Goal: Task Accomplishment & Management: Manage account settings

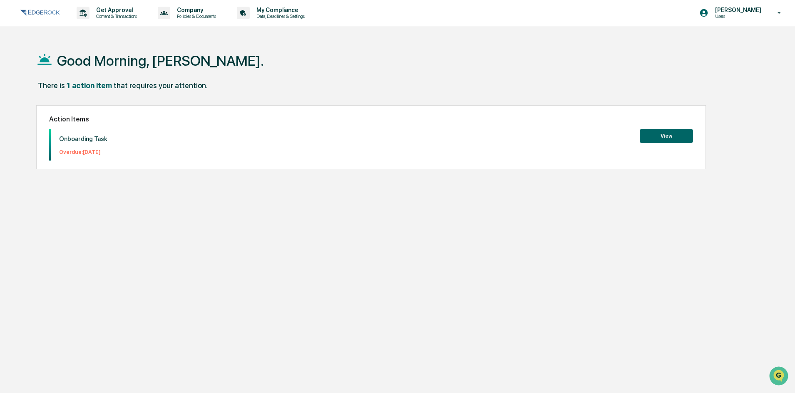
click at [667, 134] on button "View" at bounding box center [666, 136] width 53 height 14
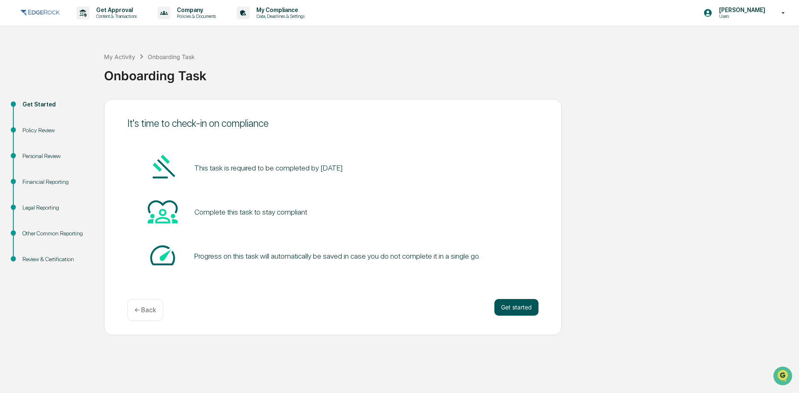
click at [511, 307] on button "Get started" at bounding box center [517, 307] width 44 height 17
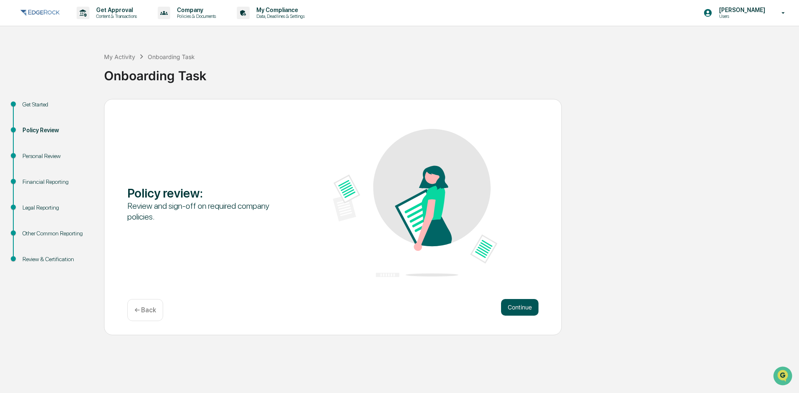
click at [511, 307] on button "Continue" at bounding box center [519, 307] width 37 height 17
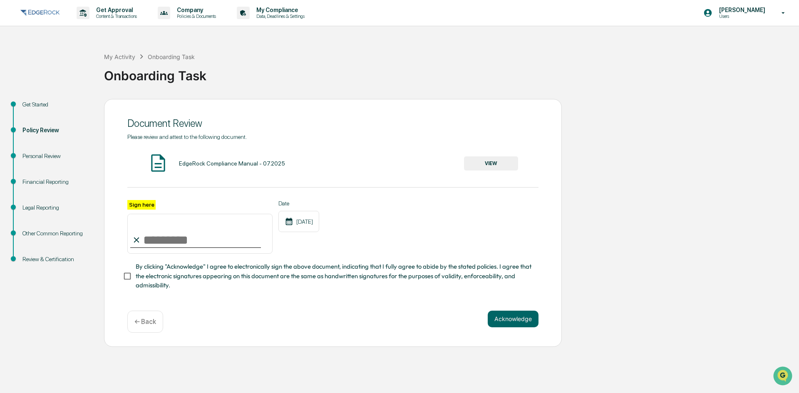
click at [496, 165] on button "VIEW" at bounding box center [491, 164] width 54 height 14
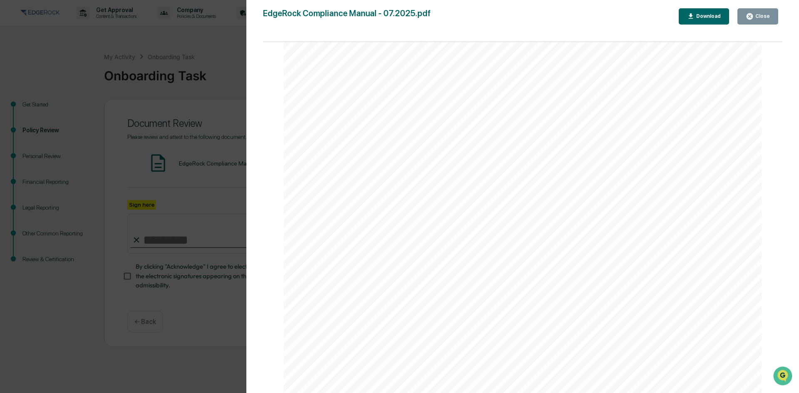
scroll to position [65504, 0]
click at [753, 18] on icon "button" at bounding box center [750, 16] width 6 height 6
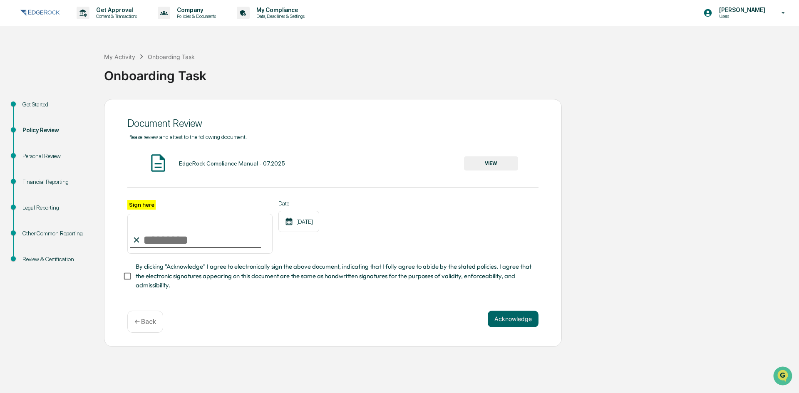
click at [162, 241] on input "Sign here" at bounding box center [199, 234] width 145 height 40
type input "**********"
click at [511, 320] on button "Acknowledge" at bounding box center [513, 319] width 51 height 17
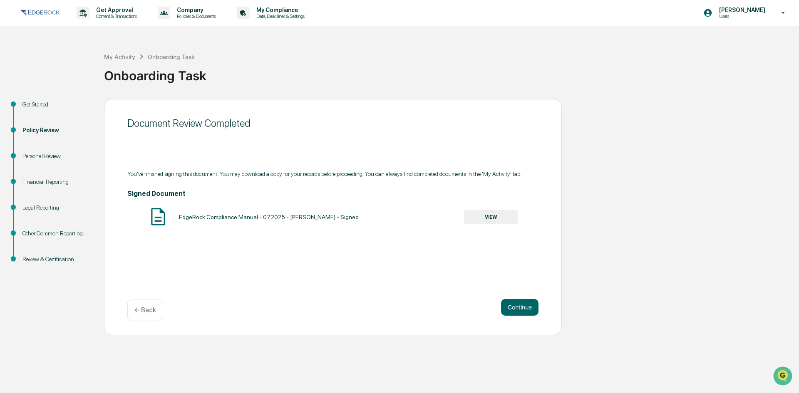
click at [491, 218] on button "VIEW" at bounding box center [491, 217] width 54 height 14
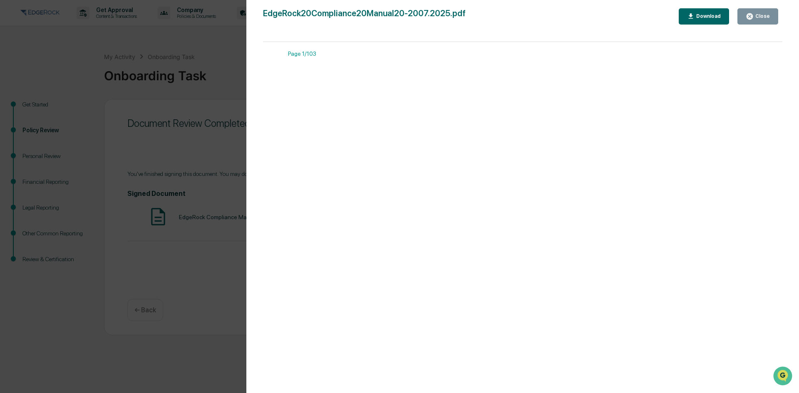
click at [716, 12] on div "Download" at bounding box center [704, 16] width 34 height 8
click at [756, 13] on div "Close" at bounding box center [758, 16] width 24 height 8
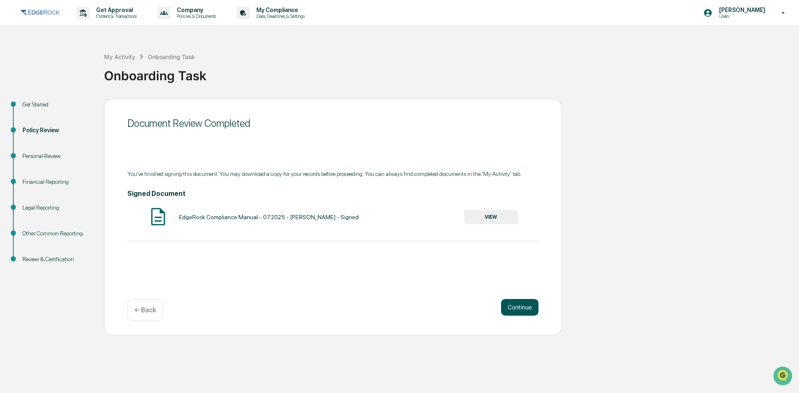
click at [522, 308] on button "Continue" at bounding box center [519, 307] width 37 height 17
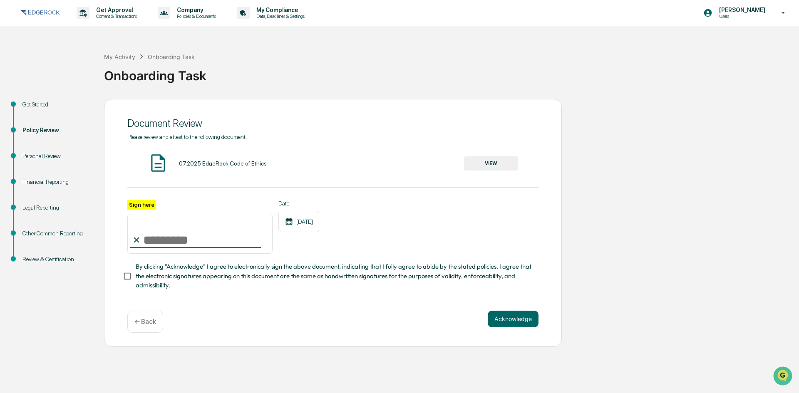
click at [490, 167] on button "VIEW" at bounding box center [491, 164] width 54 height 14
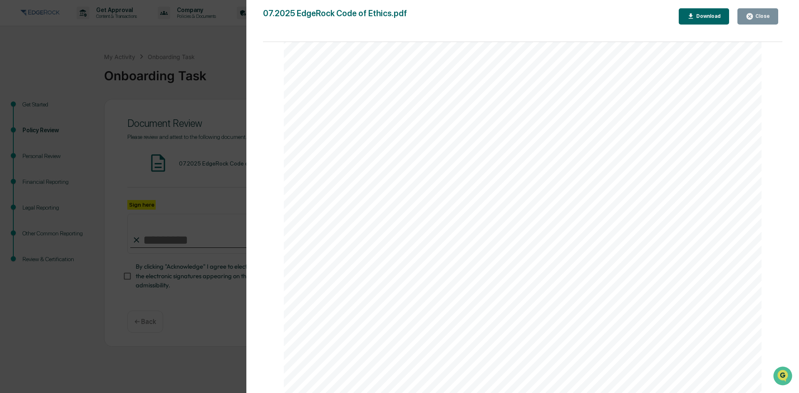
scroll to position [7389, 0]
click at [774, 17] on button "Close" at bounding box center [758, 16] width 41 height 16
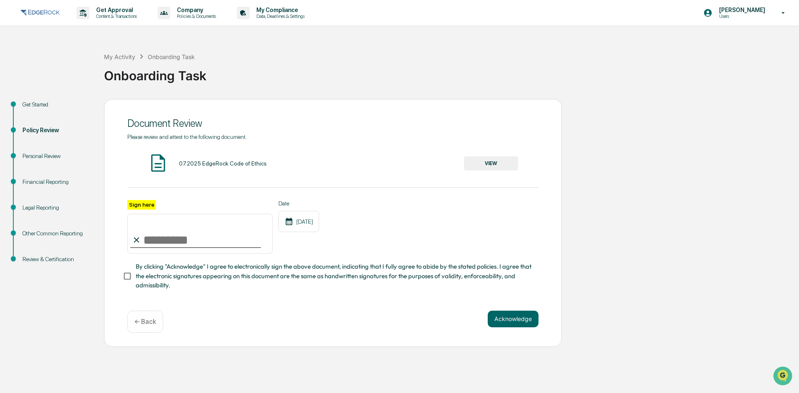
click at [189, 239] on input "Sign here" at bounding box center [199, 234] width 145 height 40
type input "**********"
click at [509, 319] on button "Acknowledge" at bounding box center [513, 319] width 51 height 17
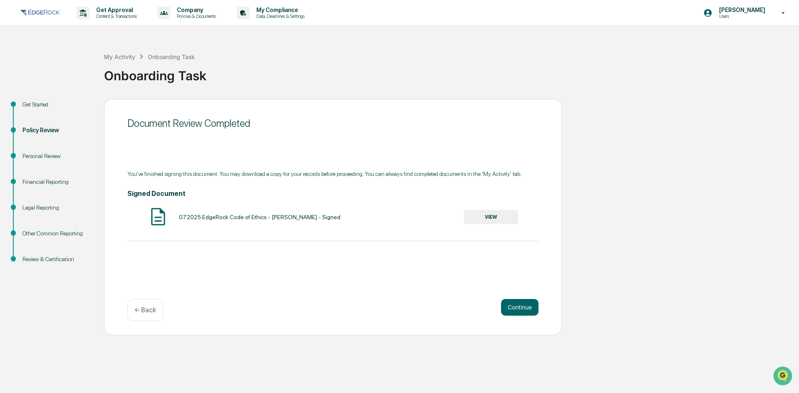
click at [496, 221] on button "VIEW" at bounding box center [491, 217] width 54 height 14
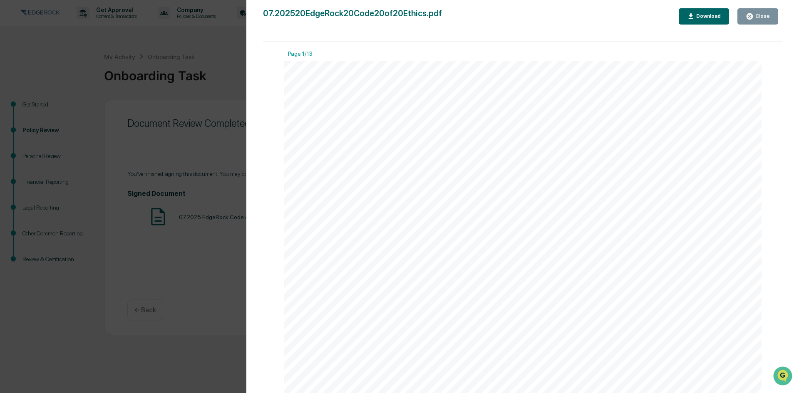
click at [705, 20] on div "Download" at bounding box center [704, 16] width 34 height 8
click at [759, 17] on div "Close" at bounding box center [762, 16] width 16 height 6
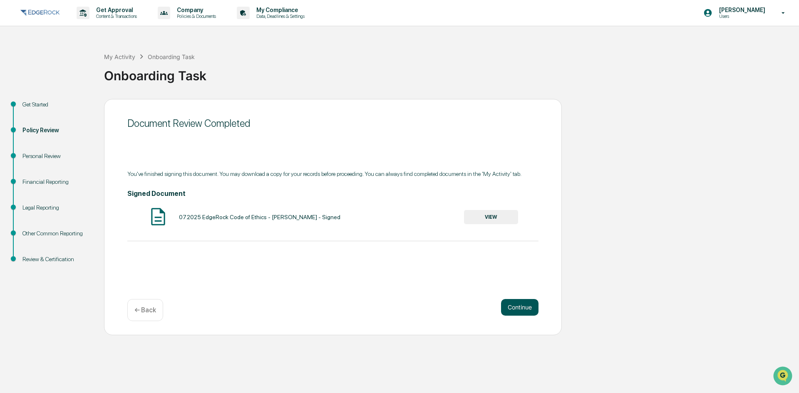
click at [527, 304] on button "Continue" at bounding box center [519, 307] width 37 height 17
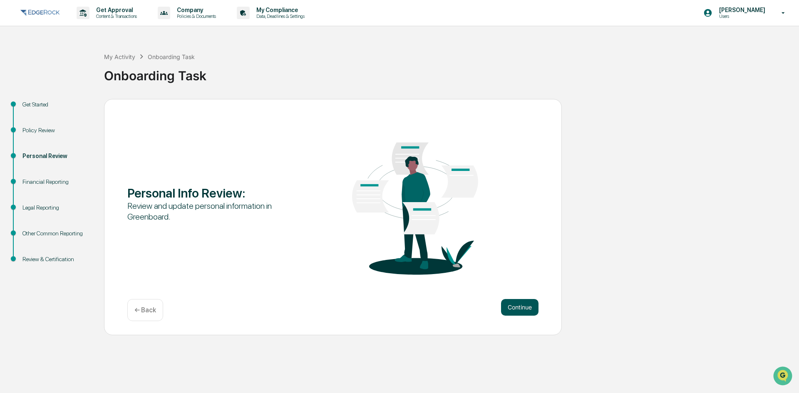
click at [522, 306] on button "Continue" at bounding box center [519, 307] width 37 height 17
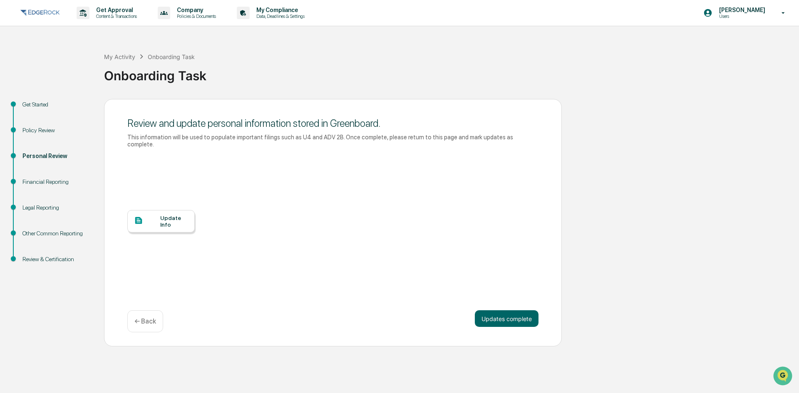
click at [173, 215] on div "Update Info" at bounding box center [174, 221] width 28 height 13
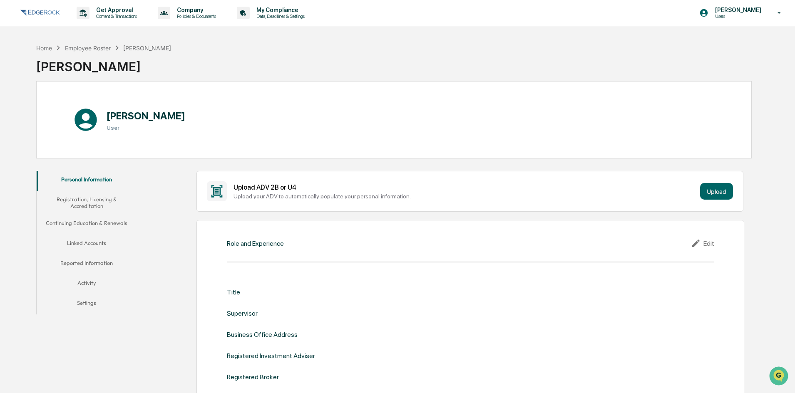
click at [84, 203] on button "Registration, Licensing & Accreditation" at bounding box center [87, 203] width 100 height 24
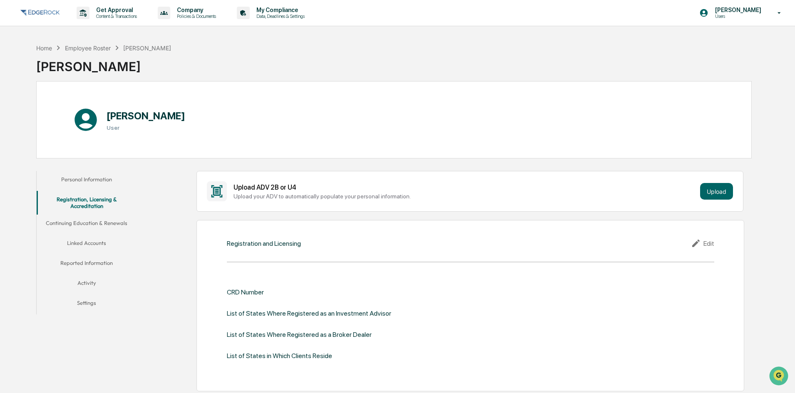
click at [97, 244] on button "Linked Accounts" at bounding box center [87, 245] width 100 height 20
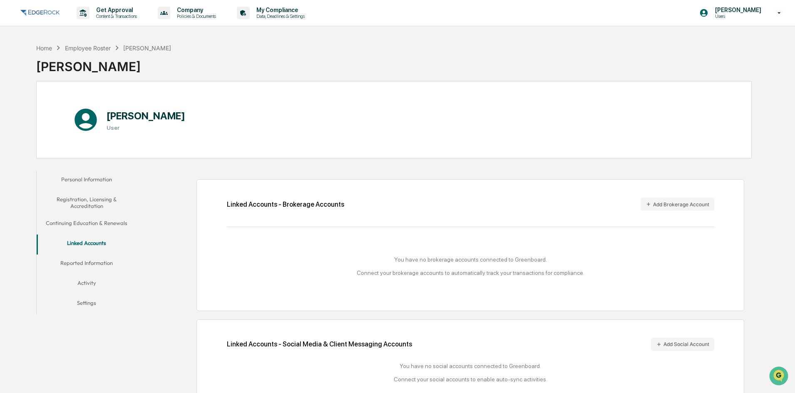
click at [95, 219] on button "Continuing Education & Renewals" at bounding box center [87, 225] width 100 height 20
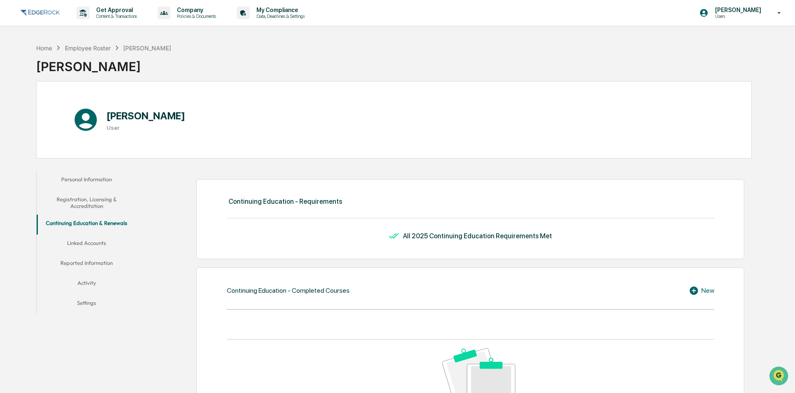
click at [102, 180] on button "Personal Information" at bounding box center [87, 181] width 100 height 20
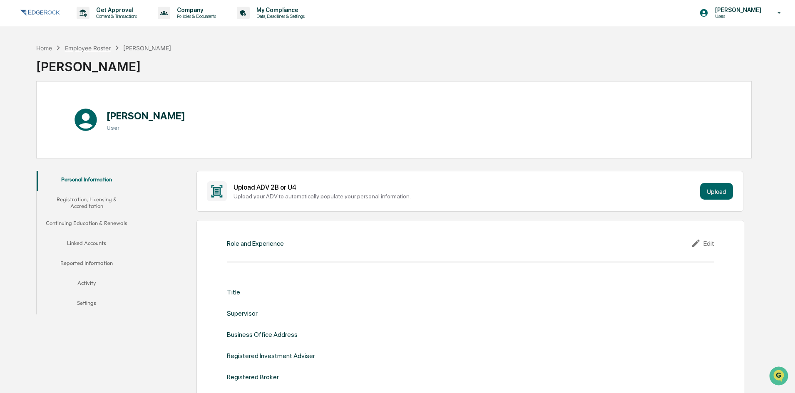
click at [101, 50] on div "Employee Roster" at bounding box center [88, 48] width 46 height 7
click at [46, 45] on div "Home" at bounding box center [44, 48] width 16 height 7
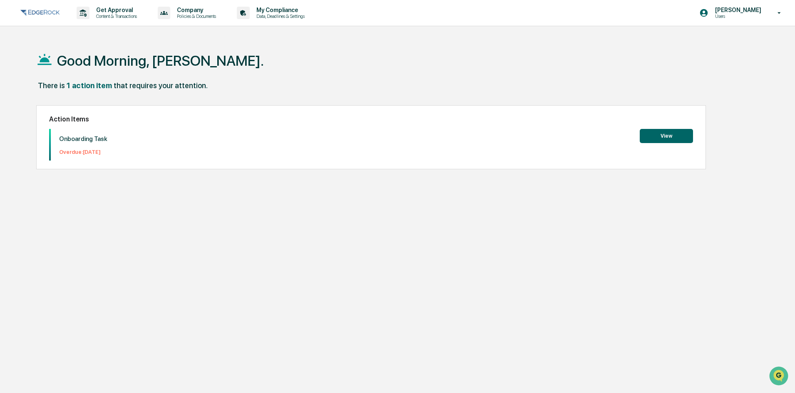
click at [665, 135] on button "View" at bounding box center [666, 136] width 53 height 14
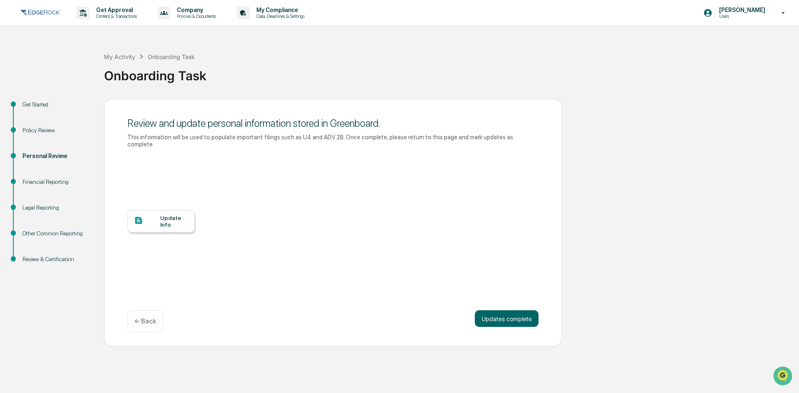
click at [41, 178] on div "Financial Reporting" at bounding box center [56, 182] width 68 height 9
click at [50, 182] on div "Financial Reporting" at bounding box center [56, 182] width 68 height 9
click at [164, 215] on div "Update Info" at bounding box center [174, 221] width 28 height 13
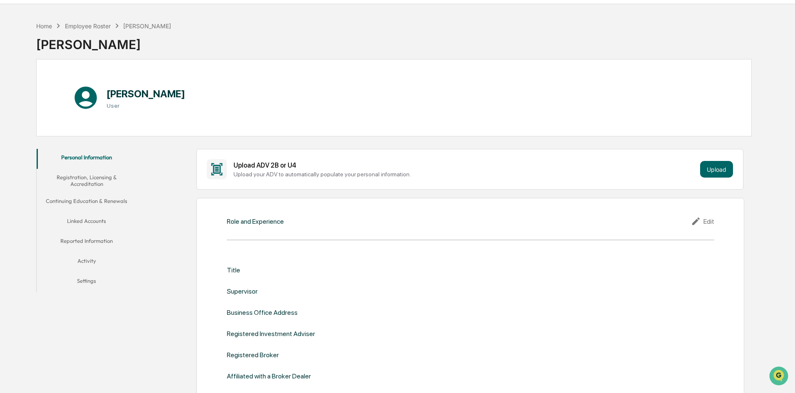
scroll to position [42, 0]
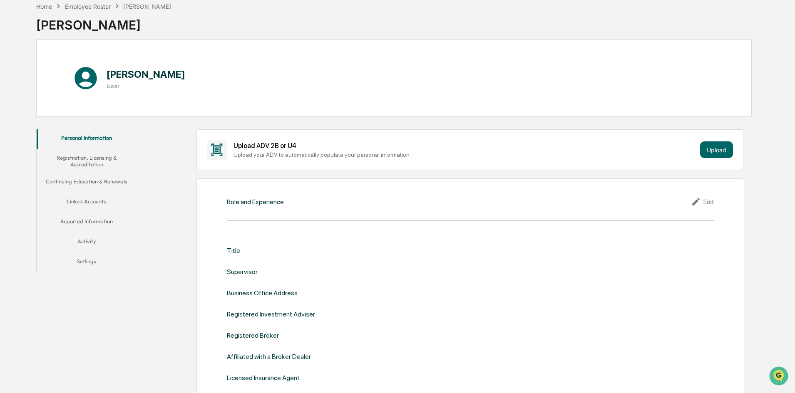
click at [711, 202] on div "Edit" at bounding box center [702, 202] width 23 height 10
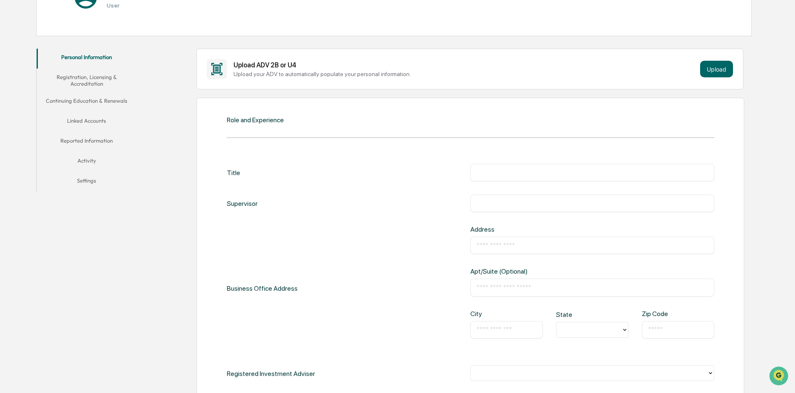
scroll to position [125, 0]
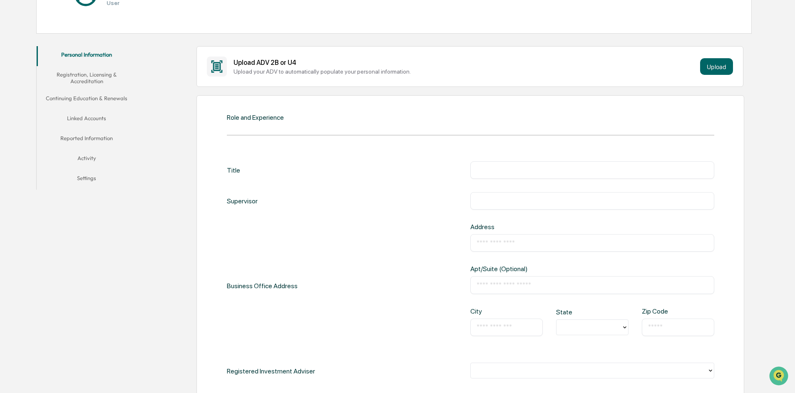
click at [500, 170] on input "text" at bounding box center [592, 170] width 231 height 8
type input "**********"
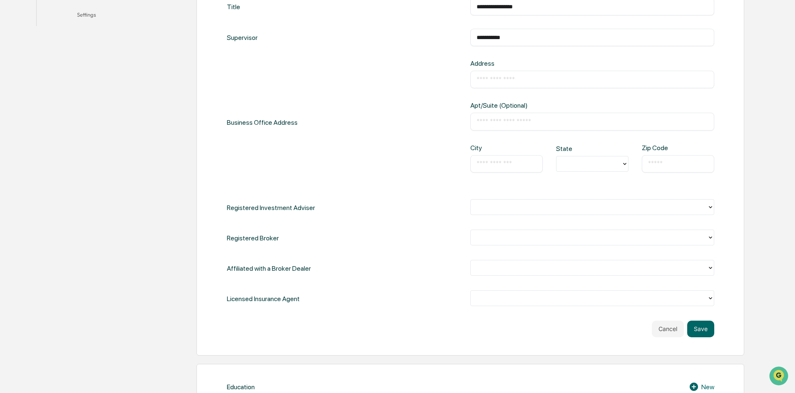
scroll to position [291, 0]
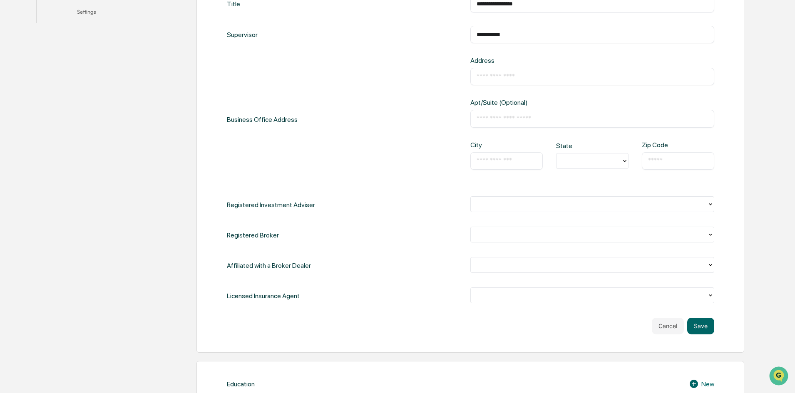
type input "**********"
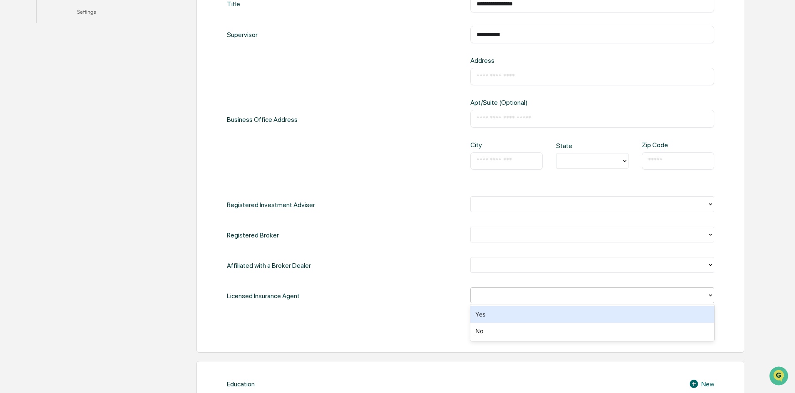
click at [512, 298] on div at bounding box center [589, 296] width 228 height 10
click at [507, 316] on div "Yes" at bounding box center [592, 314] width 244 height 17
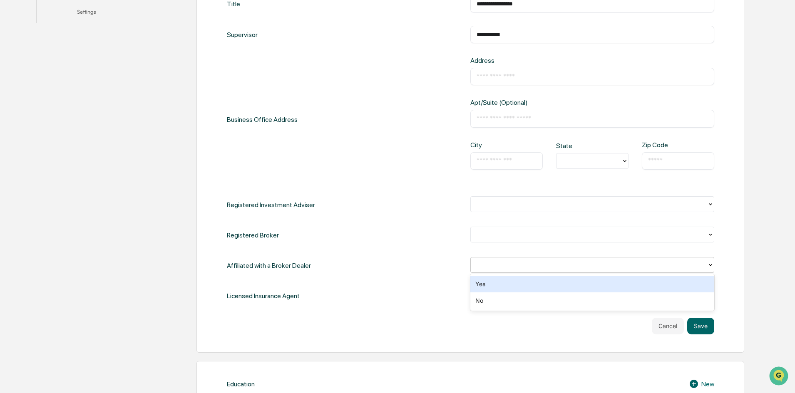
click at [498, 262] on div at bounding box center [589, 265] width 228 height 10
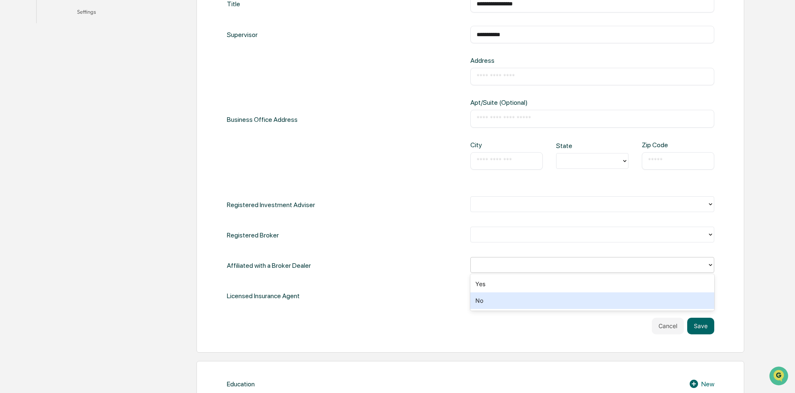
click at [500, 303] on div "No" at bounding box center [592, 301] width 244 height 17
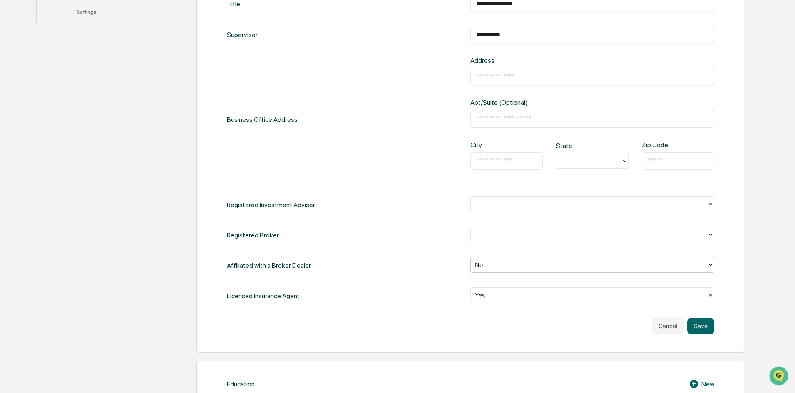
click at [495, 237] on div at bounding box center [589, 235] width 228 height 10
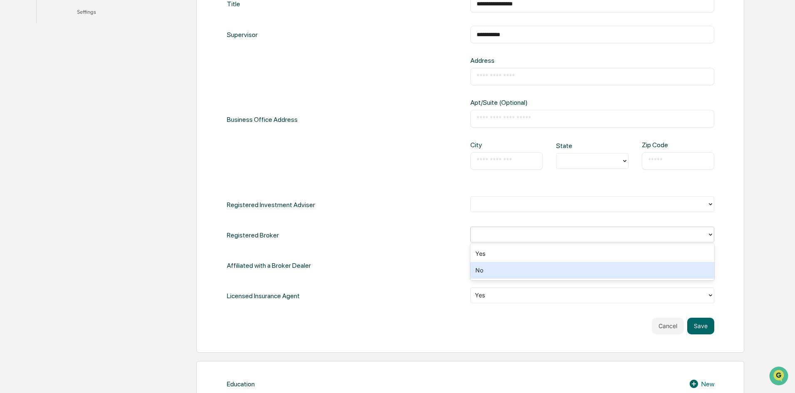
click at [497, 269] on div "No" at bounding box center [592, 270] width 244 height 17
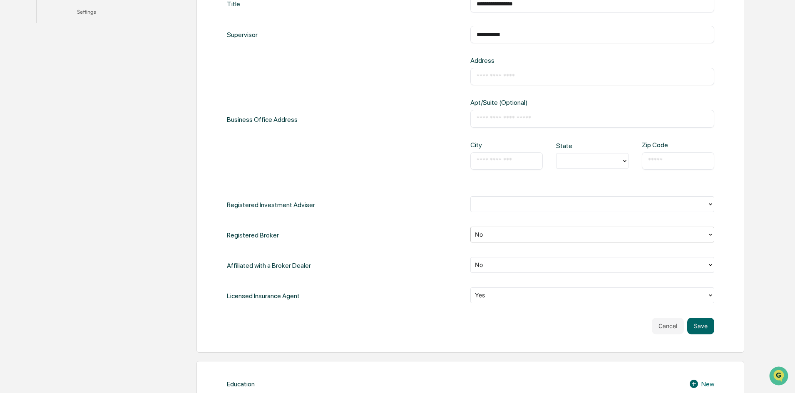
click at [498, 209] on div at bounding box center [589, 204] width 228 height 10
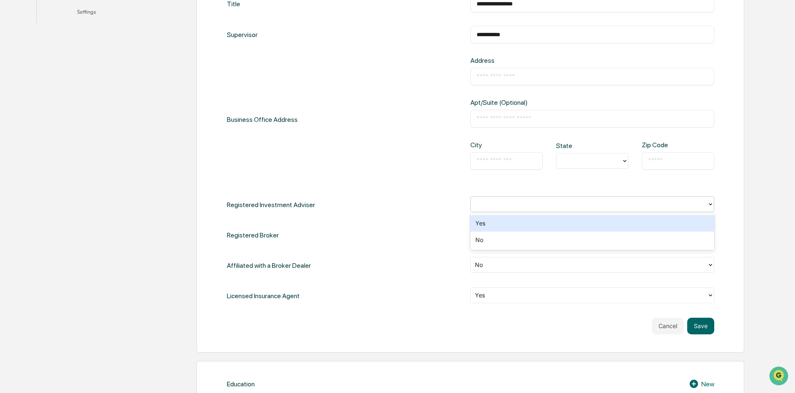
click at [497, 225] on div "Yes" at bounding box center [592, 223] width 244 height 17
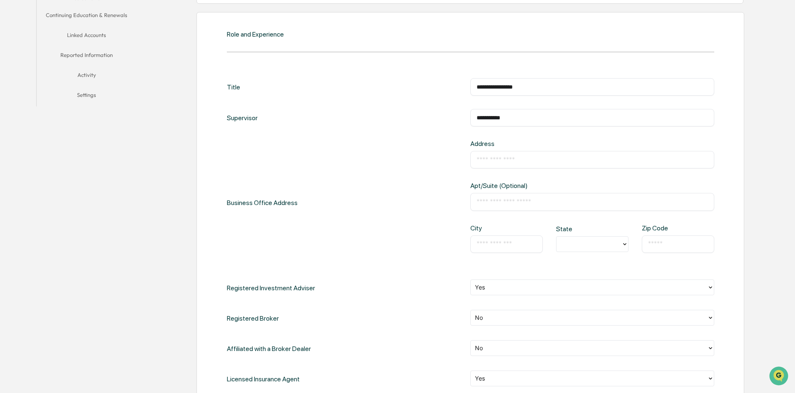
scroll to position [167, 0]
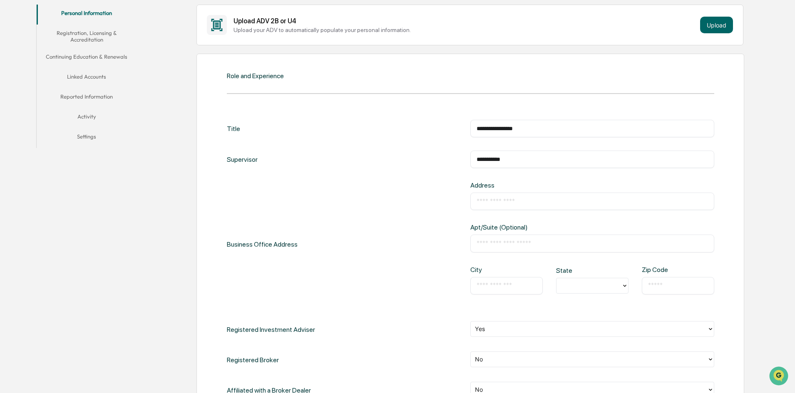
click at [490, 202] on input "text" at bounding box center [592, 201] width 231 height 8
type input "**********"
click at [498, 241] on input "text" at bounding box center [592, 243] width 231 height 8
type input "***"
click at [511, 287] on input "text" at bounding box center [507, 286] width 60 height 8
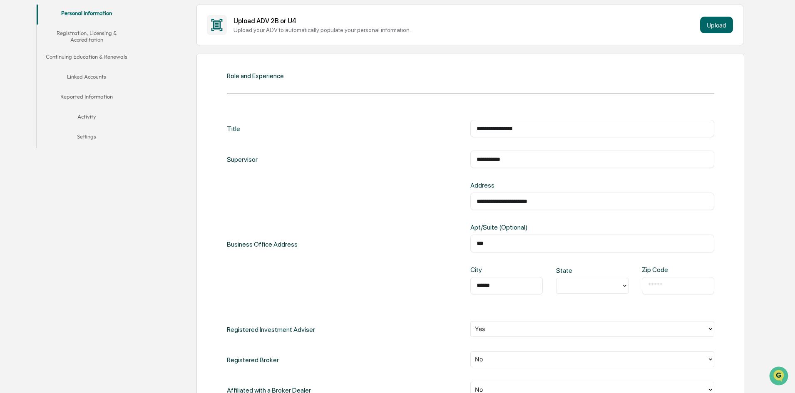
type input "******"
click at [706, 27] on button "Upload" at bounding box center [716, 25] width 33 height 17
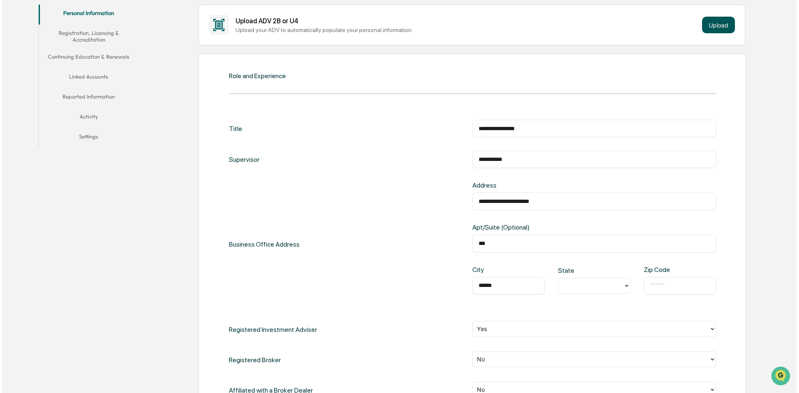
scroll to position [167, 0]
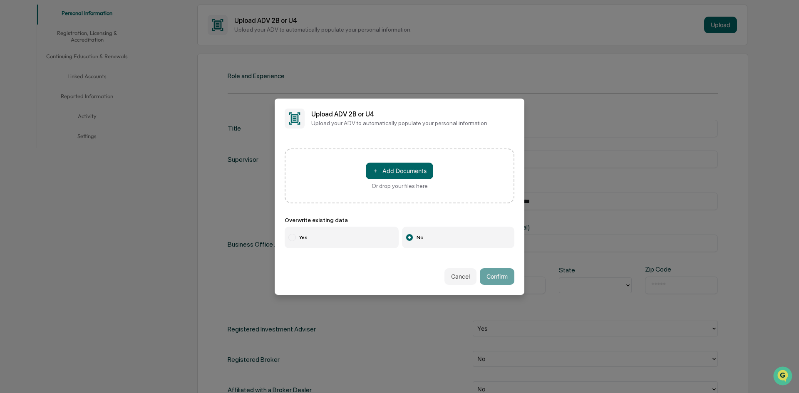
click at [290, 236] on div at bounding box center [292, 237] width 7 height 7
click at [382, 169] on button "＋ Add Documents" at bounding box center [399, 171] width 67 height 17
click at [402, 171] on button "＋ Add Documents" at bounding box center [399, 171] width 67 height 17
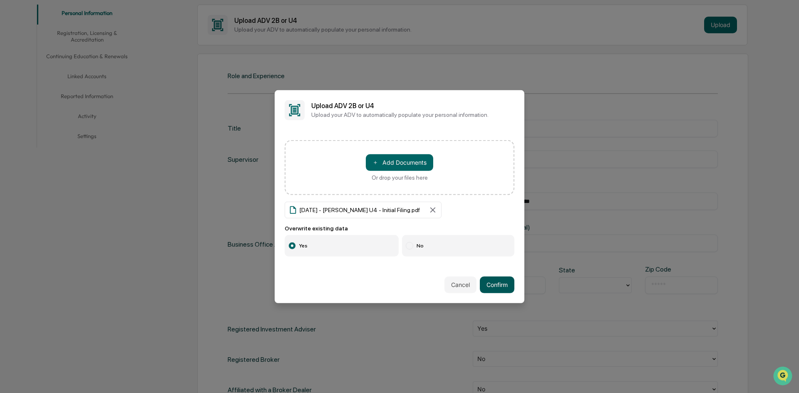
click at [500, 282] on button "Confirm" at bounding box center [497, 285] width 35 height 17
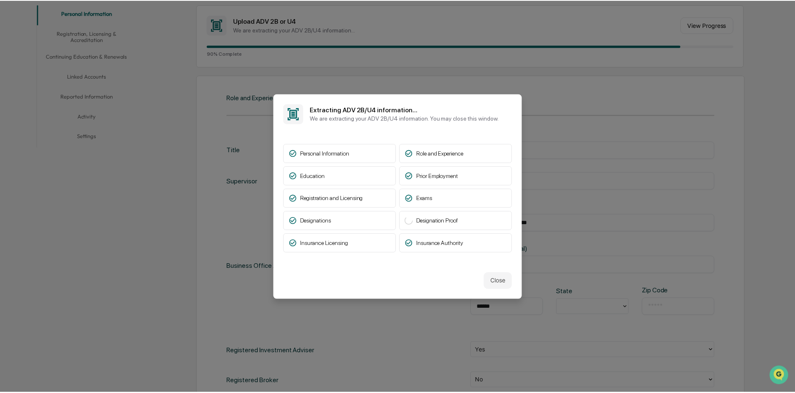
scroll to position [167, 0]
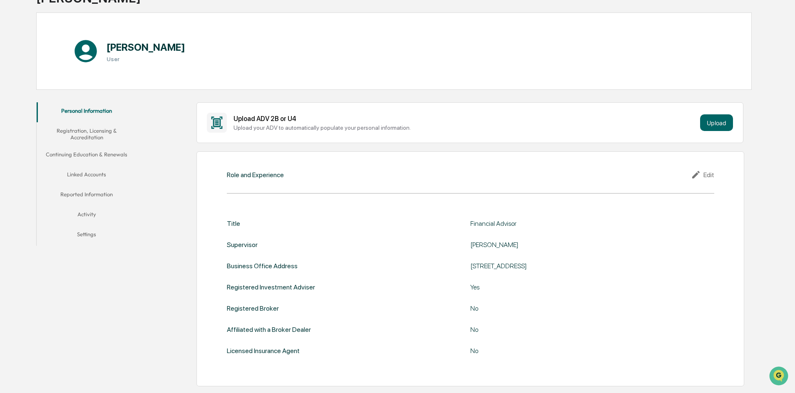
scroll to position [125, 0]
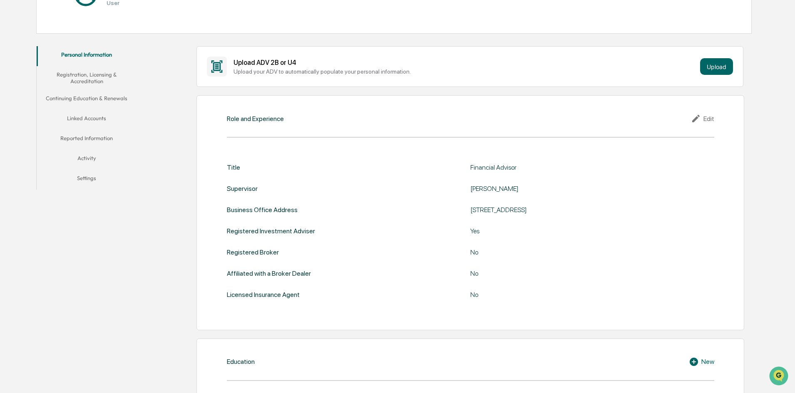
click at [712, 119] on div "Edit" at bounding box center [702, 119] width 23 height 10
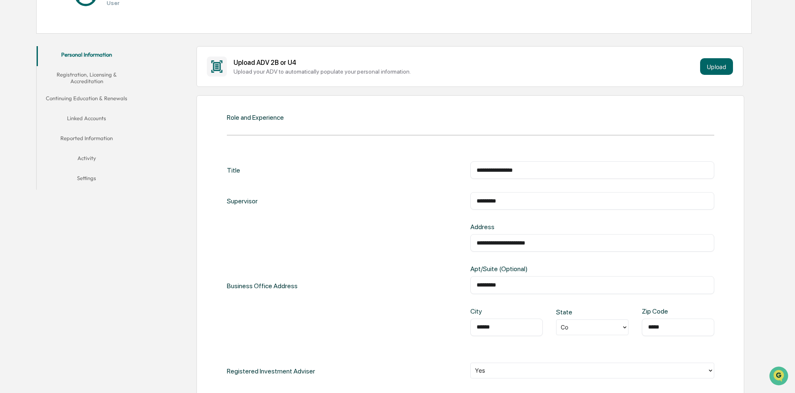
click at [526, 203] on input "*********" at bounding box center [592, 201] width 231 height 8
type input "**********"
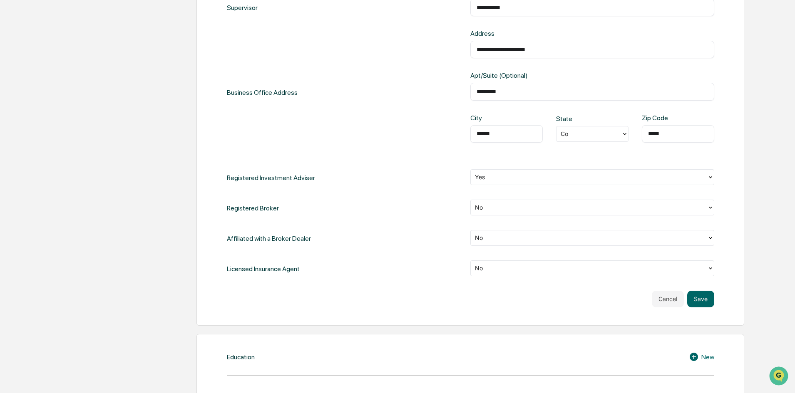
scroll to position [333, 0]
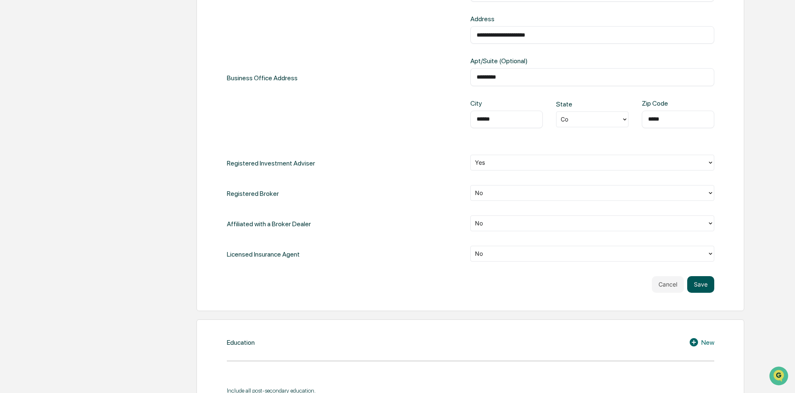
click at [704, 284] on button "Save" at bounding box center [700, 284] width 27 height 17
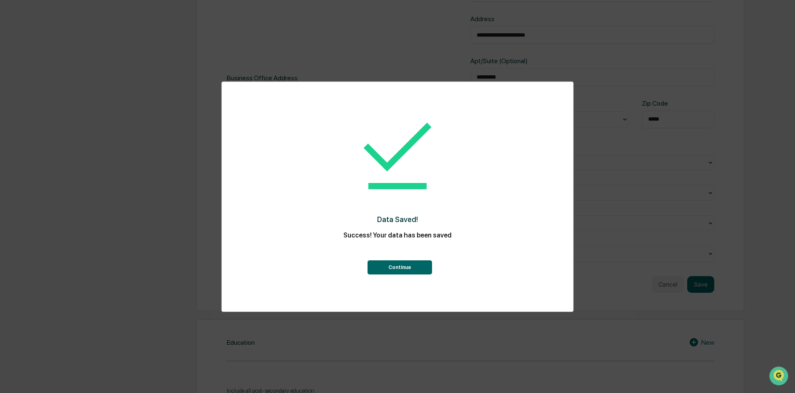
click at [388, 267] on button "Continue" at bounding box center [400, 268] width 65 height 14
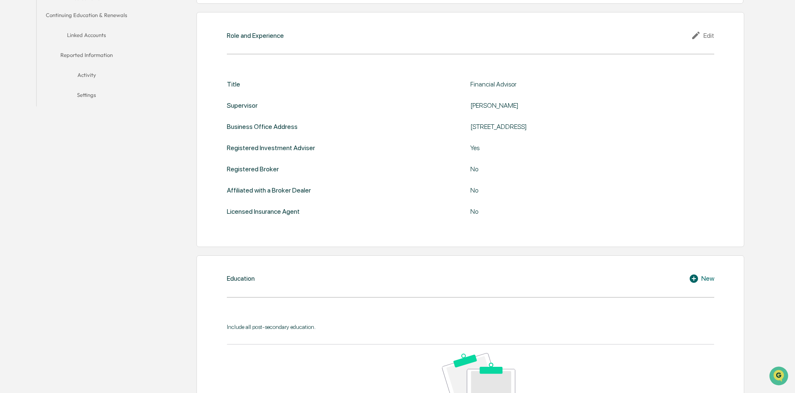
scroll to position [291, 0]
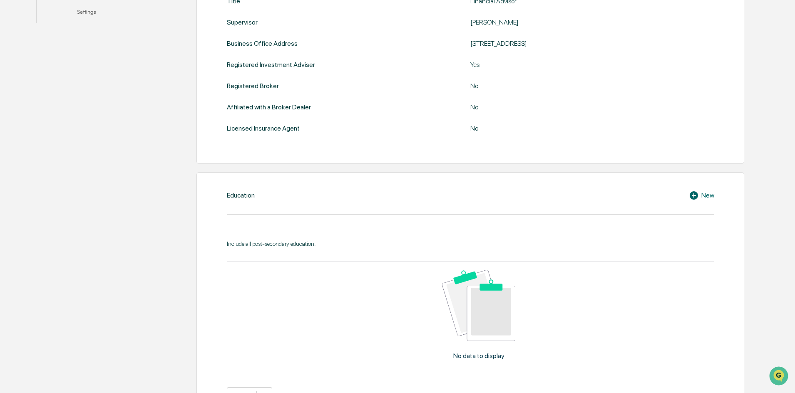
click at [706, 195] on div "New" at bounding box center [701, 196] width 25 height 10
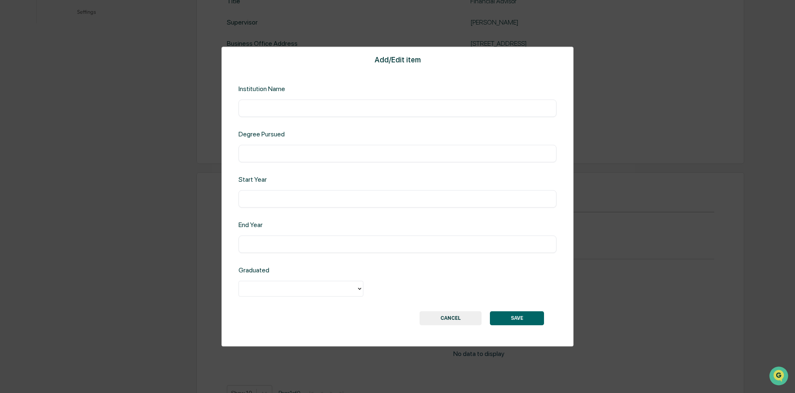
click at [316, 106] on input "text" at bounding box center [398, 108] width 306 height 8
type input "**********"
click at [294, 153] on input "text" at bounding box center [398, 153] width 306 height 8
type input "**********"
type input "****"
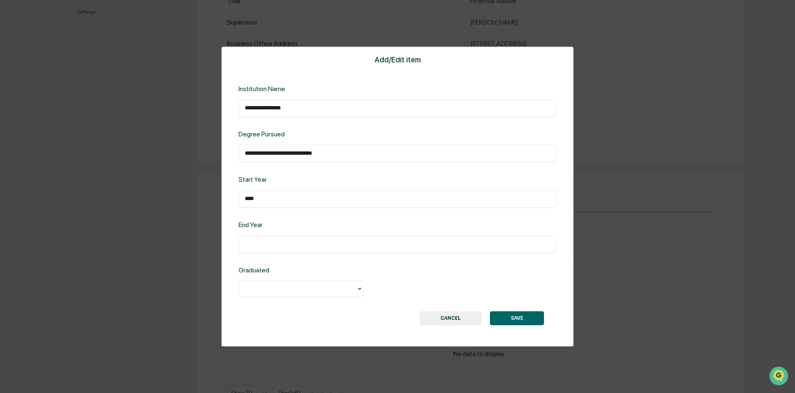
click at [315, 238] on div "​" at bounding box center [398, 244] width 318 height 17
click at [301, 246] on input "text" at bounding box center [398, 244] width 306 height 8
type input "****"
click at [353, 286] on div at bounding box center [297, 289] width 117 height 13
click at [333, 308] on div "Yes" at bounding box center [301, 308] width 125 height 17
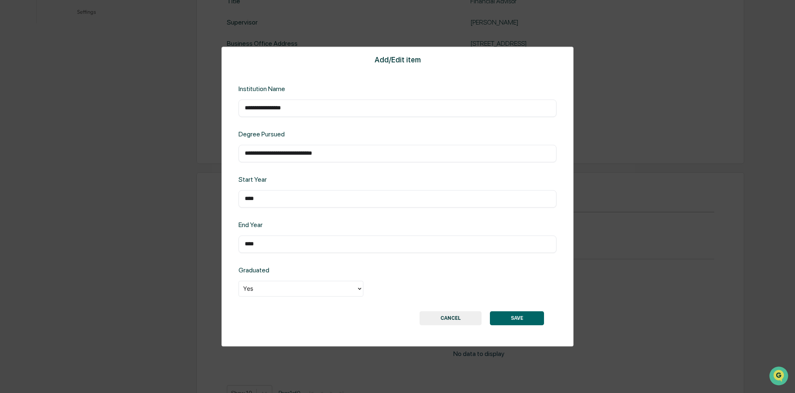
click at [523, 318] on button "SAVE" at bounding box center [517, 318] width 54 height 14
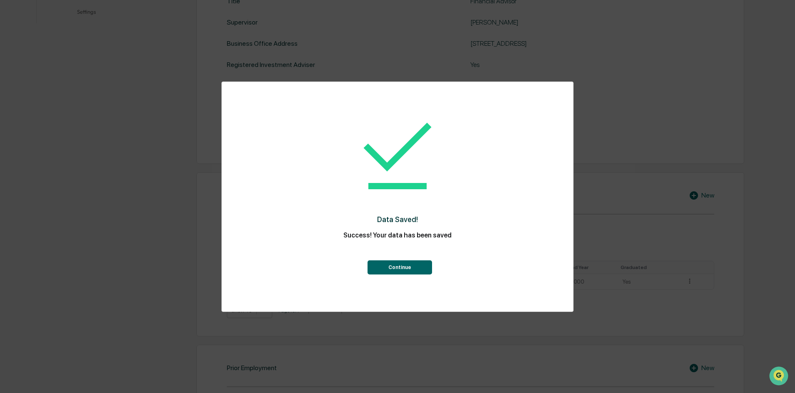
click at [394, 266] on button "Continue" at bounding box center [400, 268] width 65 height 14
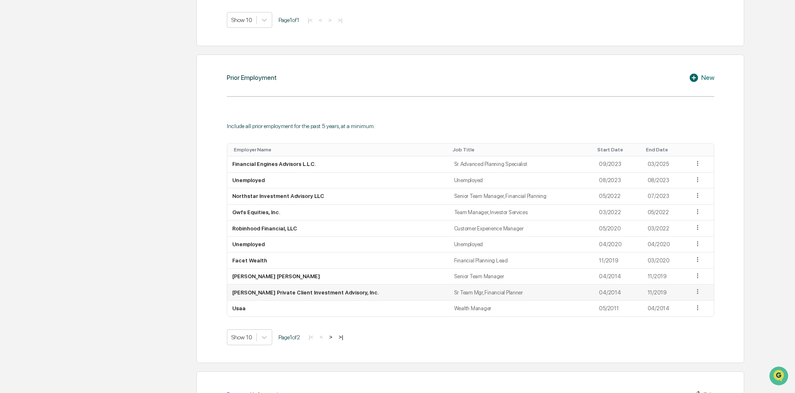
scroll to position [583, 0]
click at [702, 79] on div "New" at bounding box center [701, 77] width 25 height 10
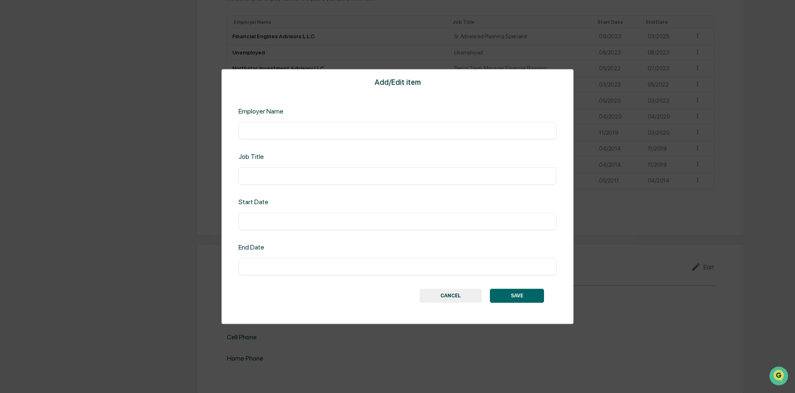
click at [453, 297] on button "CANCEL" at bounding box center [451, 296] width 62 height 14
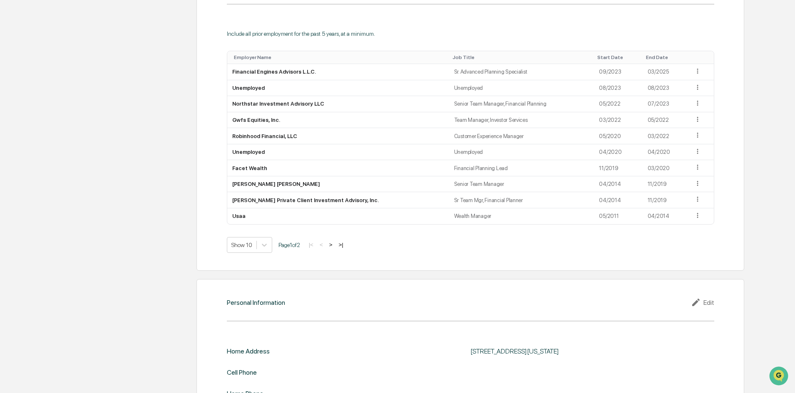
scroll to position [627, 0]
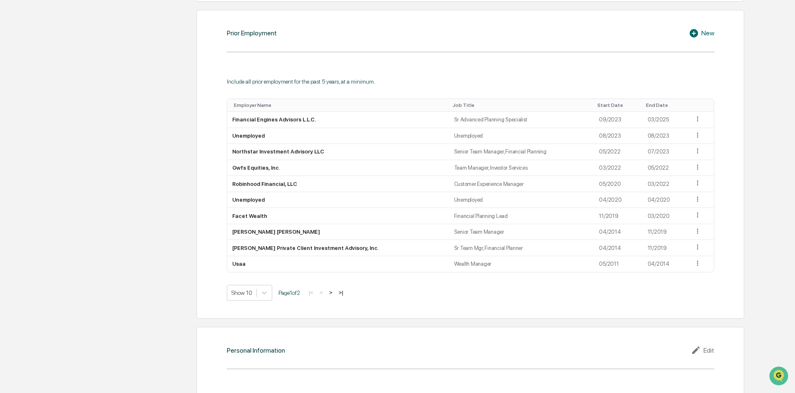
click at [343, 291] on button ">|" at bounding box center [341, 292] width 10 height 7
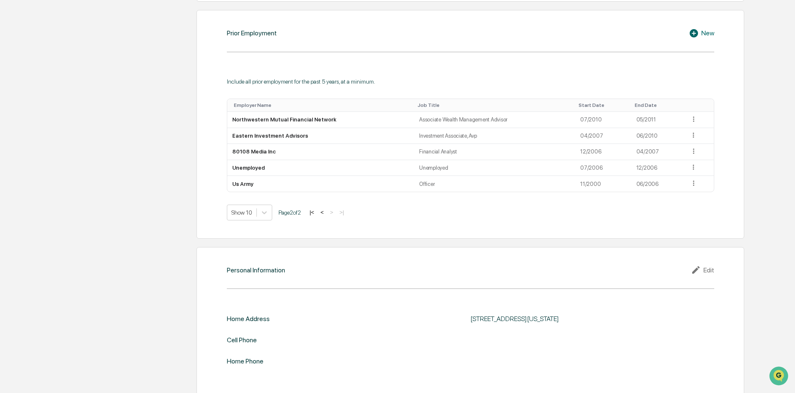
click at [316, 214] on button "|<" at bounding box center [312, 212] width 10 height 7
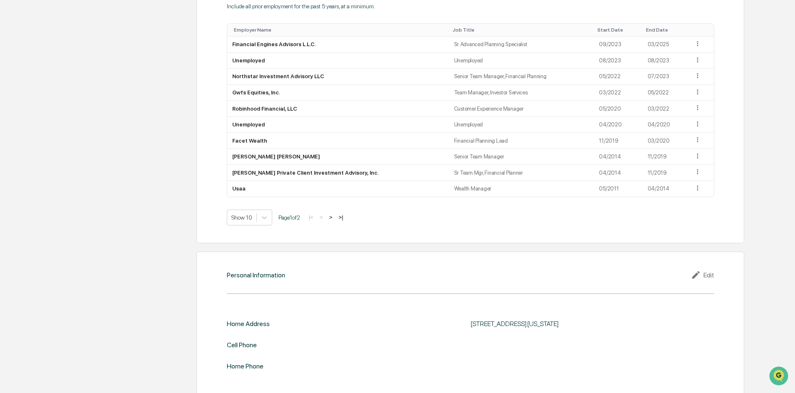
scroll to position [715, 0]
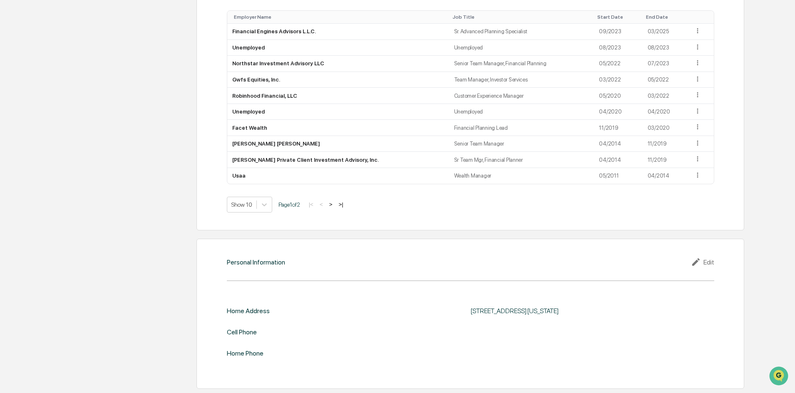
click at [335, 204] on button ">" at bounding box center [331, 204] width 8 height 7
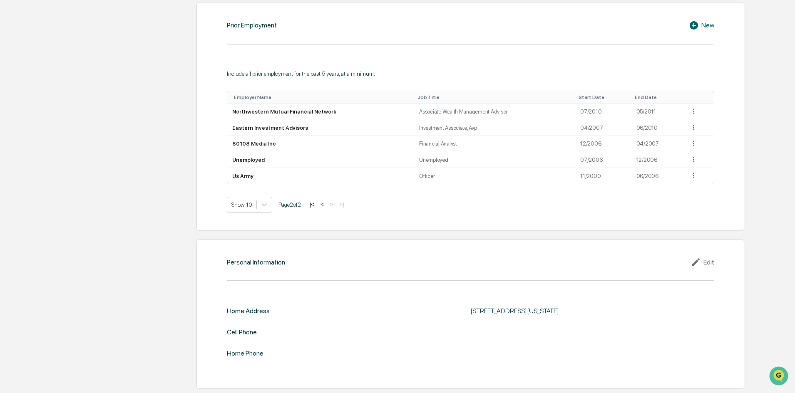
scroll to position [634, 0]
click at [709, 264] on div "Edit" at bounding box center [702, 262] width 23 height 10
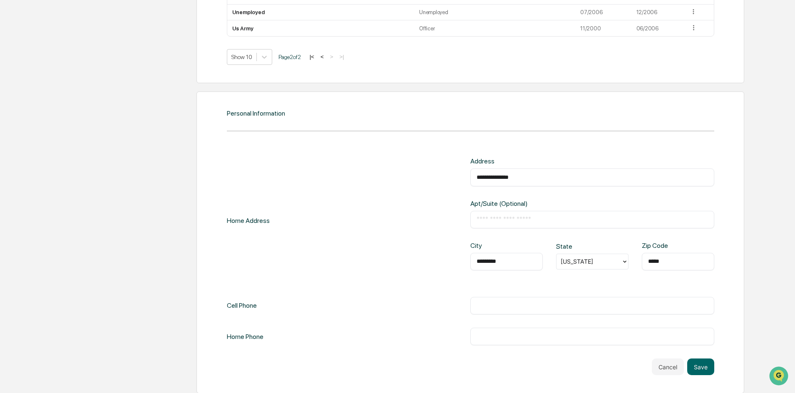
scroll to position [787, 0]
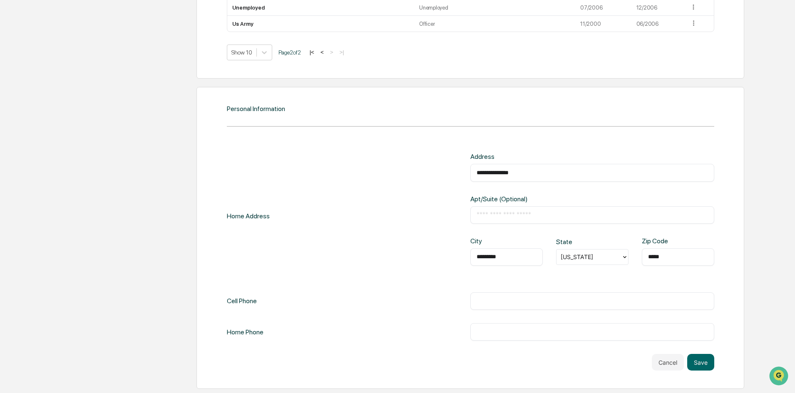
click at [488, 299] on input "text" at bounding box center [592, 301] width 231 height 8
type input "**********"
click at [703, 363] on button "Save" at bounding box center [700, 362] width 27 height 17
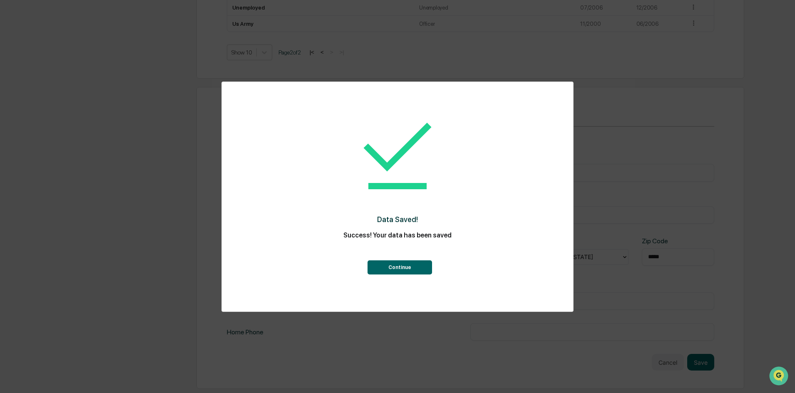
click at [390, 261] on button "Continue" at bounding box center [400, 268] width 65 height 14
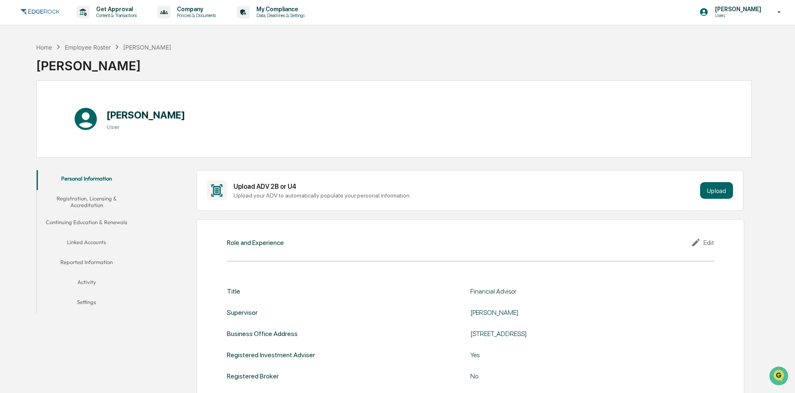
scroll to position [0, 0]
click at [96, 204] on button "Registration, Licensing & Accreditation" at bounding box center [87, 203] width 100 height 24
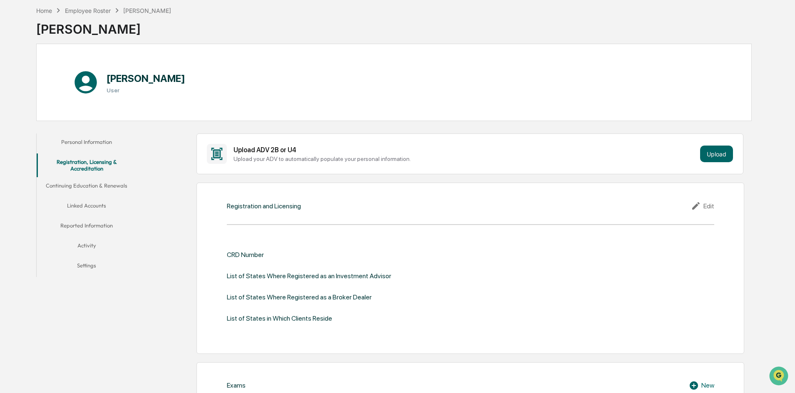
scroll to position [83, 0]
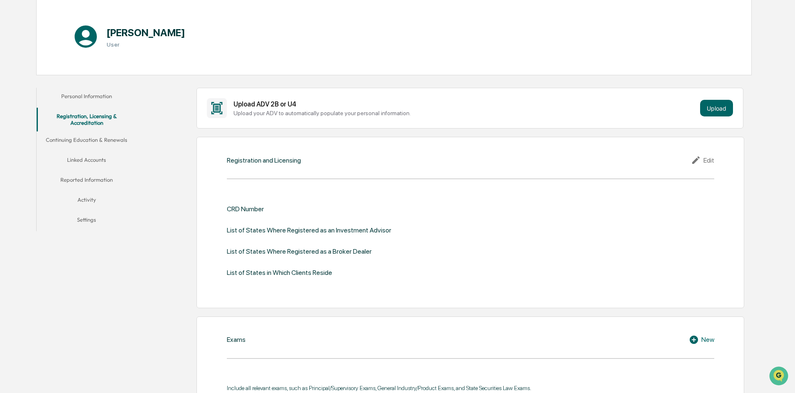
click at [708, 161] on div "Edit" at bounding box center [702, 160] width 23 height 10
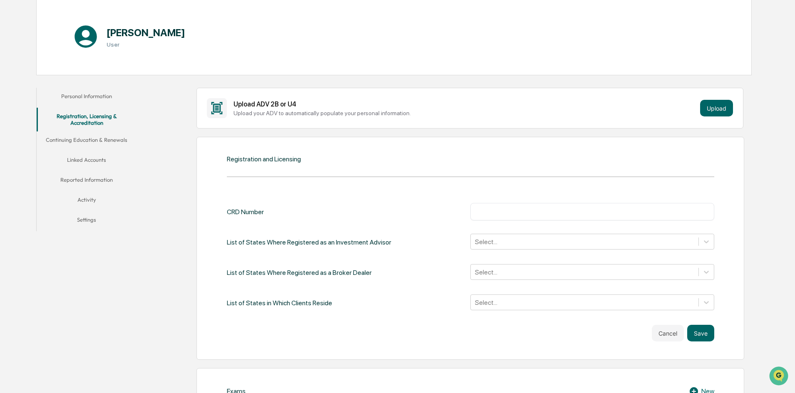
click at [491, 214] on input "text" at bounding box center [592, 212] width 231 height 8
type input "*******"
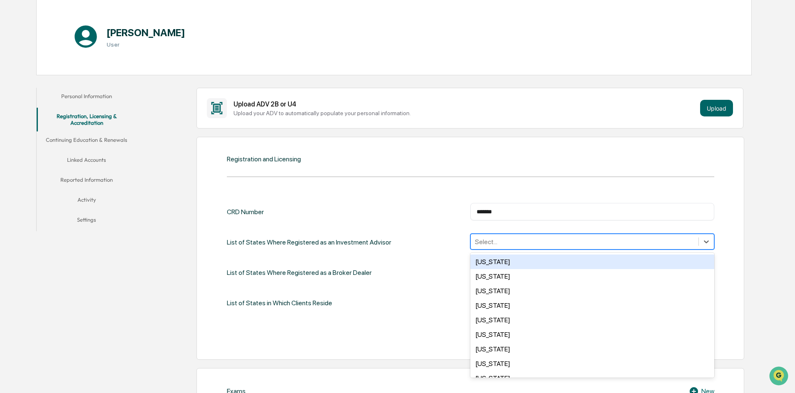
click at [503, 243] on div at bounding box center [584, 242] width 219 height 10
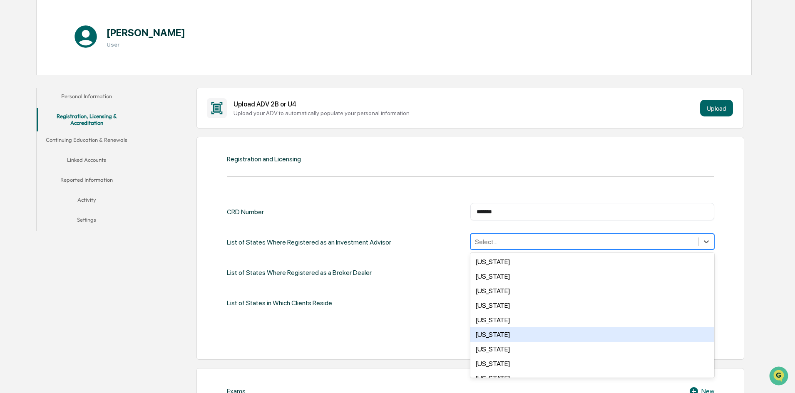
click at [510, 338] on div "Colorado" at bounding box center [592, 335] width 244 height 15
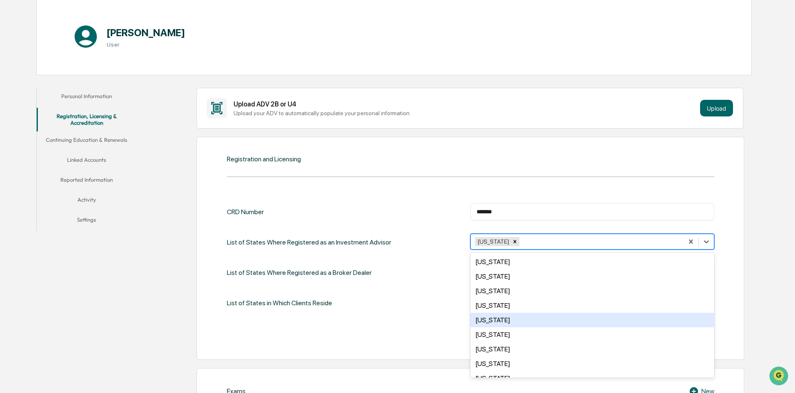
click at [420, 281] on div "List of States Where Registered as a Broker Dealer Select..." at bounding box center [471, 272] width 488 height 17
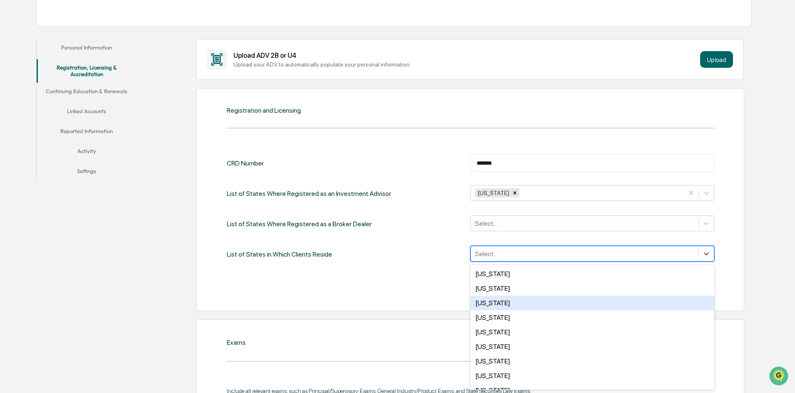
click at [494, 262] on div "50 results available. Use Up and Down to choose options, press Enter to select …" at bounding box center [592, 254] width 244 height 16
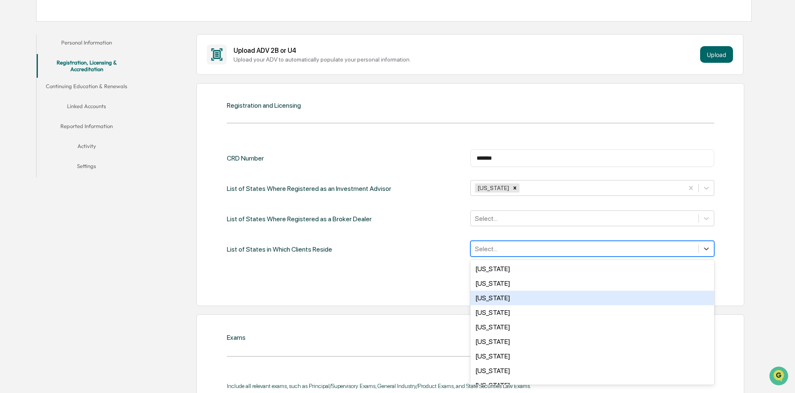
scroll to position [132, 0]
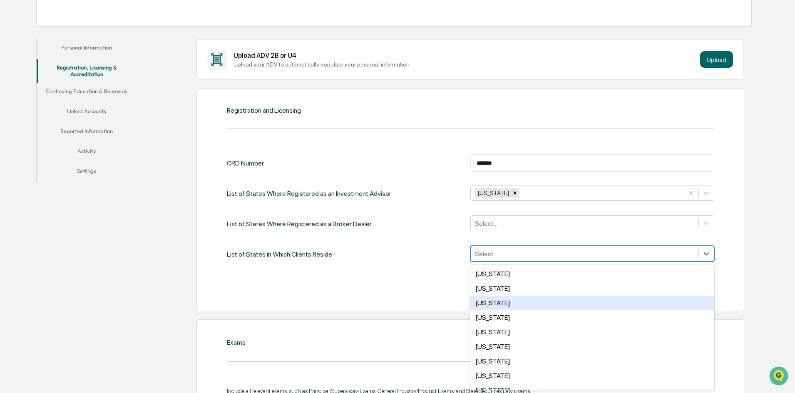
click at [430, 284] on div "Cancel Save" at bounding box center [471, 284] width 488 height 17
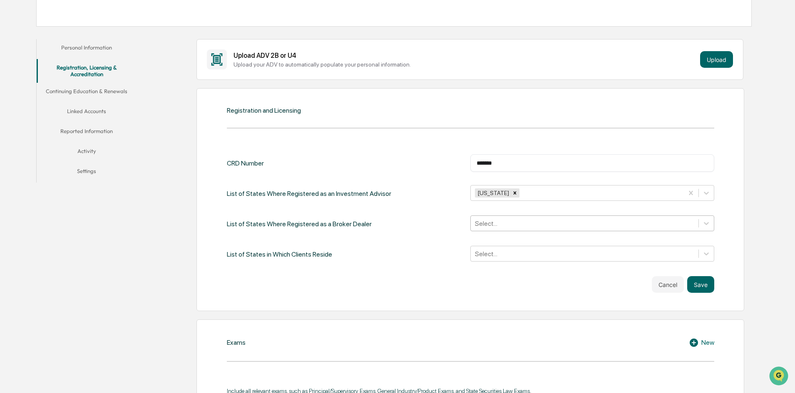
click at [517, 217] on div "Select..." at bounding box center [585, 223] width 228 height 13
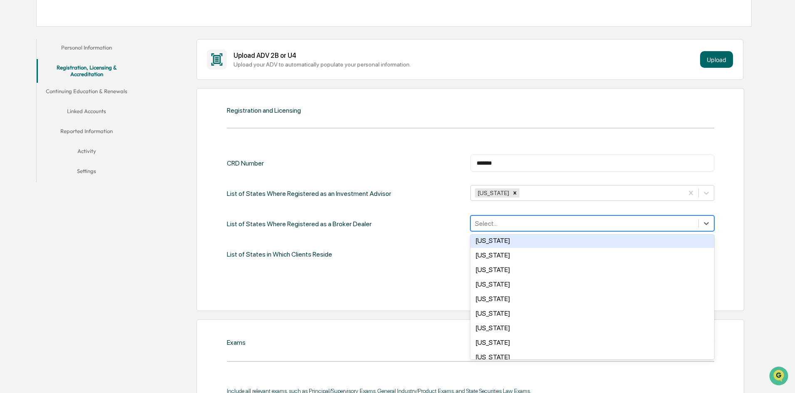
scroll to position [607, 0]
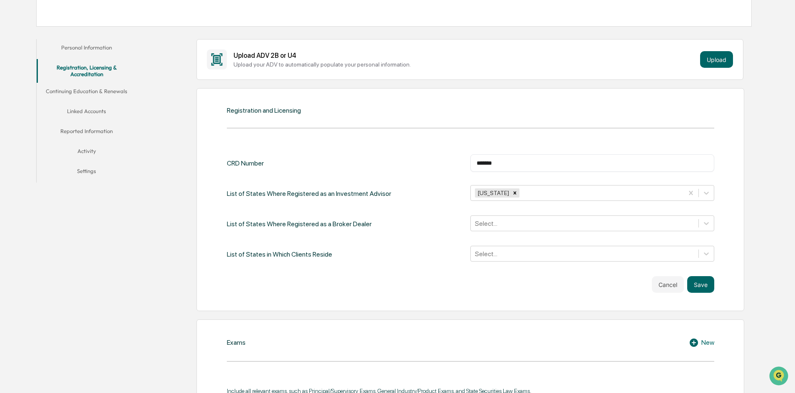
click at [418, 251] on div "List of States in Which Clients Reside Select..." at bounding box center [471, 254] width 488 height 17
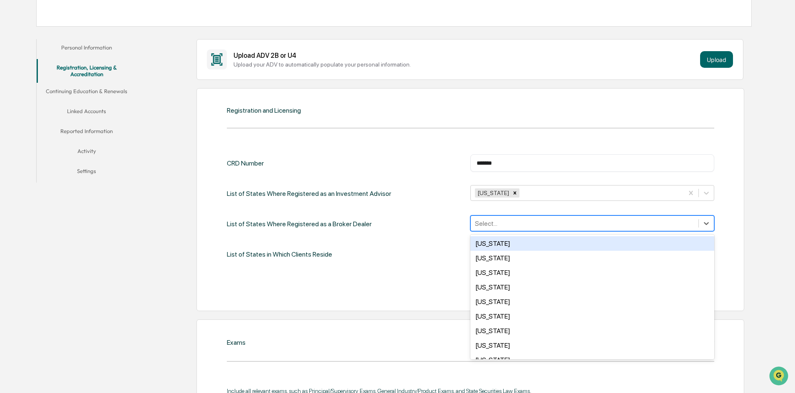
click at [507, 226] on div at bounding box center [584, 224] width 219 height 10
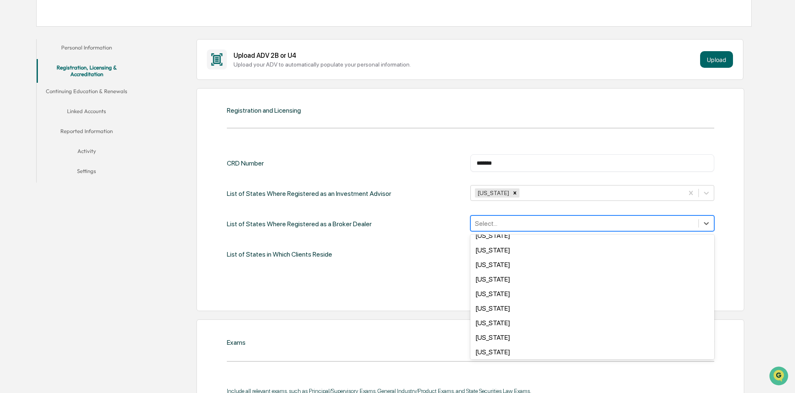
scroll to position [0, 0]
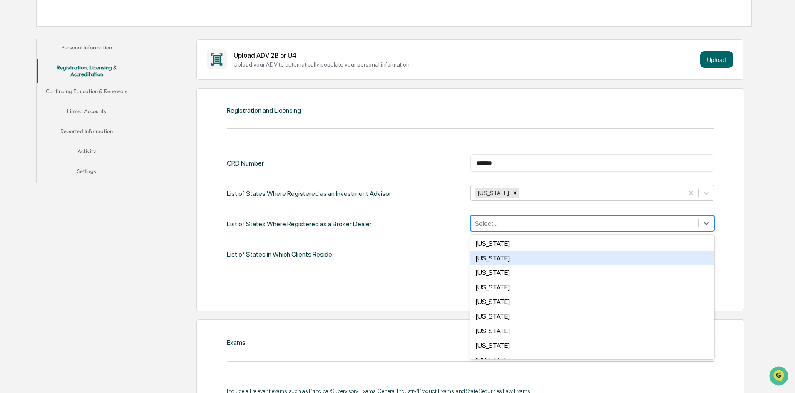
click at [412, 241] on div "CRD Number ******* ​ List of States Where Registered as an Investment Advisor C…" at bounding box center [471, 208] width 488 height 109
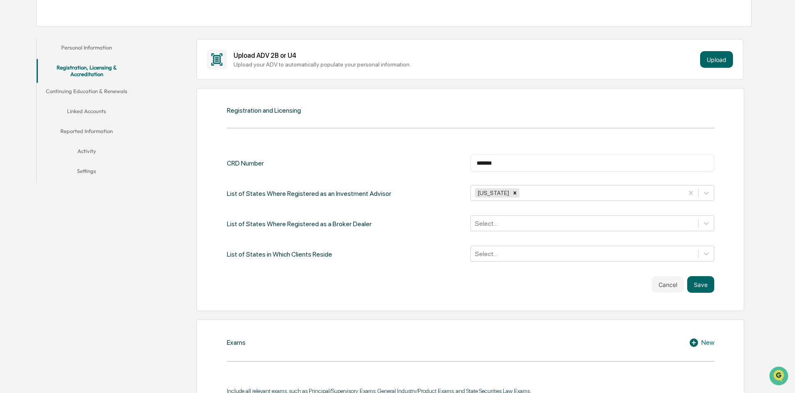
scroll to position [174, 0]
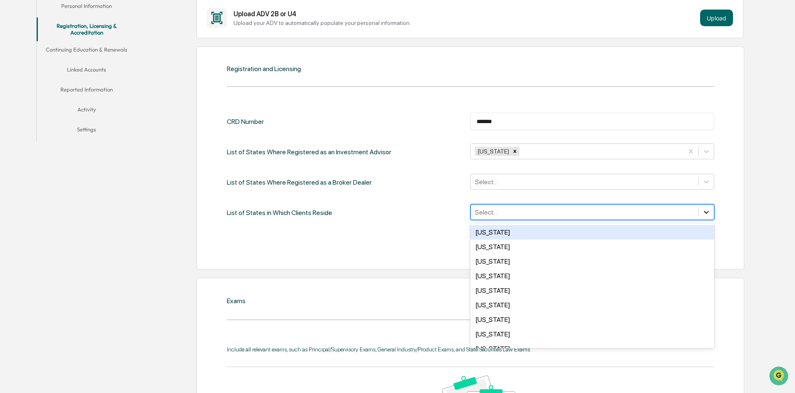
click at [706, 217] on div at bounding box center [706, 212] width 15 height 15
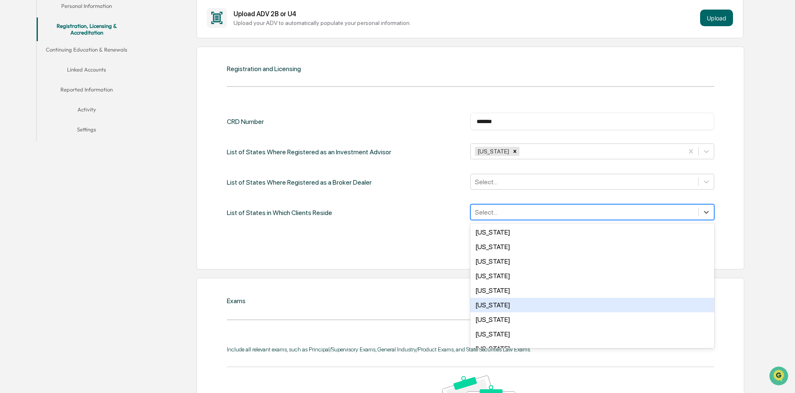
click at [514, 306] on div "Colorado" at bounding box center [592, 305] width 244 height 15
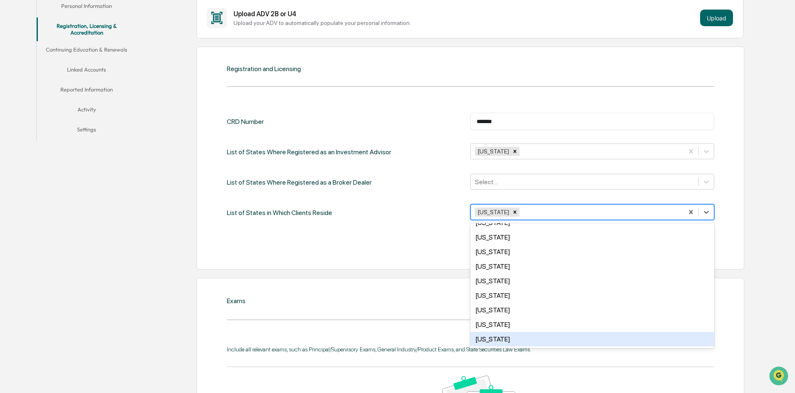
scroll to position [551, 0]
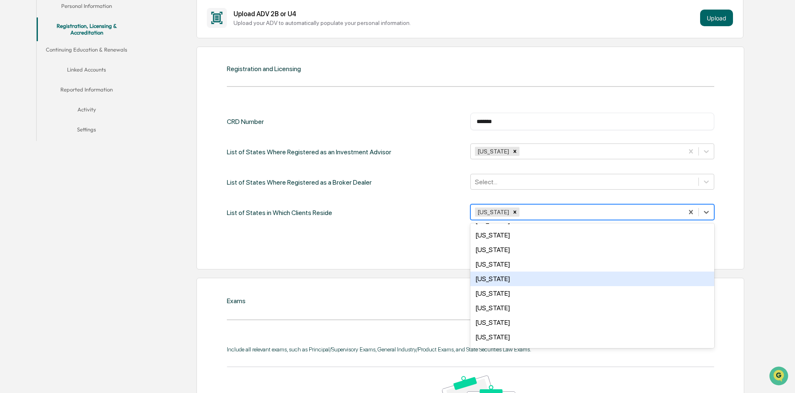
click at [500, 280] on div "Texas" at bounding box center [592, 279] width 244 height 15
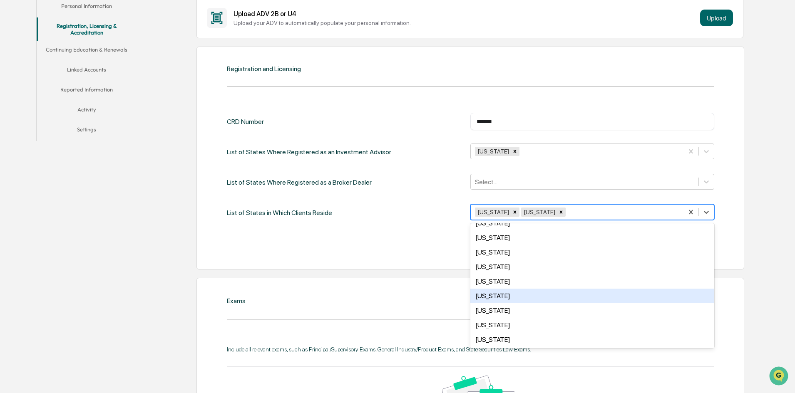
scroll to position [259, 0]
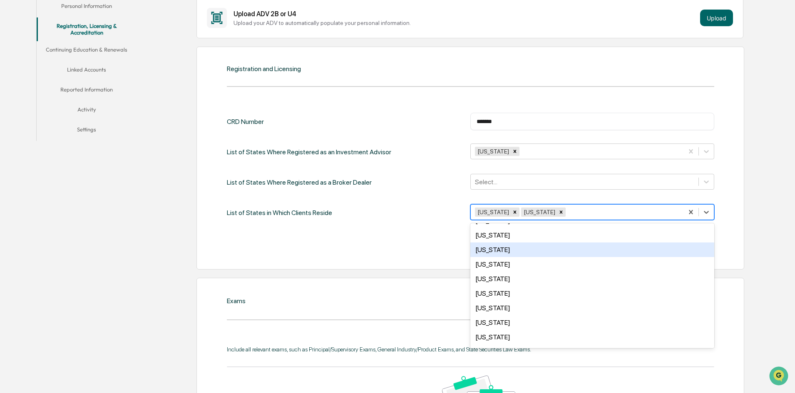
click at [503, 252] on div "Massachusetts" at bounding box center [592, 250] width 244 height 15
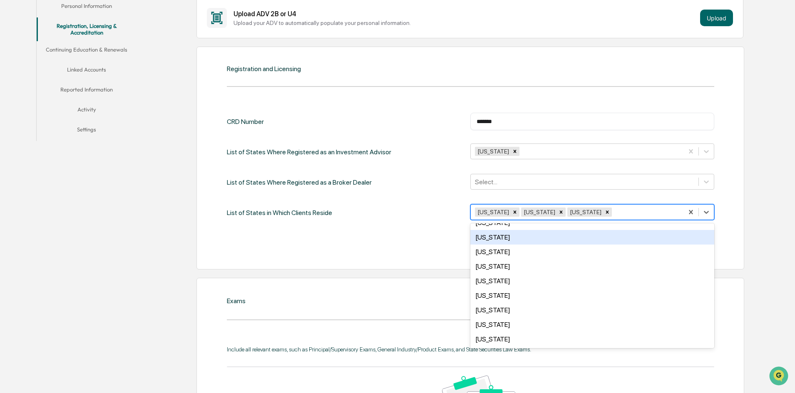
scroll to position [0, 0]
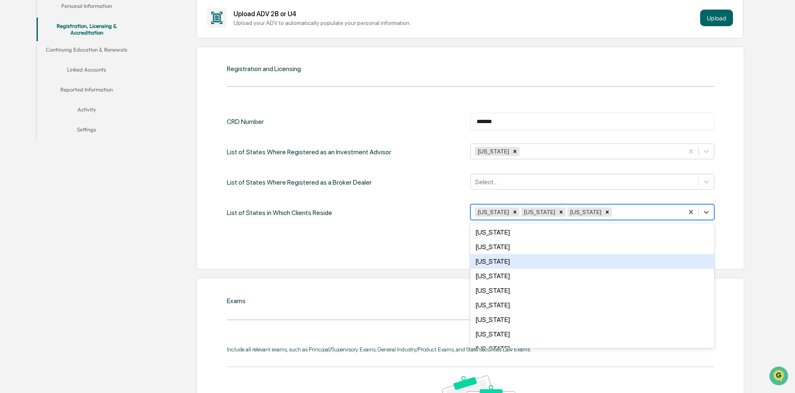
click at [496, 264] on div "Arizona" at bounding box center [592, 261] width 244 height 15
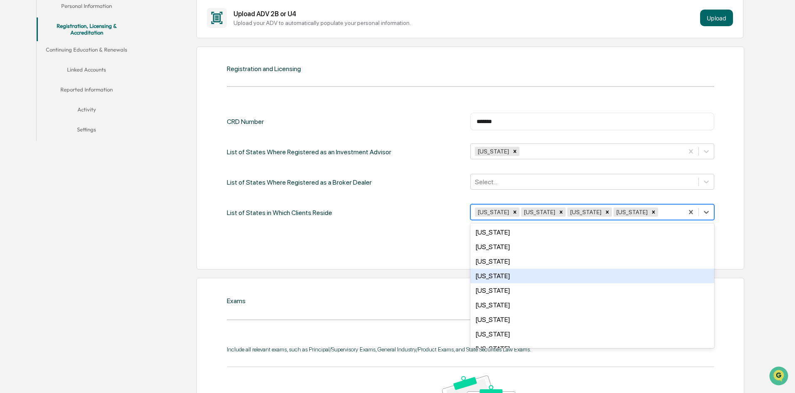
click at [497, 274] on div "California" at bounding box center [592, 276] width 244 height 15
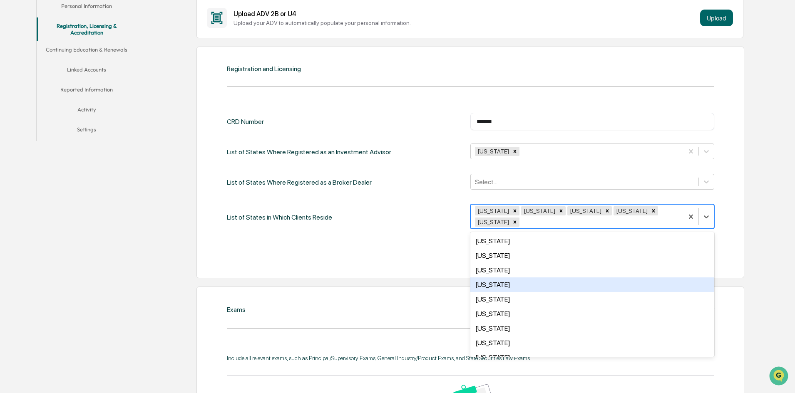
scroll to position [42, 0]
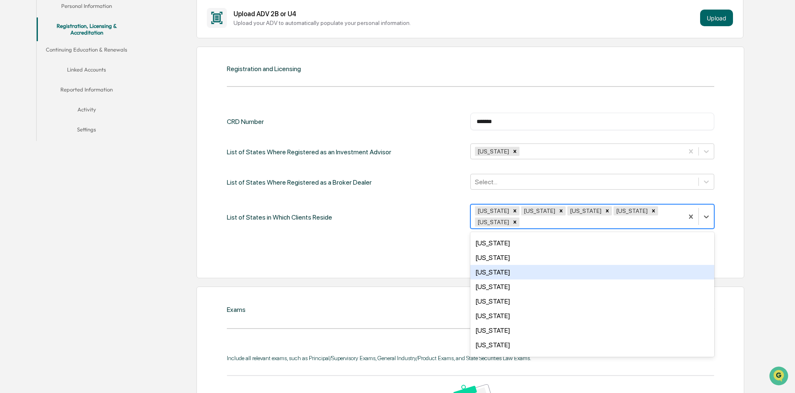
click at [496, 266] on div "Florida" at bounding box center [592, 272] width 244 height 15
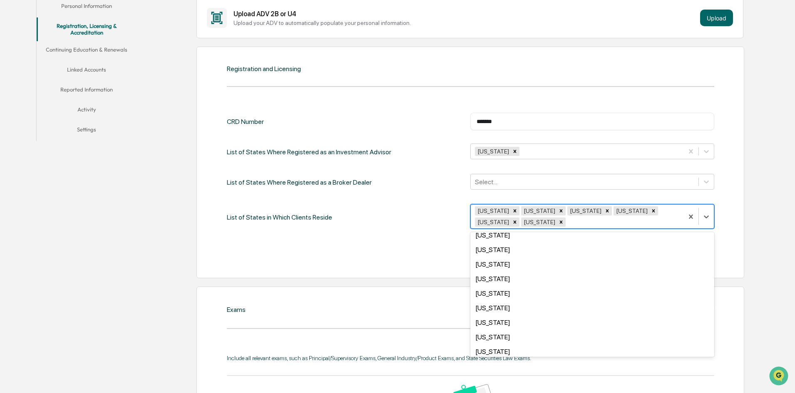
scroll to position [458, 0]
click at [499, 276] on div "South Carolina" at bounding box center [592, 278] width 244 height 15
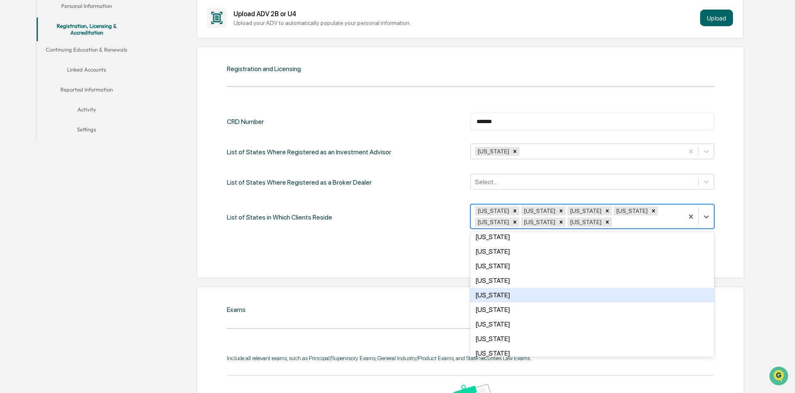
scroll to position [505, 0]
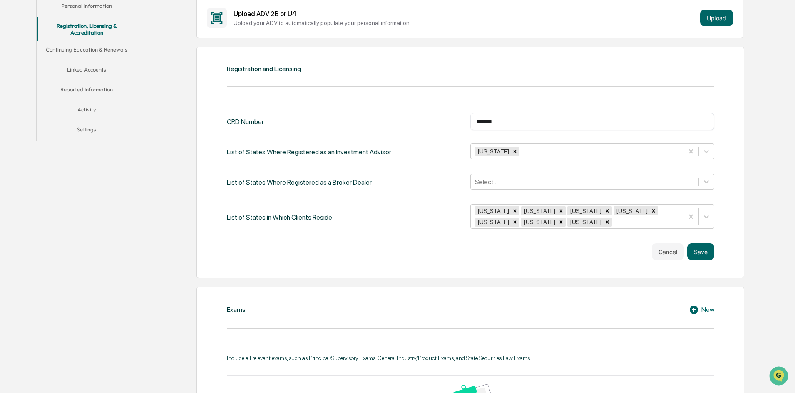
click at [415, 265] on div "Registration and Licensing CRD Number ******* ​ List of States Where Registered…" at bounding box center [471, 163] width 548 height 232
click at [697, 256] on button "Save" at bounding box center [700, 252] width 27 height 17
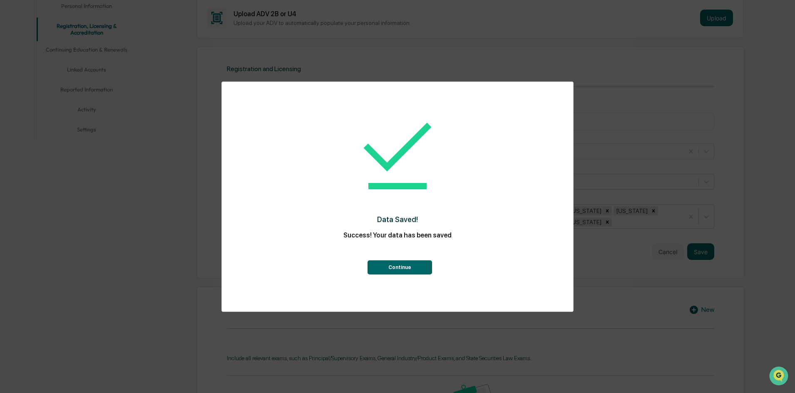
click at [400, 267] on button "Continue" at bounding box center [400, 268] width 65 height 14
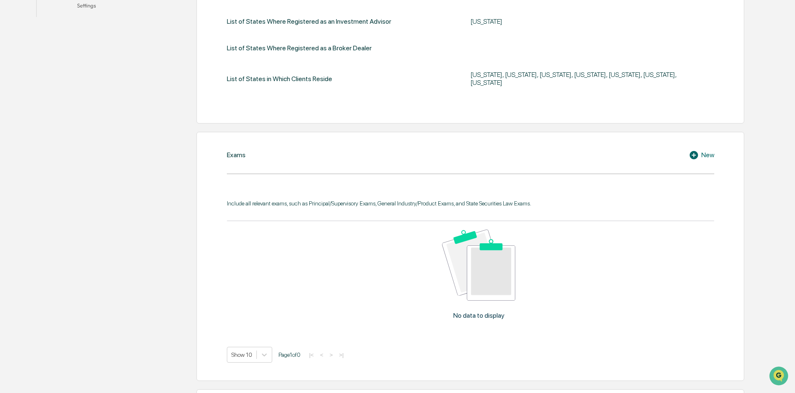
scroll to position [299, 0]
click at [704, 149] on div "New" at bounding box center [701, 154] width 25 height 10
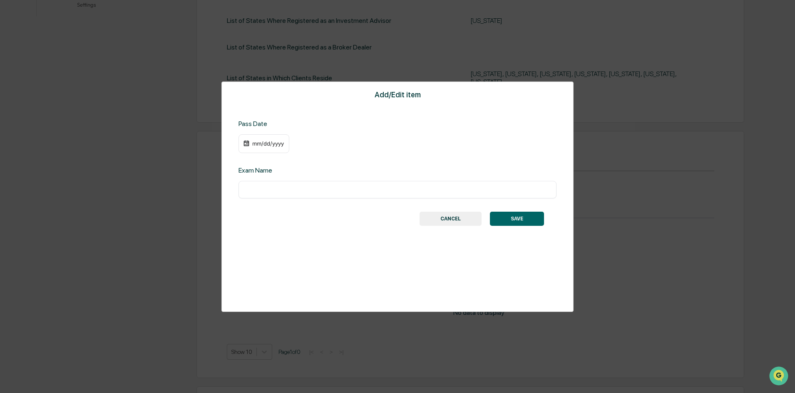
click at [431, 221] on button "CANCEL" at bounding box center [451, 219] width 62 height 14
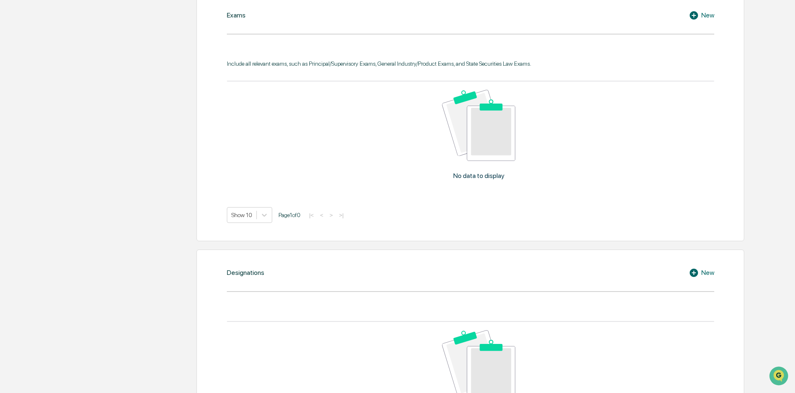
scroll to position [465, 0]
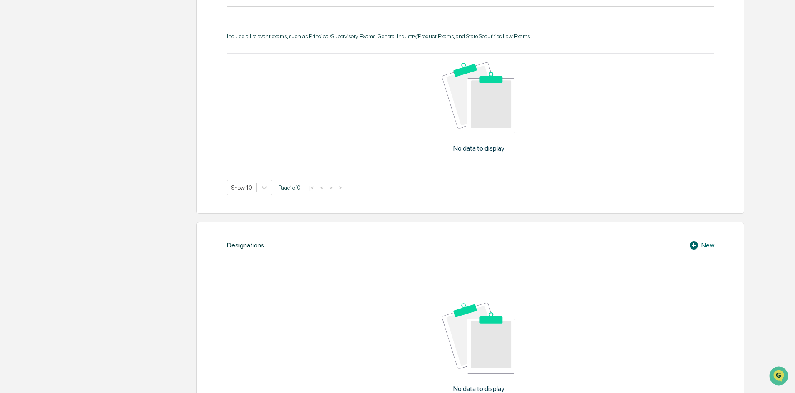
click at [710, 241] on div "New" at bounding box center [701, 246] width 25 height 10
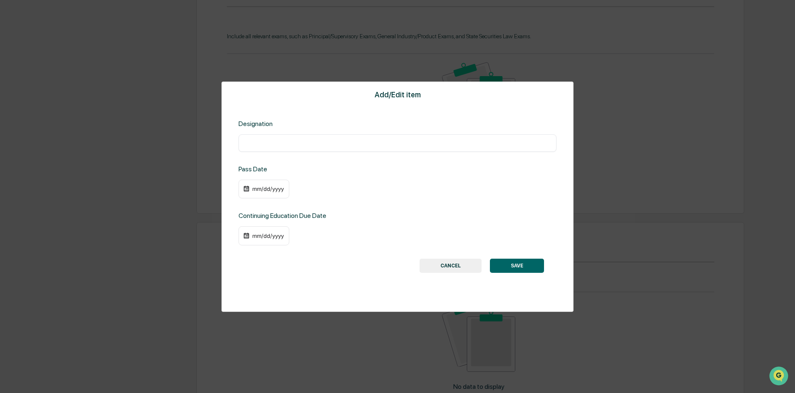
click at [276, 145] on input "text" at bounding box center [398, 143] width 306 height 8
click at [280, 139] on input "text" at bounding box center [398, 143] width 306 height 8
type input "**********"
click at [257, 187] on div "mm/dd/yyyy" at bounding box center [267, 189] width 33 height 7
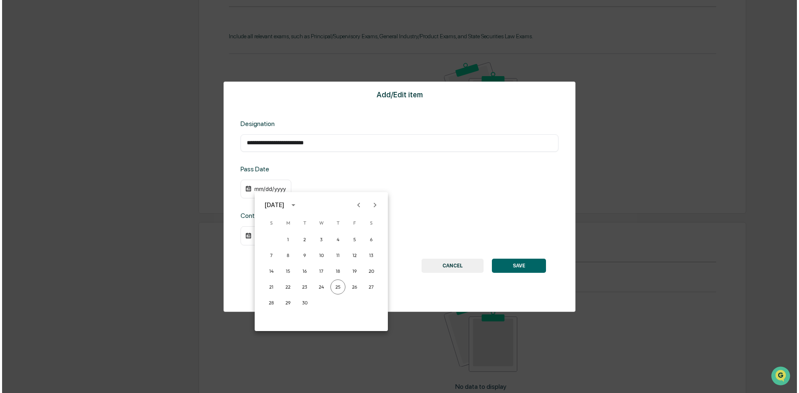
scroll to position [465, 0]
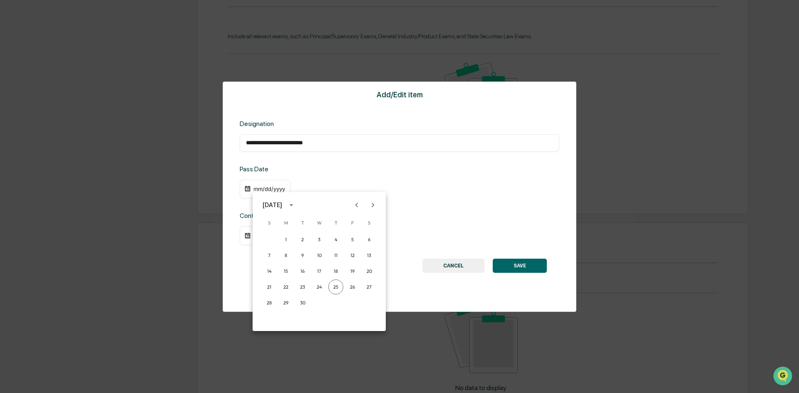
click at [256, 190] on div at bounding box center [399, 196] width 799 height 393
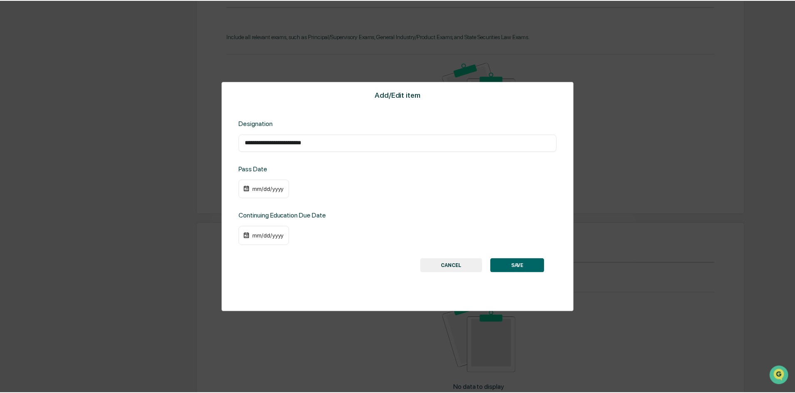
scroll to position [465, 0]
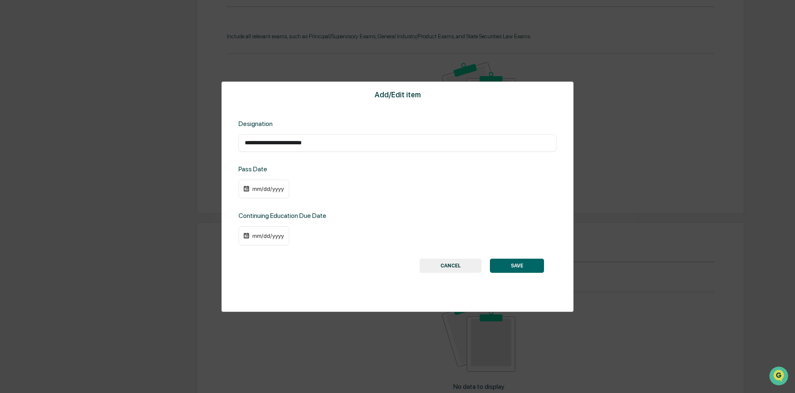
click at [255, 189] on div "mm/dd/yyyy" at bounding box center [267, 189] width 33 height 7
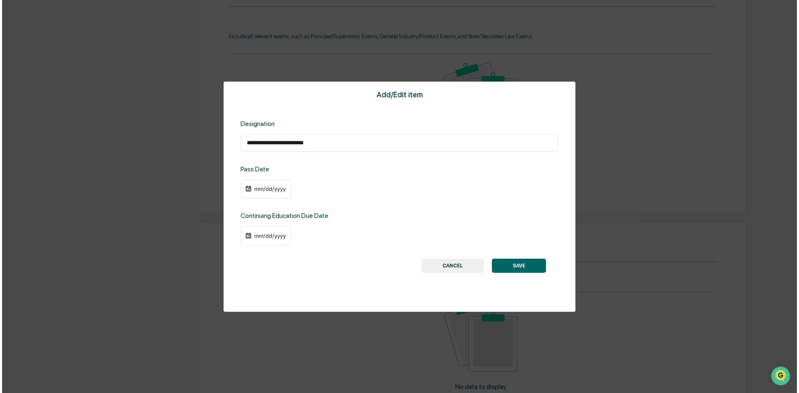
scroll to position [465, 0]
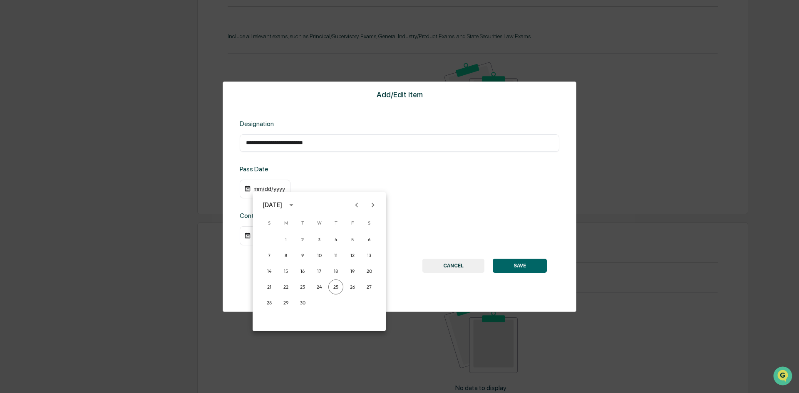
click at [296, 204] on icon "calendar view is open, switch to year view" at bounding box center [291, 205] width 9 height 9
click at [314, 236] on button "2012" at bounding box center [319, 234] width 30 height 15
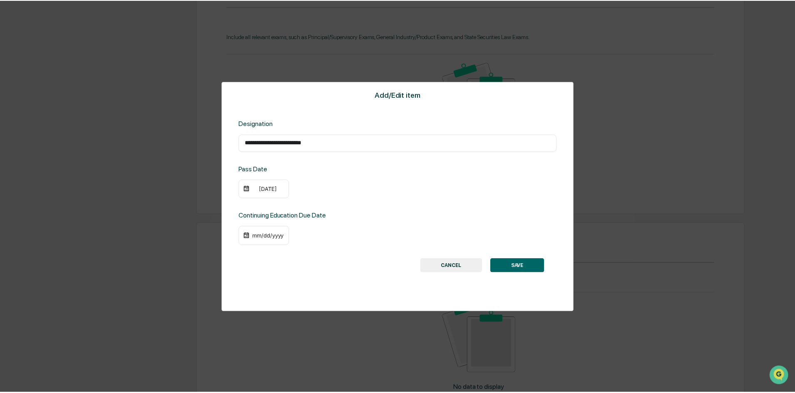
scroll to position [465, 0]
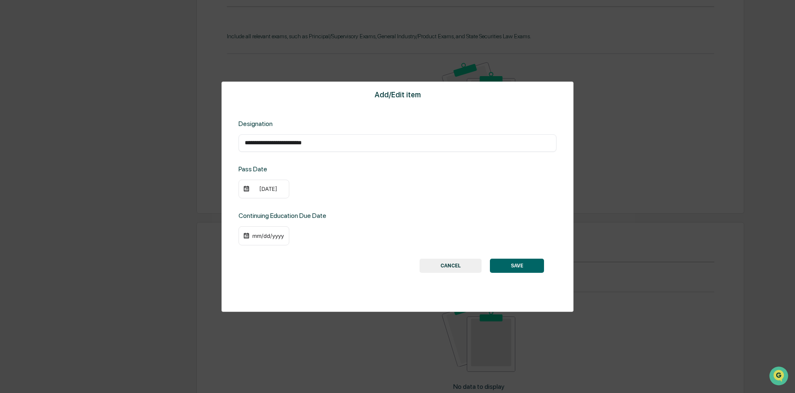
click at [266, 191] on div "09/25/2012" at bounding box center [267, 189] width 33 height 7
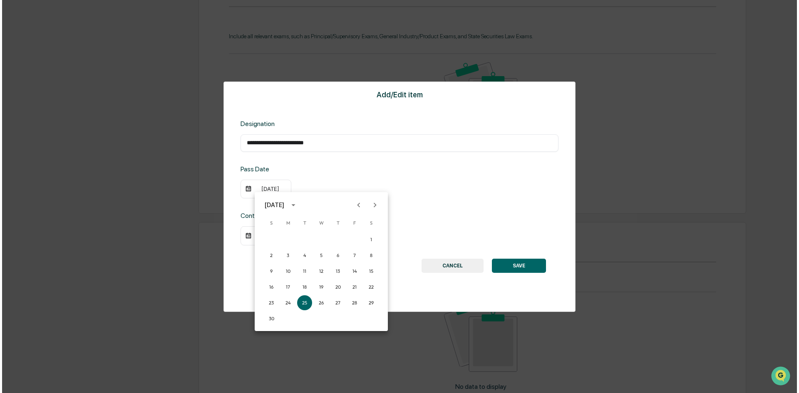
scroll to position [465, 0]
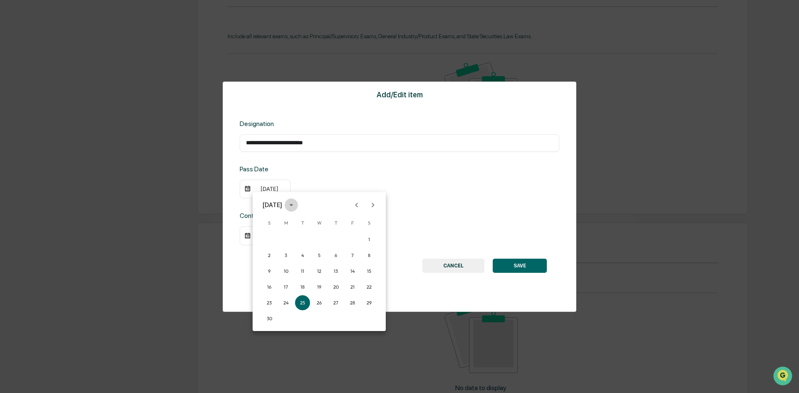
click at [293, 205] on icon "calendar view is open, switch to year view" at bounding box center [291, 205] width 4 height 2
click at [318, 274] on button "2012" at bounding box center [319, 273] width 30 height 15
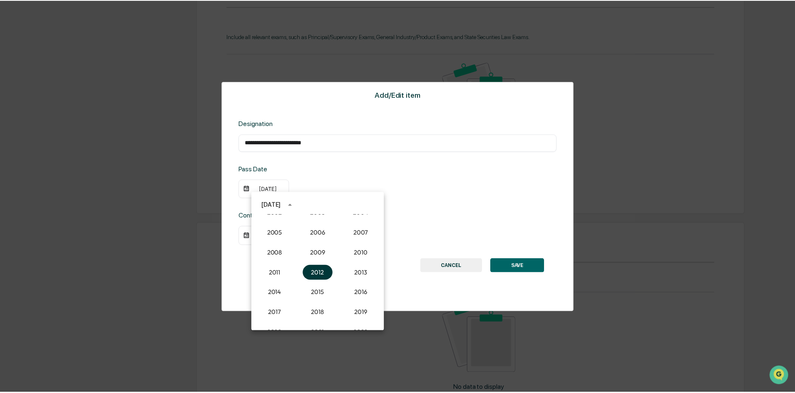
scroll to position [465, 0]
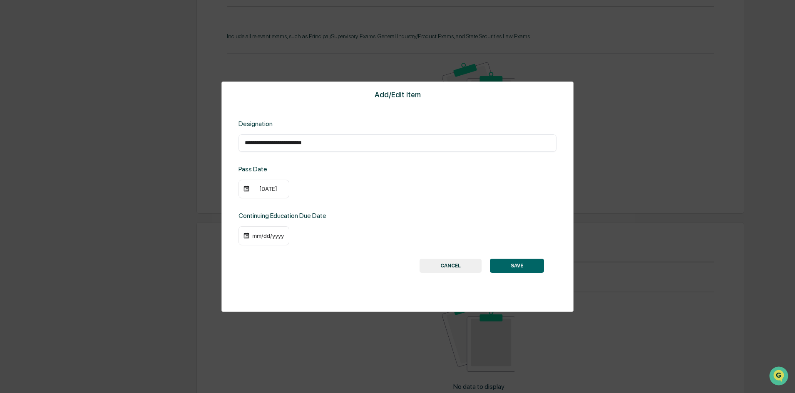
click at [275, 191] on div "09/25/2012" at bounding box center [267, 189] width 33 height 7
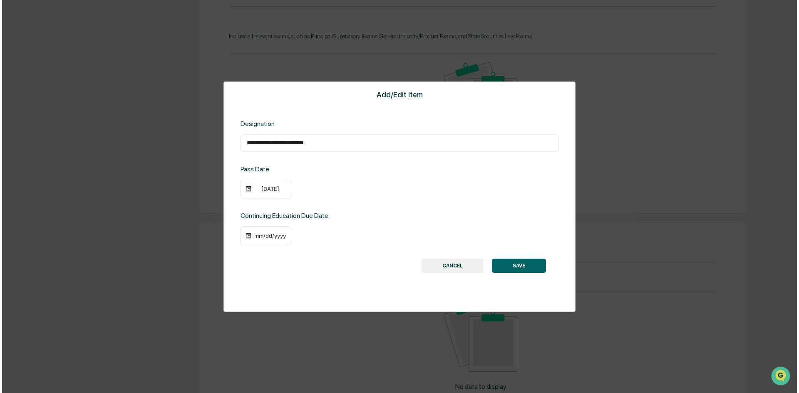
scroll to position [465, 0]
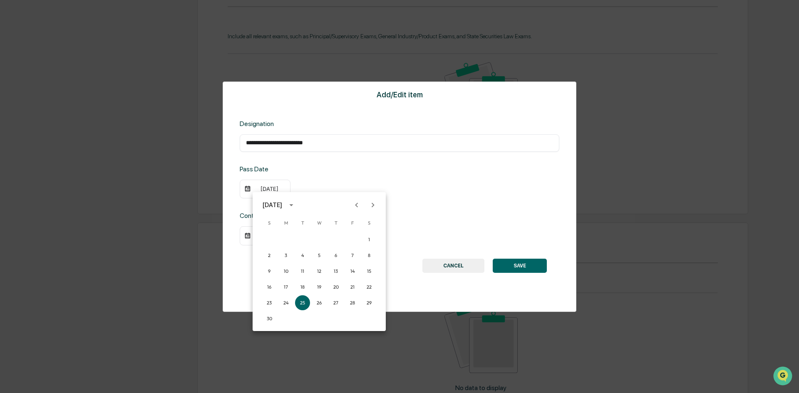
click at [357, 204] on icon "Previous month" at bounding box center [357, 205] width 3 height 5
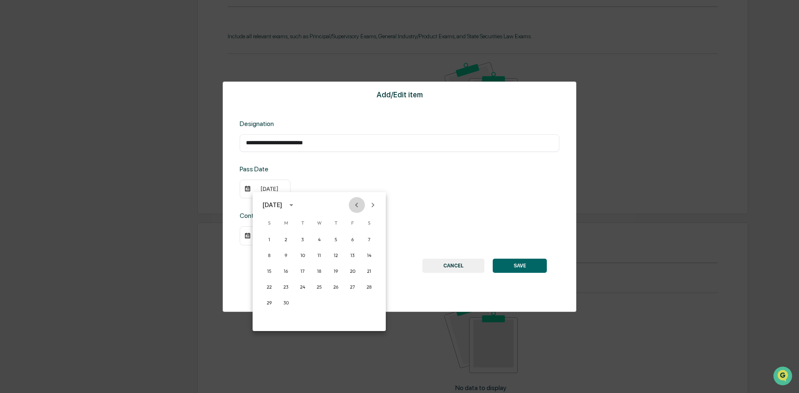
click at [357, 204] on icon "Previous month" at bounding box center [357, 205] width 3 height 5
click at [287, 271] on button "12" at bounding box center [286, 271] width 15 height 15
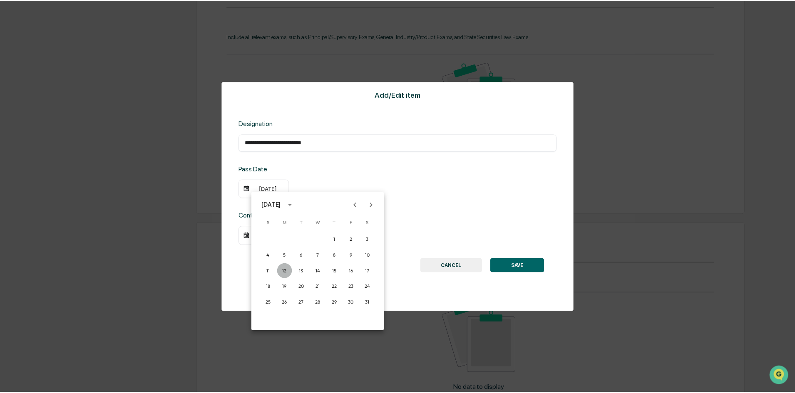
scroll to position [465, 0]
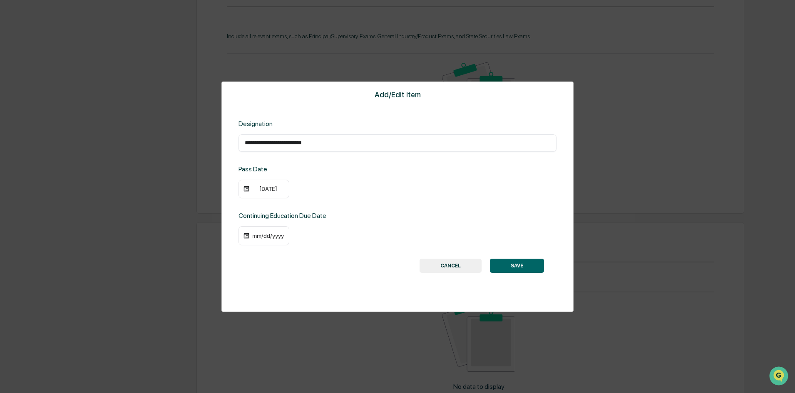
click at [264, 238] on div "mm/dd/yyyy" at bounding box center [267, 236] width 33 height 7
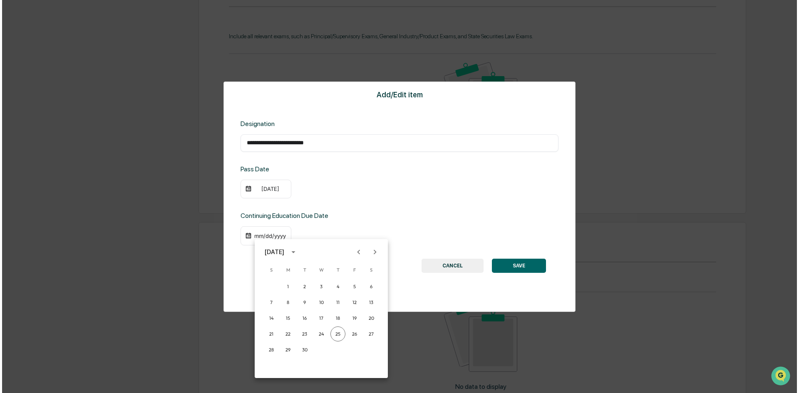
scroll to position [465, 0]
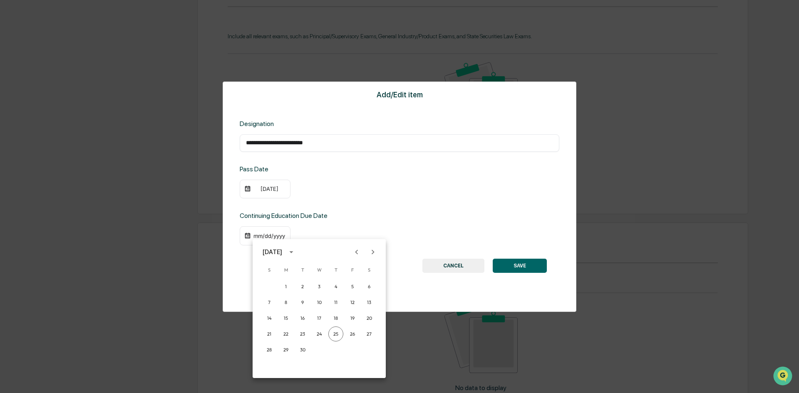
click at [372, 251] on icon "Next month" at bounding box center [372, 252] width 9 height 9
click at [296, 253] on icon "calendar view is open, switch to year view" at bounding box center [291, 252] width 9 height 9
click at [318, 337] on button "2027" at bounding box center [319, 340] width 30 height 15
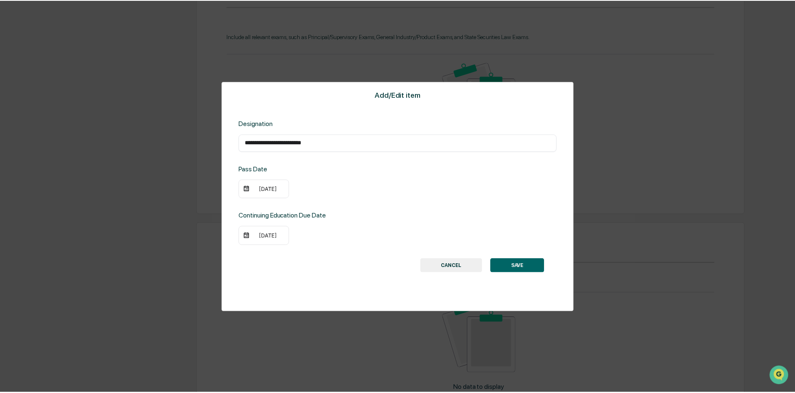
scroll to position [465, 0]
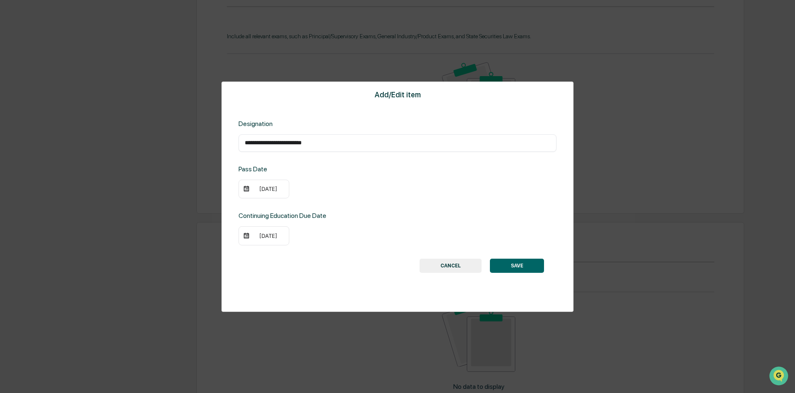
click at [268, 236] on div "09/25/2027" at bounding box center [267, 236] width 33 height 7
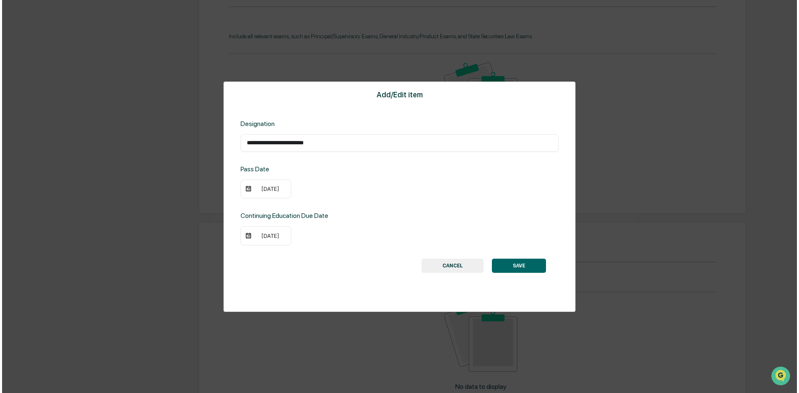
scroll to position [465, 0]
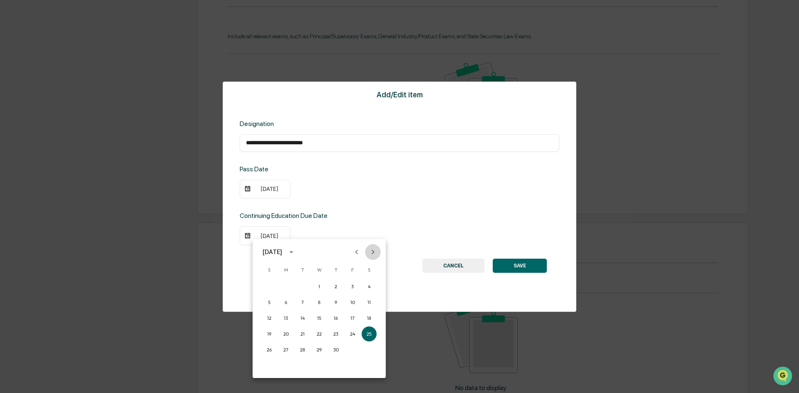
click at [371, 251] on icon "Next month" at bounding box center [372, 252] width 9 height 9
click at [359, 251] on icon "Previous month" at bounding box center [356, 252] width 9 height 9
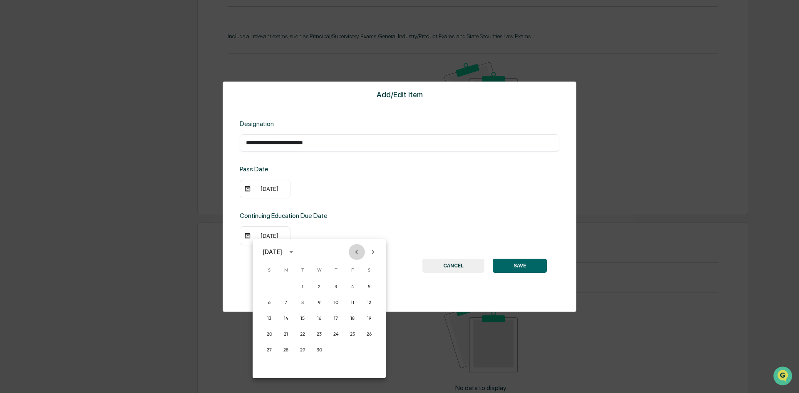
click at [359, 251] on icon "Previous month" at bounding box center [356, 252] width 9 height 9
click at [353, 351] on button "30" at bounding box center [352, 350] width 15 height 15
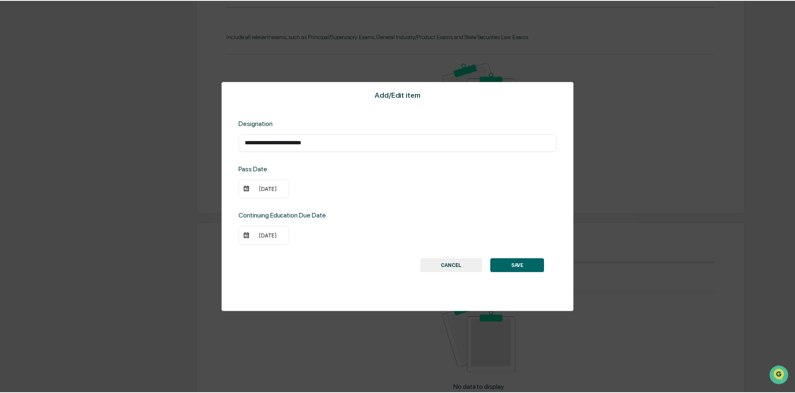
scroll to position [465, 0]
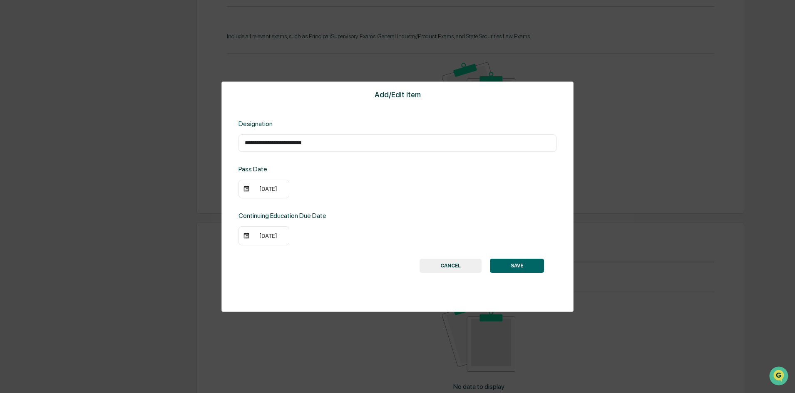
click at [514, 267] on button "SAVE" at bounding box center [517, 266] width 54 height 14
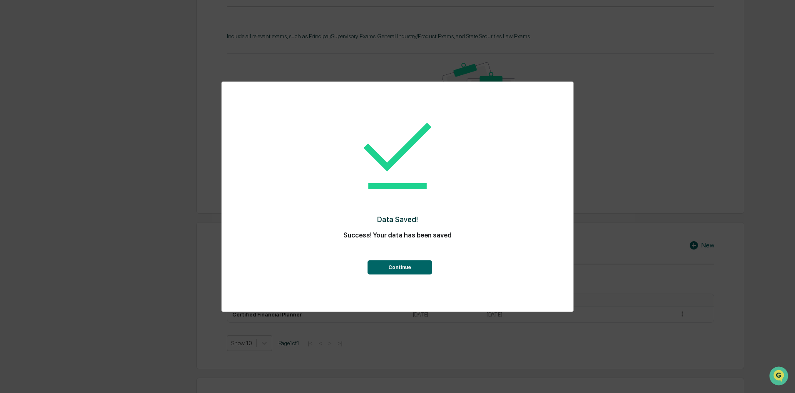
click at [418, 270] on button "Continue" at bounding box center [400, 268] width 65 height 14
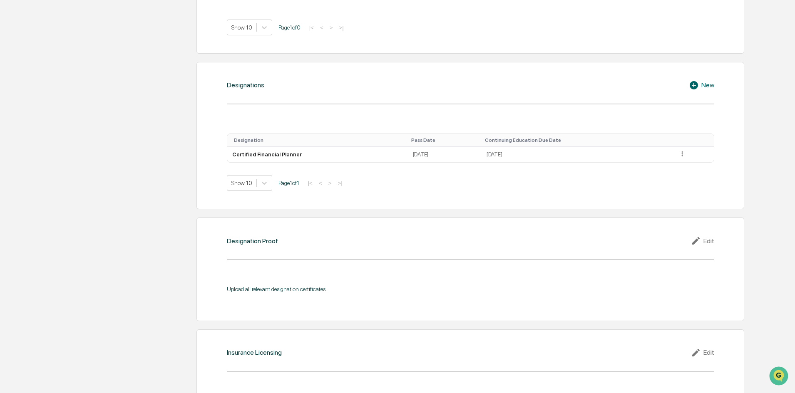
scroll to position [632, 0]
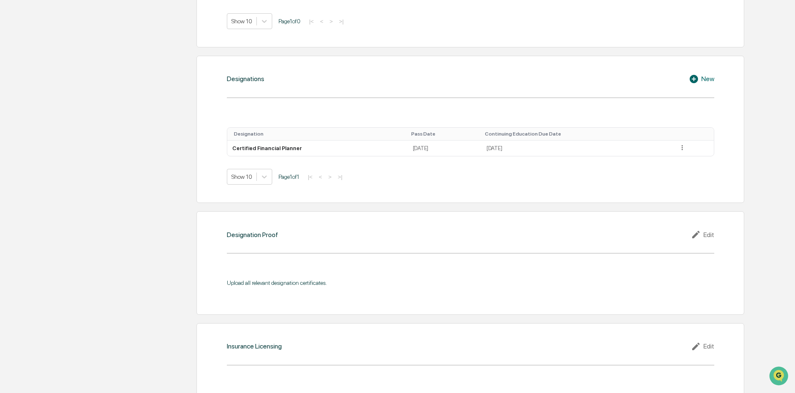
click at [708, 230] on div "Edit" at bounding box center [702, 235] width 23 height 10
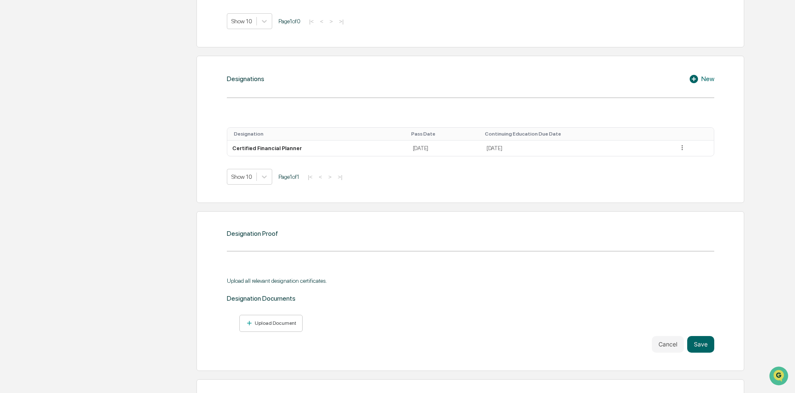
scroll to position [673, 0]
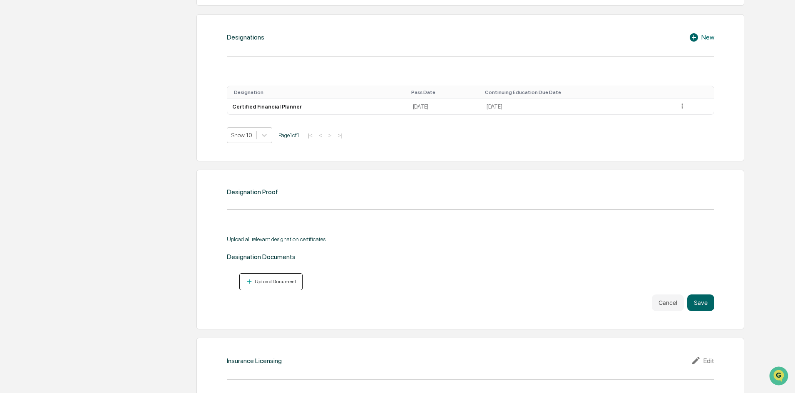
click at [275, 279] on div "Upload Document" at bounding box center [274, 282] width 43 height 6
click at [276, 278] on div "Upload Document" at bounding box center [271, 282] width 51 height 8
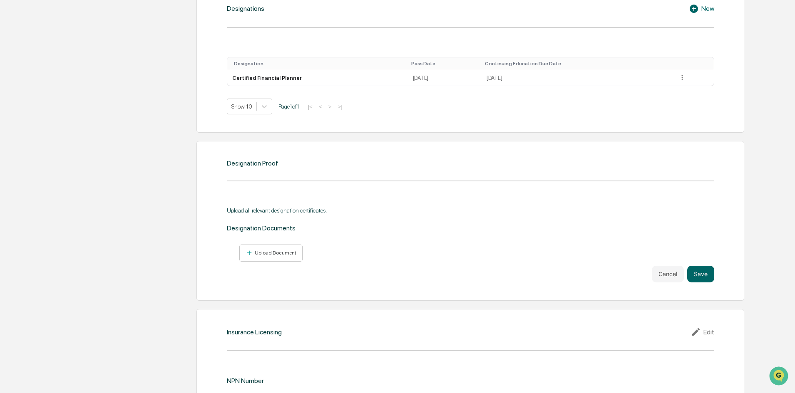
scroll to position [715, 0]
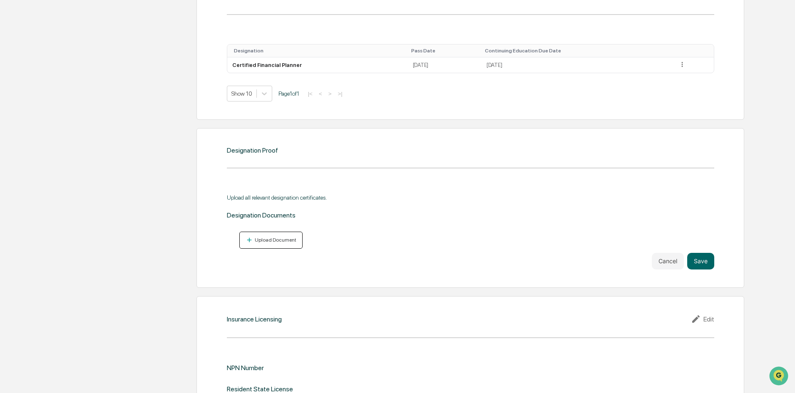
click at [281, 237] on div "Upload Document" at bounding box center [274, 240] width 43 height 6
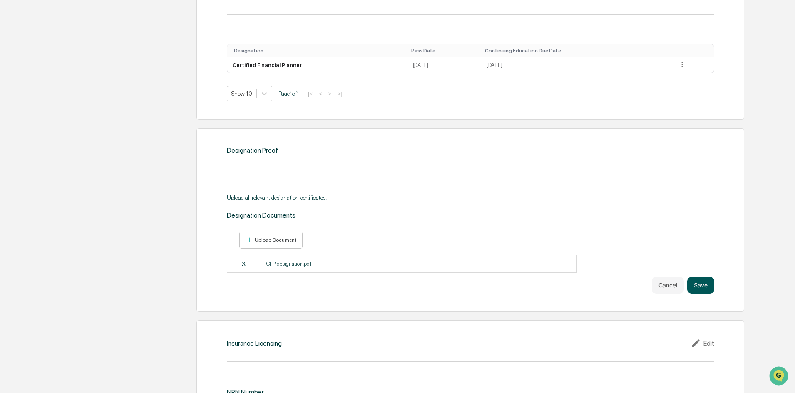
click at [704, 281] on button "Save" at bounding box center [700, 285] width 27 height 17
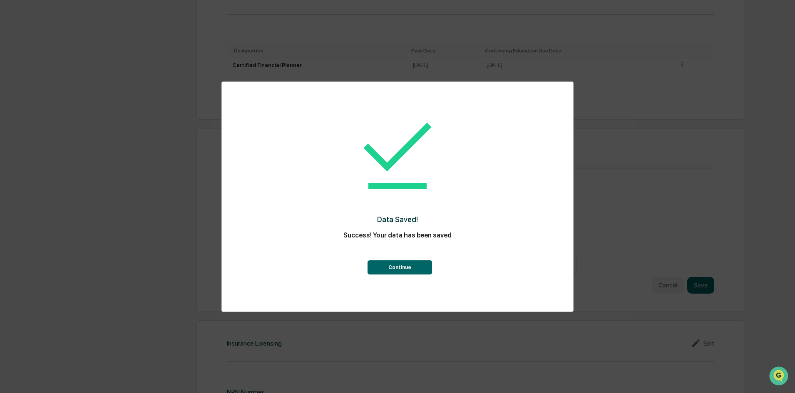
click at [381, 271] on button "Continue" at bounding box center [400, 268] width 65 height 14
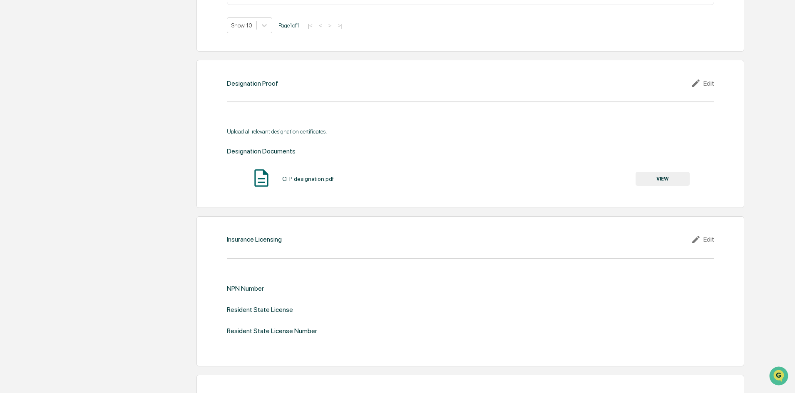
scroll to position [798, 0]
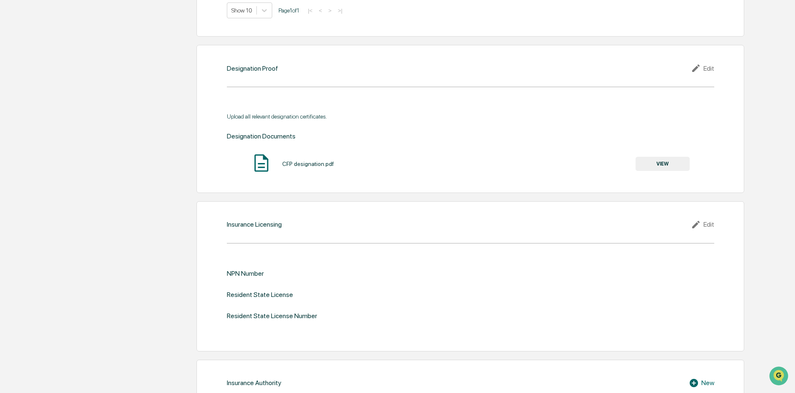
click at [710, 220] on div "Edit" at bounding box center [702, 225] width 23 height 10
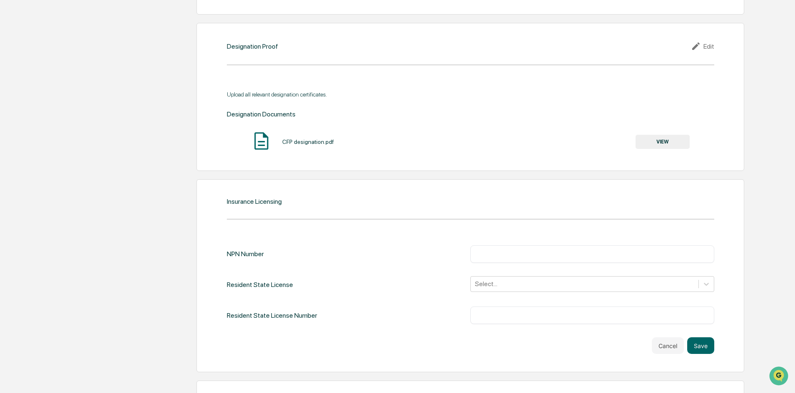
scroll to position [840, 0]
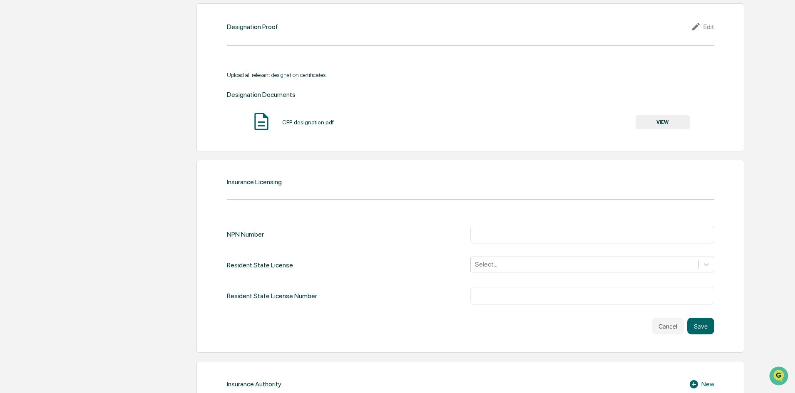
click at [519, 231] on input "text" at bounding box center [592, 235] width 231 height 8
type input "********"
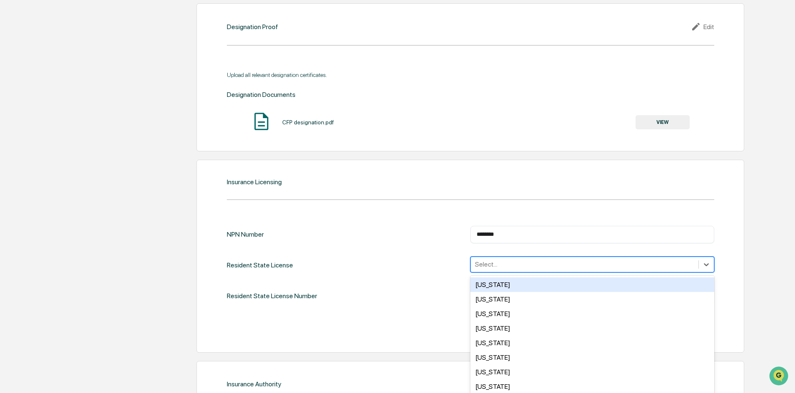
click at [512, 260] on div at bounding box center [584, 265] width 219 height 10
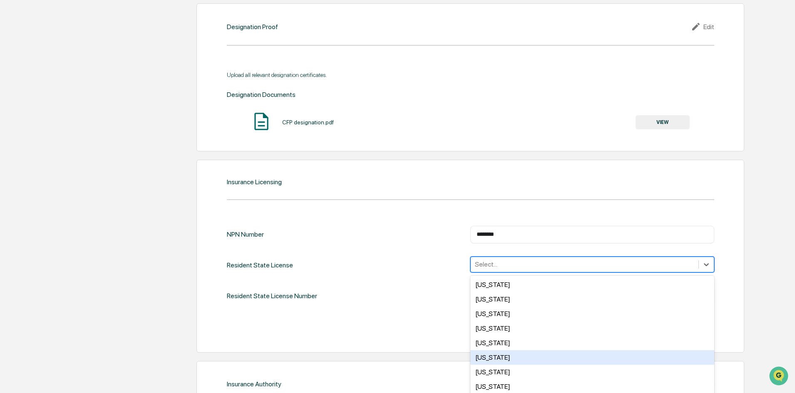
click at [502, 351] on div "Colorado" at bounding box center [592, 358] width 244 height 15
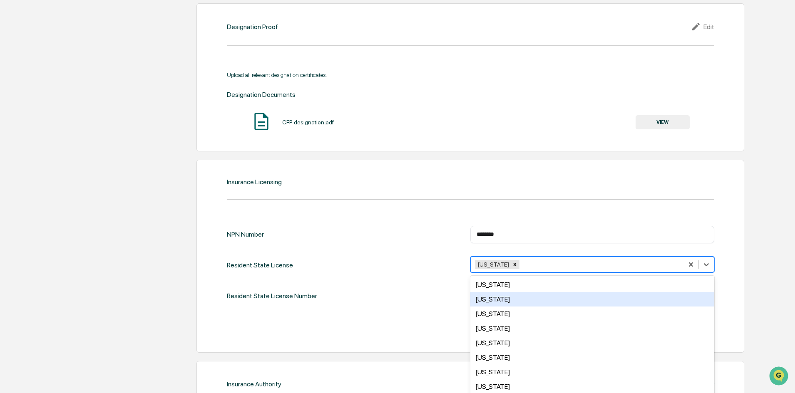
click at [441, 287] on div "Resident State License Number ​" at bounding box center [471, 295] width 488 height 17
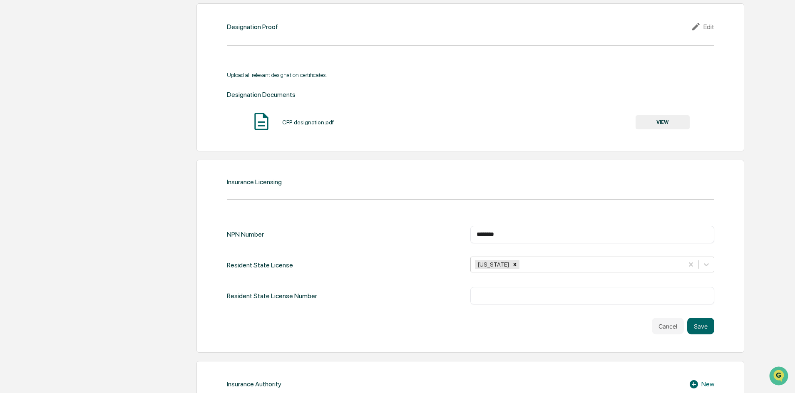
click at [497, 287] on div "​" at bounding box center [592, 295] width 244 height 17
click at [498, 292] on input "text" at bounding box center [592, 296] width 231 height 8
type input "******"
click at [707, 322] on button "Save" at bounding box center [700, 326] width 27 height 17
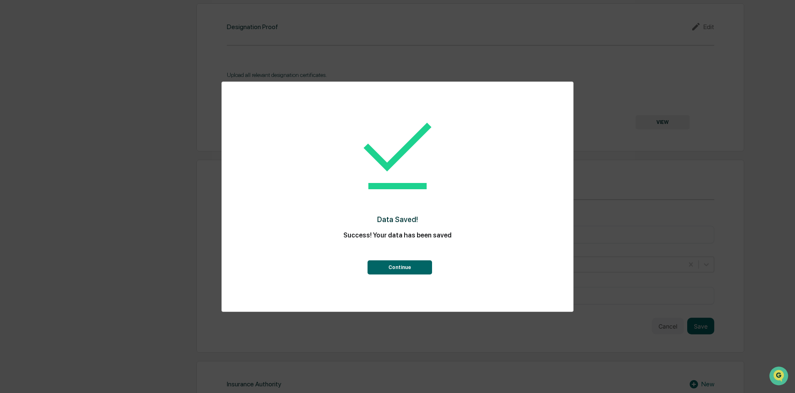
click at [389, 269] on button "Continue" at bounding box center [400, 268] width 65 height 14
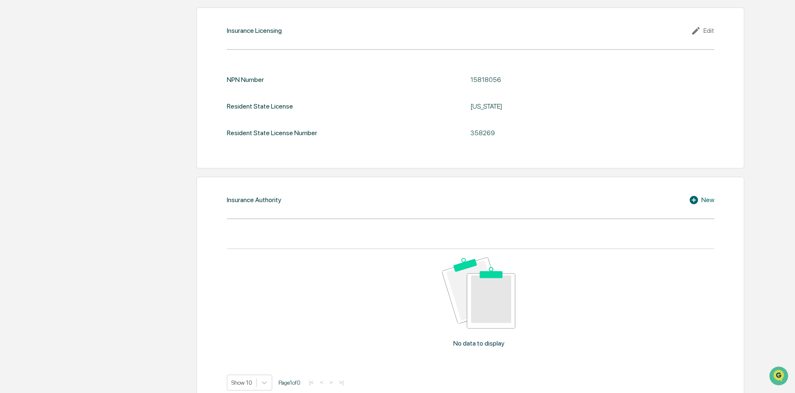
scroll to position [1004, 0]
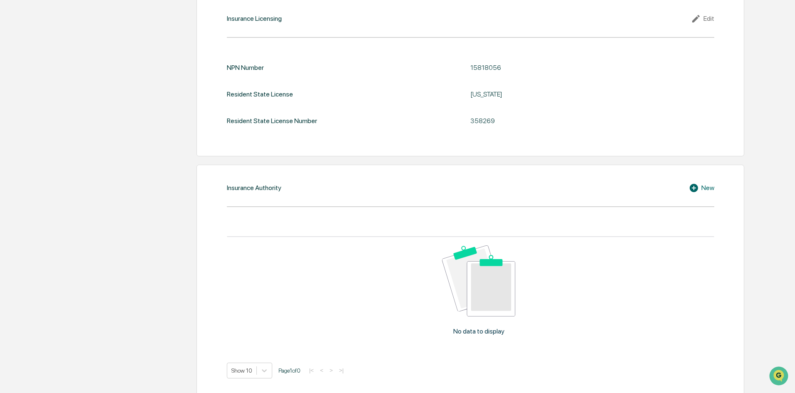
click at [699, 183] on icon at bounding box center [695, 188] width 12 height 10
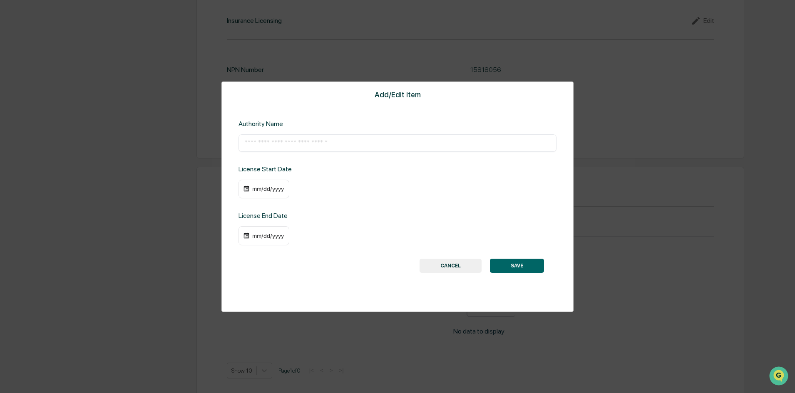
click at [448, 259] on button "CANCEL" at bounding box center [451, 266] width 62 height 14
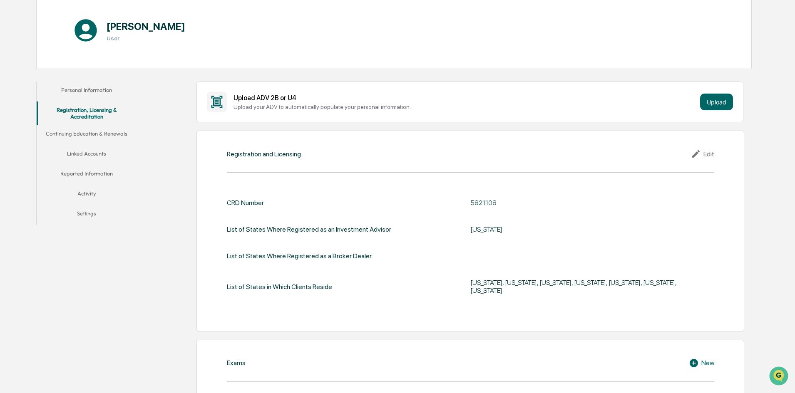
scroll to position [88, 0]
click at [117, 136] on button "Continuing Education & Renewals" at bounding box center [87, 137] width 100 height 20
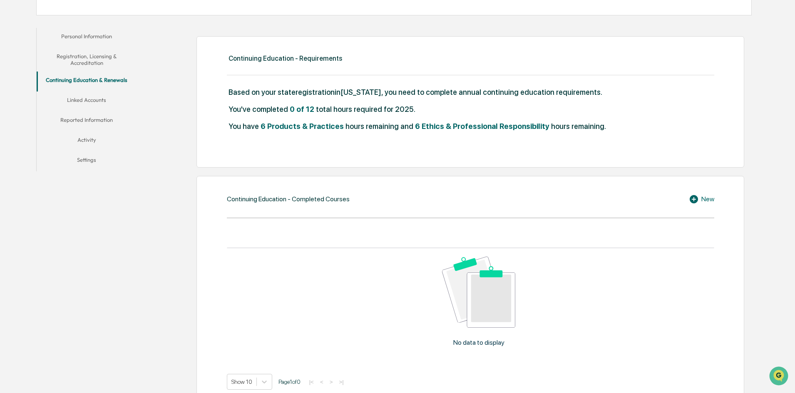
scroll to position [172, 0]
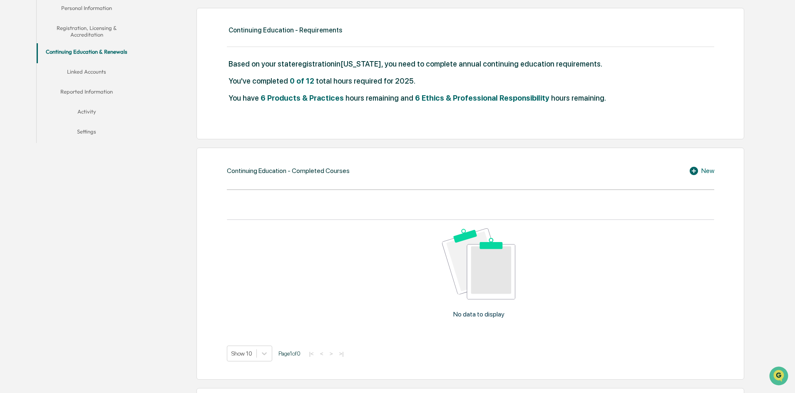
click at [92, 74] on button "Linked Accounts" at bounding box center [87, 73] width 100 height 20
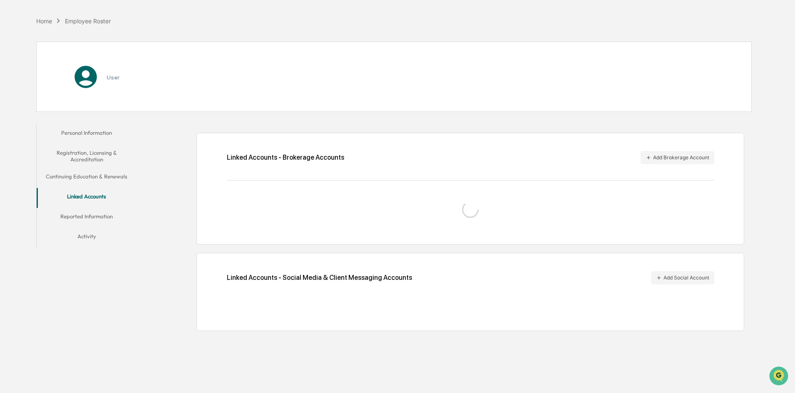
scroll to position [40, 0]
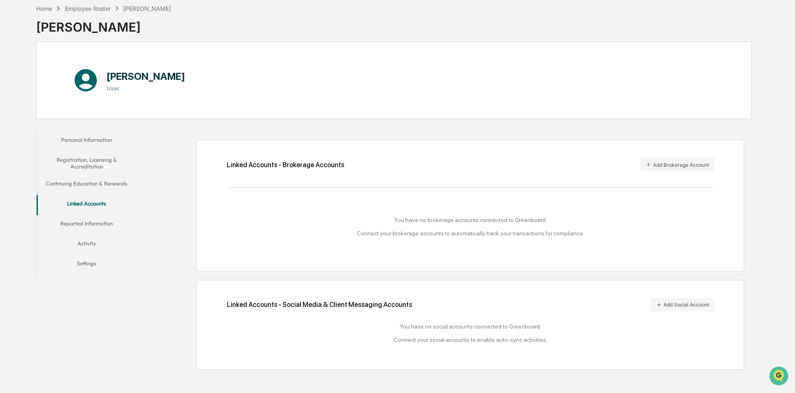
click at [93, 222] on button "Reported Information" at bounding box center [87, 225] width 100 height 20
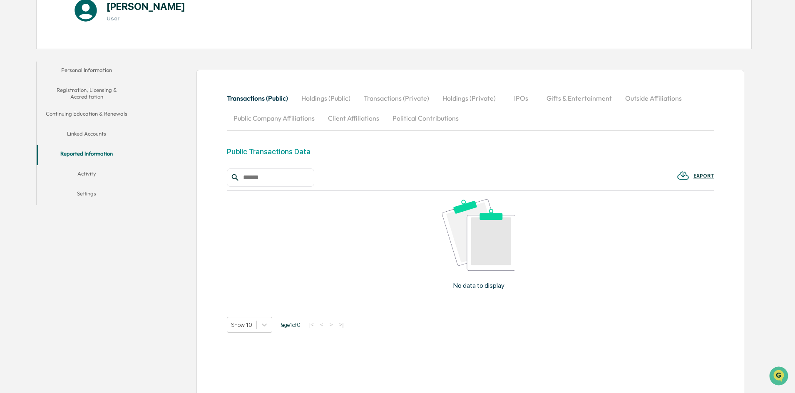
scroll to position [120, 0]
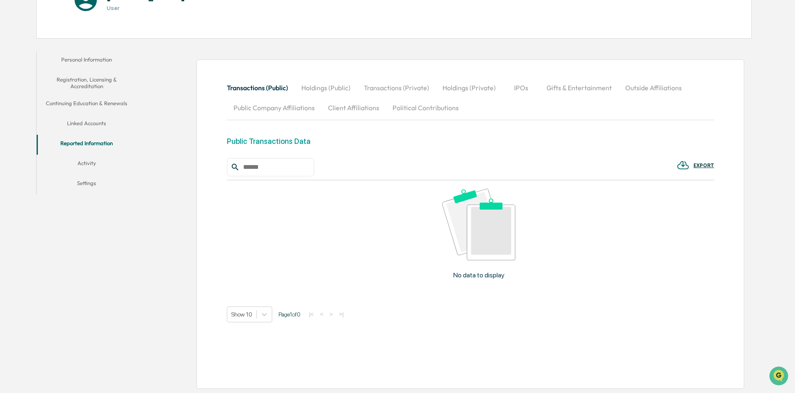
click at [94, 162] on button "Activity" at bounding box center [87, 165] width 100 height 20
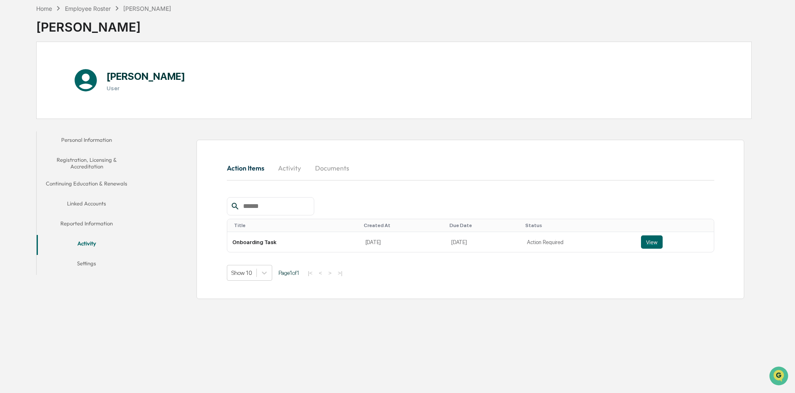
click at [338, 168] on button "Documents" at bounding box center [331, 168] width 47 height 20
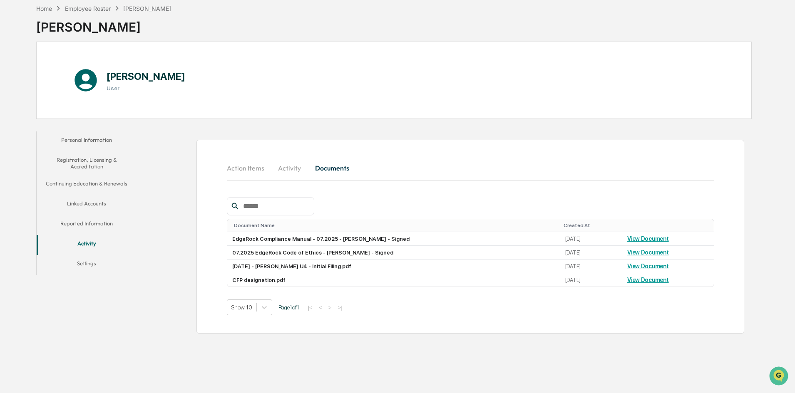
click at [87, 265] on button "Settings" at bounding box center [87, 265] width 100 height 20
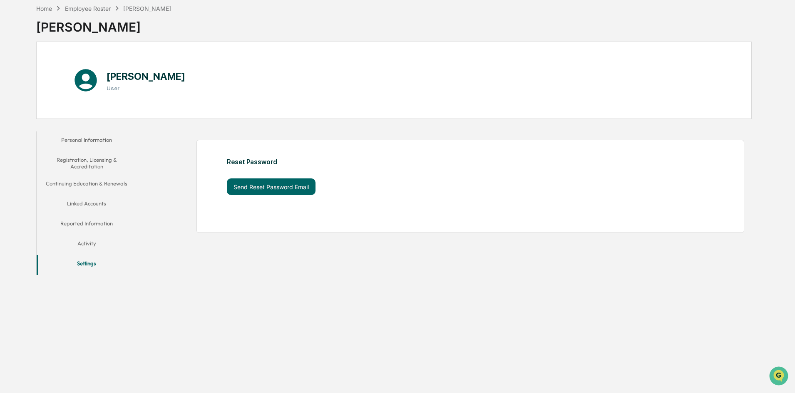
click at [95, 204] on button "Linked Accounts" at bounding box center [87, 205] width 100 height 20
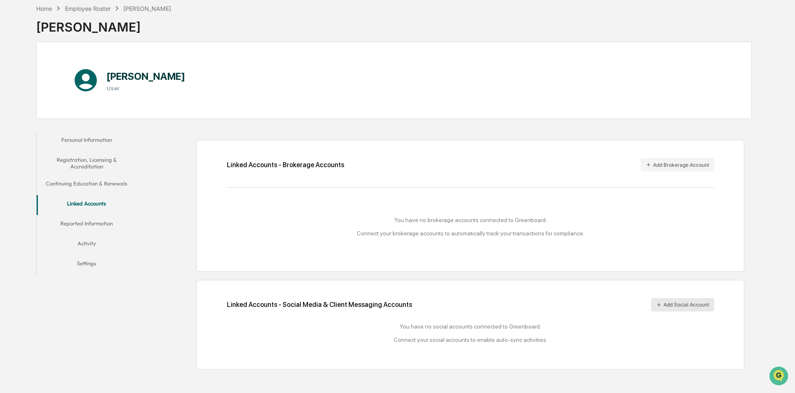
click at [682, 304] on button "Add Social Account" at bounding box center [682, 305] width 63 height 13
click at [671, 306] on button "Add Social Account" at bounding box center [682, 305] width 63 height 13
click at [657, 165] on button "Add Brokerage Account" at bounding box center [678, 164] width 74 height 13
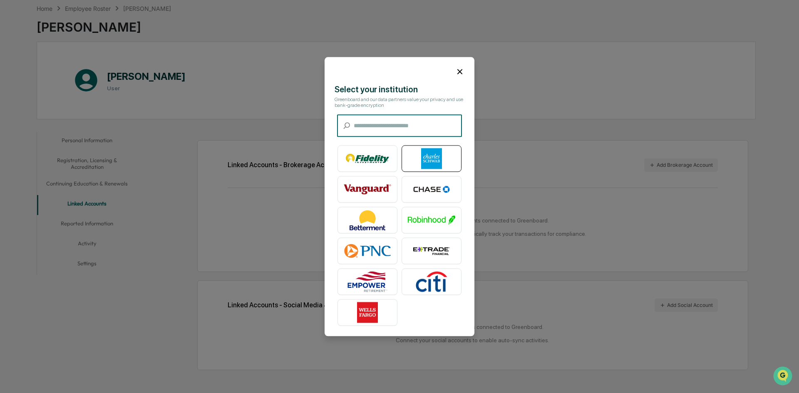
click at [428, 164] on img at bounding box center [431, 158] width 47 height 21
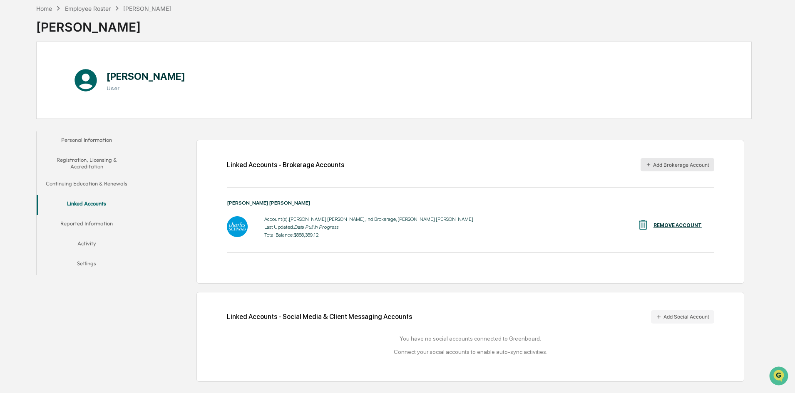
click at [670, 167] on button "Add Brokerage Account" at bounding box center [678, 164] width 74 height 13
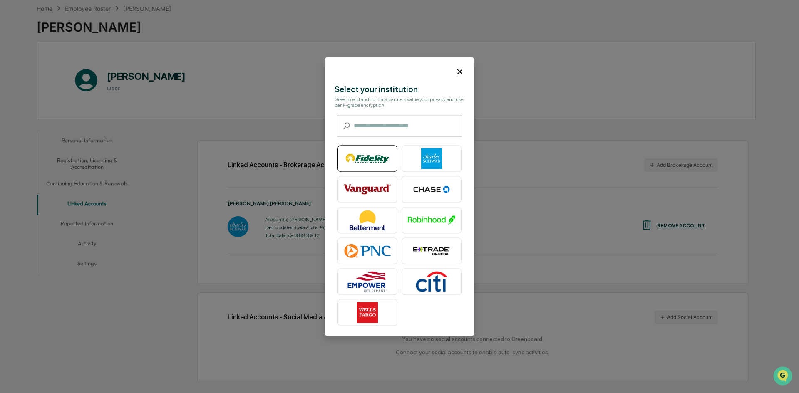
click at [377, 164] on img at bounding box center [367, 158] width 47 height 21
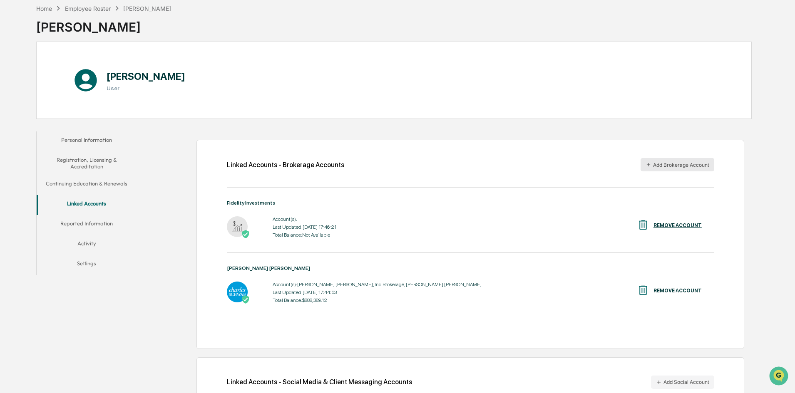
click at [685, 164] on button "Add Brokerage Account" at bounding box center [678, 164] width 74 height 13
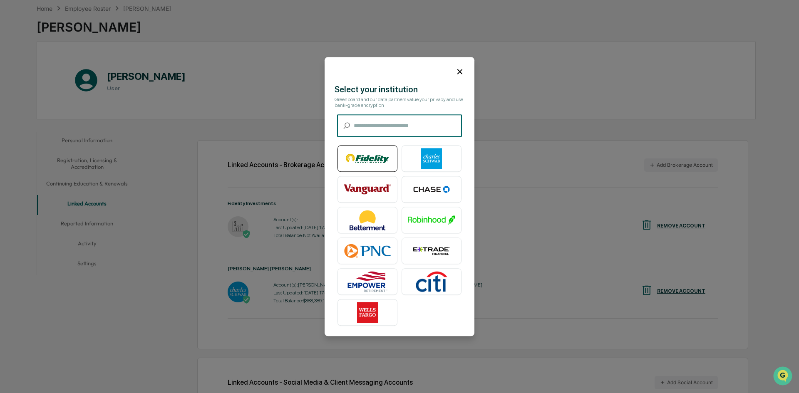
click at [374, 161] on img at bounding box center [367, 158] width 47 height 21
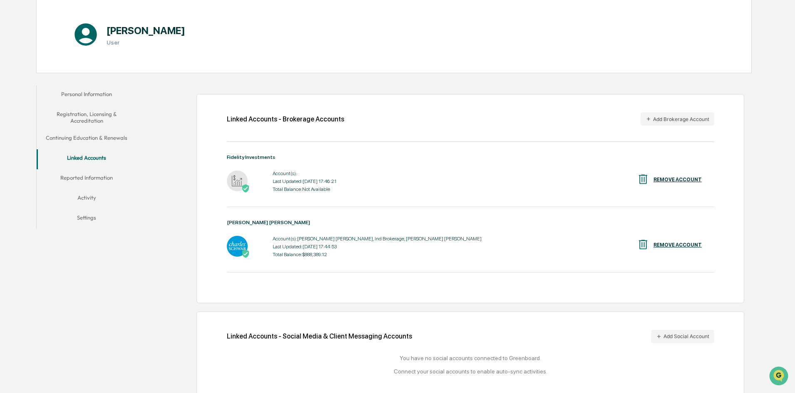
scroll to position [98, 0]
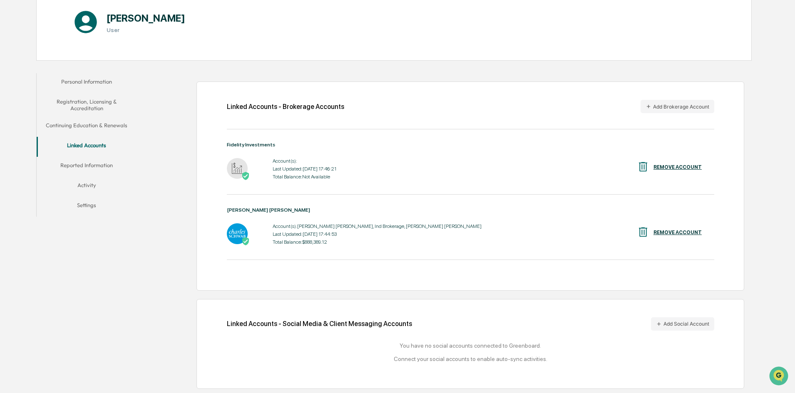
drag, startPoint x: 290, startPoint y: 167, endPoint x: 259, endPoint y: 169, distance: 30.4
click at [289, 167] on div "Last Updated: 2025-09-25 17:46:21" at bounding box center [305, 169] width 64 height 6
click at [234, 168] on img at bounding box center [237, 168] width 21 height 21
click at [378, 175] on div "Account(s): Last Updated: 2025-09-25 17:46:21 Total Balance: Not Available REMO…" at bounding box center [471, 169] width 488 height 26
click at [664, 326] on button "Add Social Account" at bounding box center [682, 324] width 63 height 13
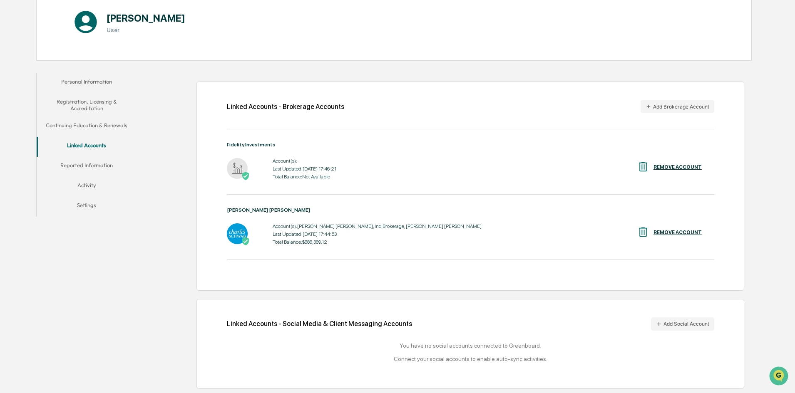
click at [107, 167] on button "Reported Information" at bounding box center [87, 167] width 100 height 20
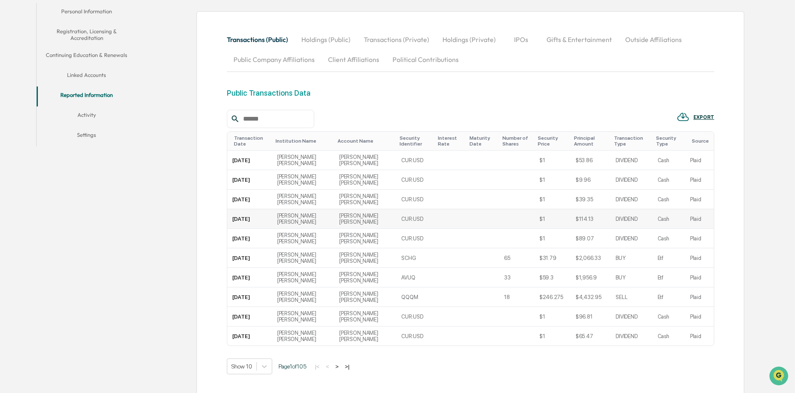
scroll to position [96, 0]
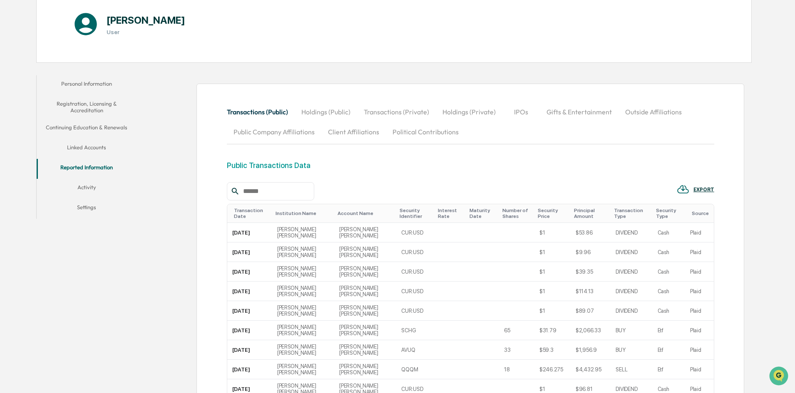
click at [324, 115] on button "Holdings (Public)" at bounding box center [326, 112] width 62 height 20
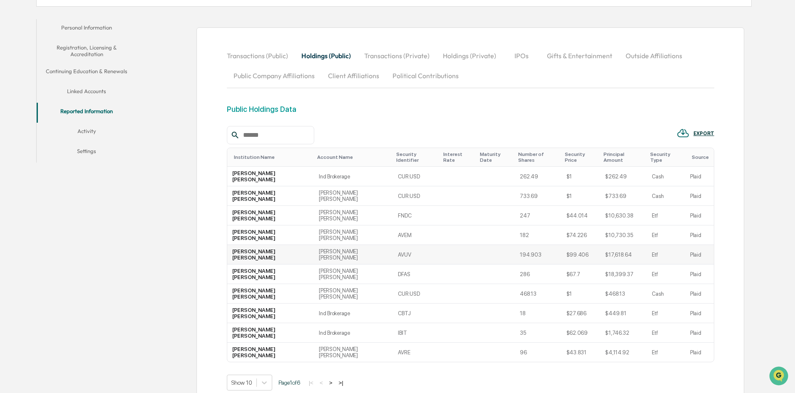
scroll to position [152, 0]
click at [336, 375] on div "Show 10 Page 1 of 6 |< < > >|" at bounding box center [471, 383] width 488 height 16
click at [335, 379] on button ">" at bounding box center [331, 382] width 8 height 7
click at [335, 379] on button ">" at bounding box center [332, 382] width 8 height 7
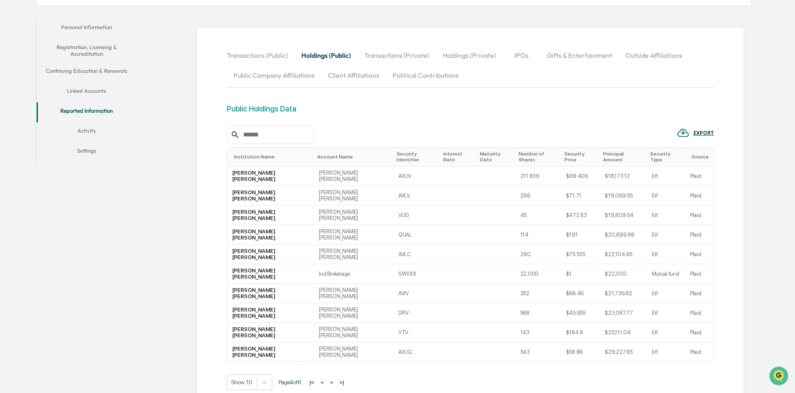
click at [335, 379] on button ">" at bounding box center [332, 382] width 8 height 7
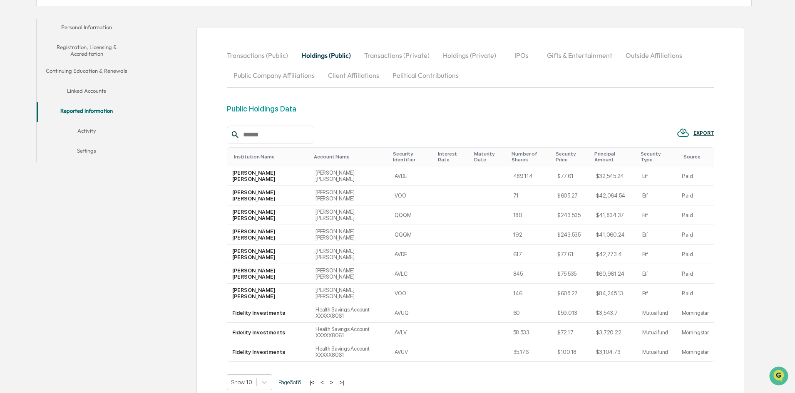
click at [335, 379] on button ">" at bounding box center [332, 382] width 8 height 7
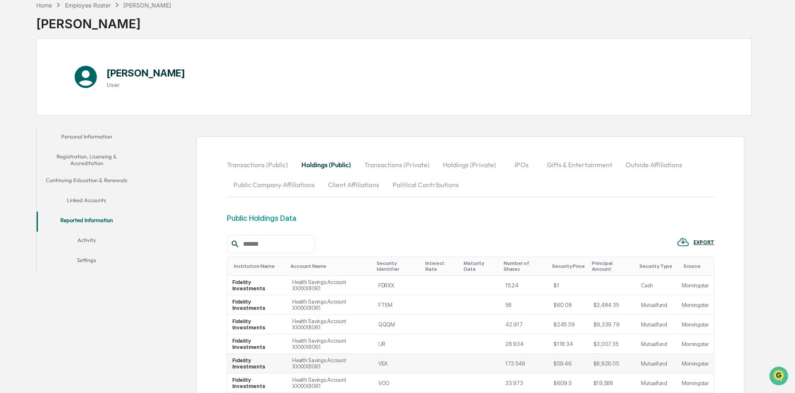
scroll to position [42, 0]
click at [386, 164] on button "Transactions (Private)" at bounding box center [397, 165] width 79 height 20
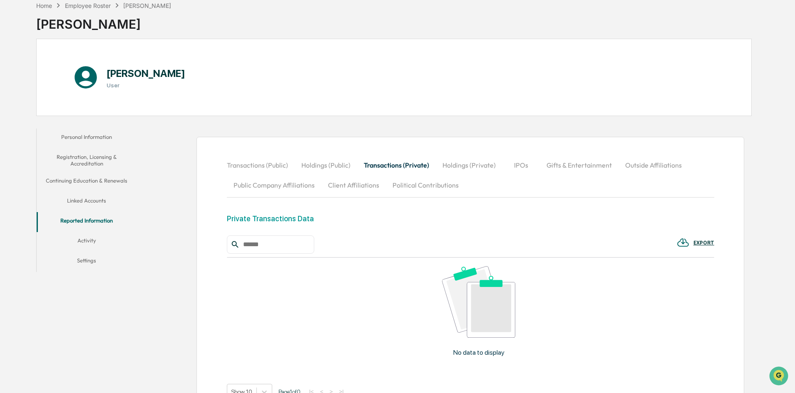
click at [471, 162] on button "Holdings (Private)" at bounding box center [469, 165] width 67 height 20
click at [521, 164] on button "IPOs" at bounding box center [521, 165] width 37 height 20
click at [465, 165] on button "Holdings (Private)" at bounding box center [469, 165] width 67 height 20
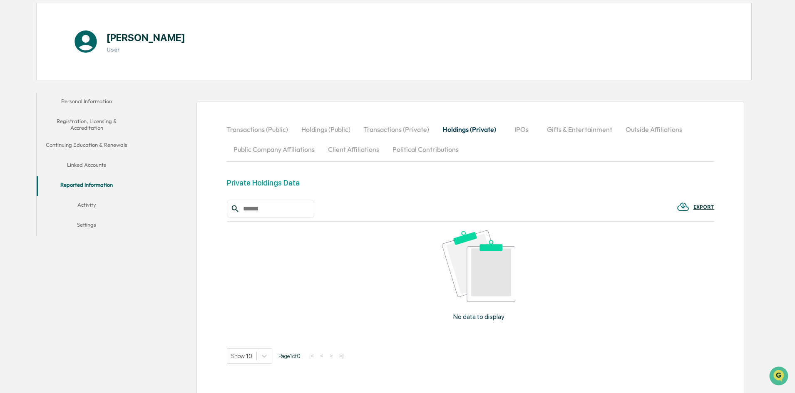
scroll to position [120, 0]
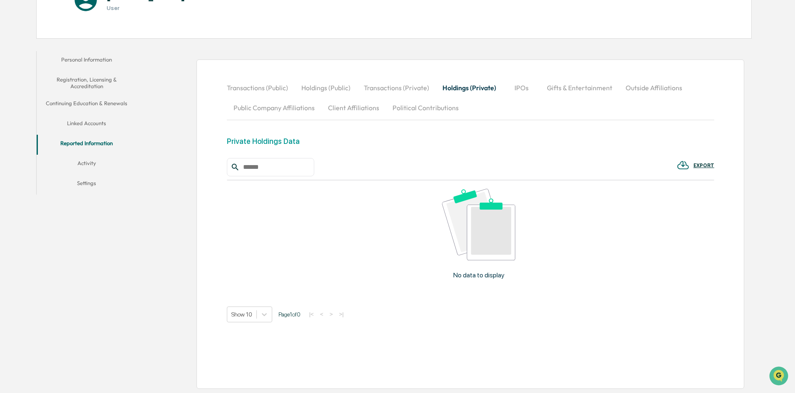
click at [275, 169] on input "text" at bounding box center [275, 167] width 71 height 11
click at [386, 156] on div "Private Holdings Data" at bounding box center [471, 147] width 488 height 21
click at [344, 110] on button "Client Affiliations" at bounding box center [353, 108] width 65 height 20
click at [402, 109] on button "Political Contributions" at bounding box center [426, 108] width 80 height 20
click at [90, 164] on button "Activity" at bounding box center [87, 165] width 100 height 20
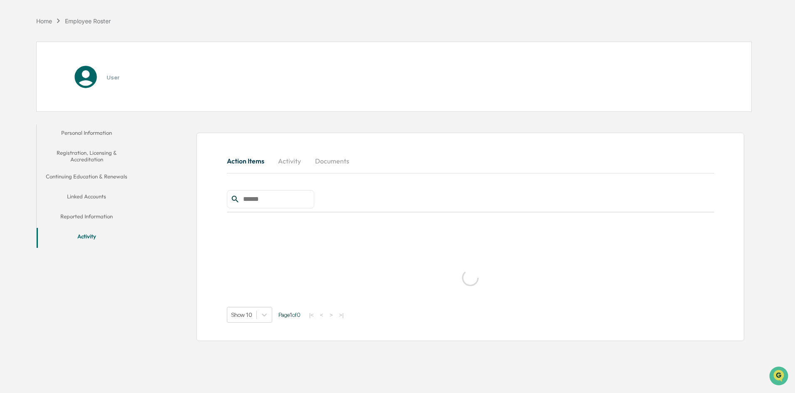
scroll to position [40, 0]
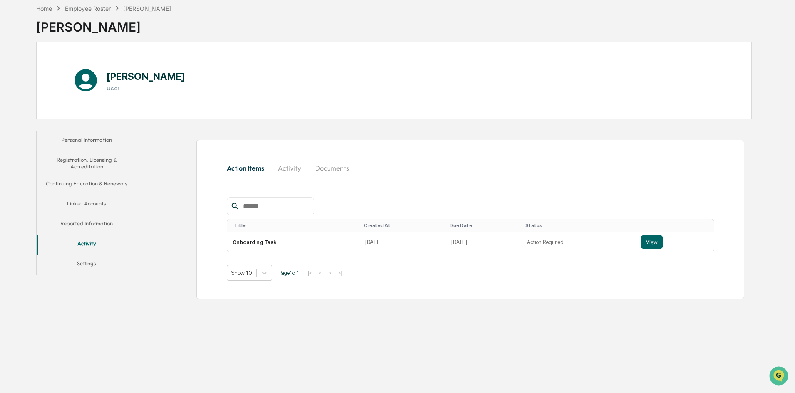
click at [88, 263] on button "Settings" at bounding box center [87, 265] width 100 height 20
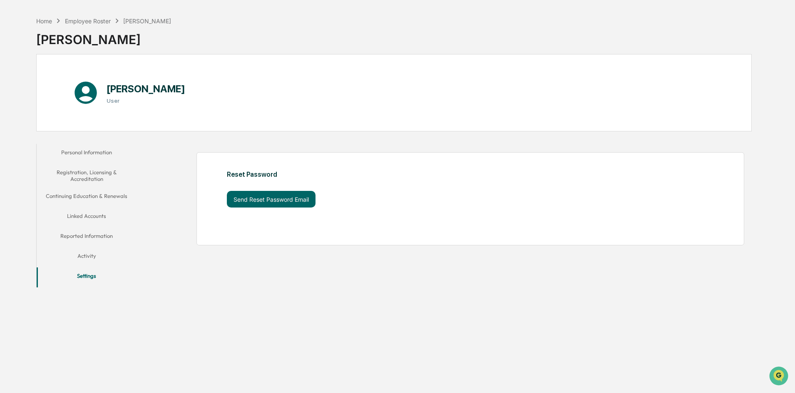
scroll to position [40, 0]
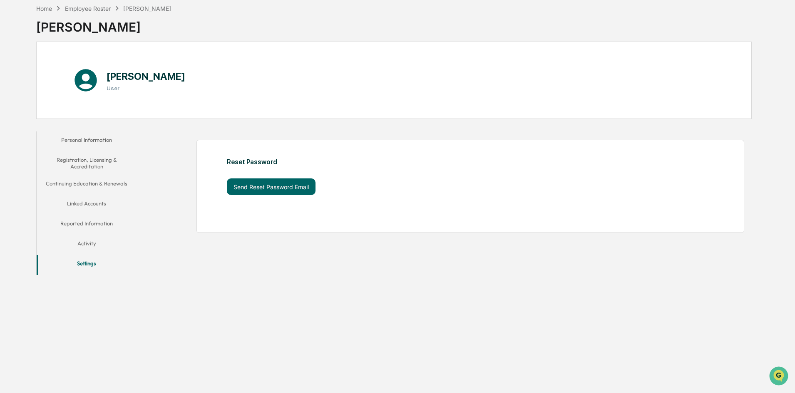
click at [91, 246] on button "Activity" at bounding box center [87, 245] width 100 height 20
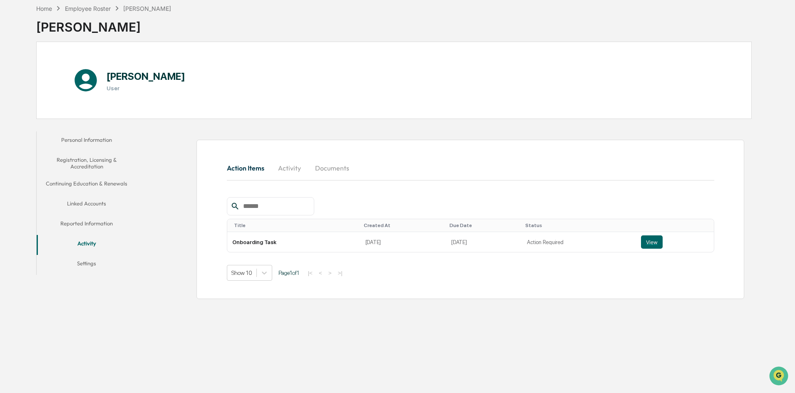
click at [93, 142] on button "Personal Information" at bounding box center [87, 142] width 100 height 20
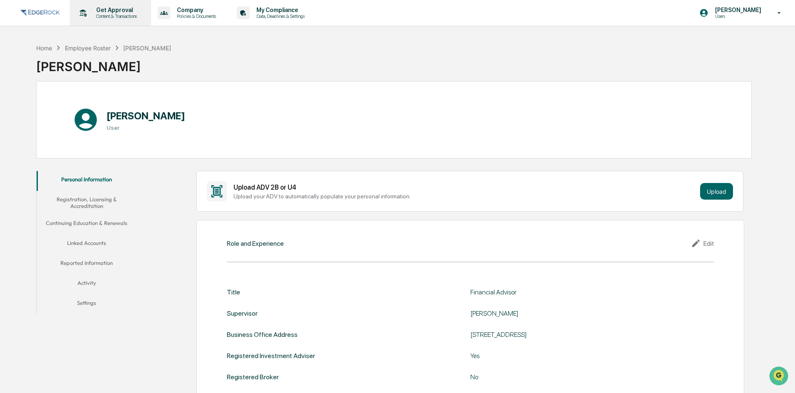
click at [115, 12] on p "Get Approval" at bounding box center [116, 10] width 52 height 7
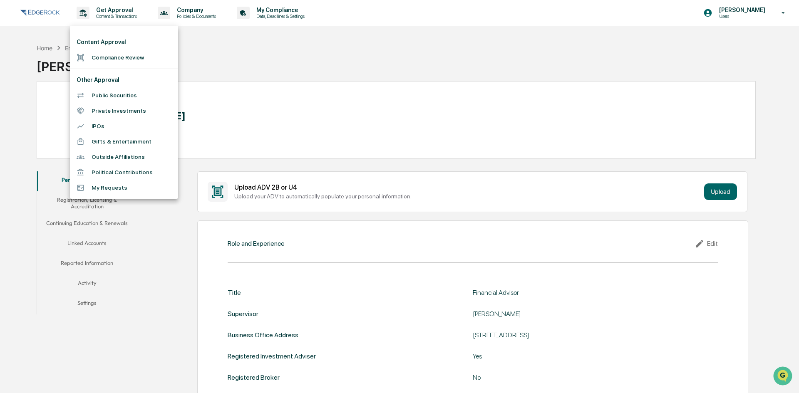
click at [189, 10] on div at bounding box center [399, 196] width 799 height 393
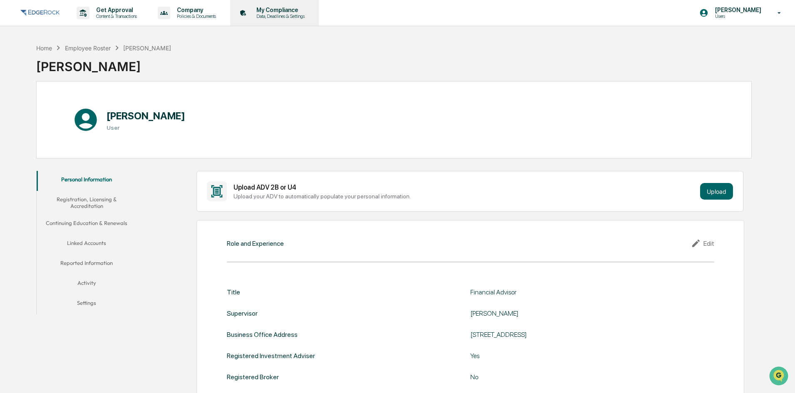
click at [280, 9] on p "My Compliance" at bounding box center [279, 10] width 59 height 7
click at [104, 263] on button "Reported Information" at bounding box center [87, 265] width 100 height 20
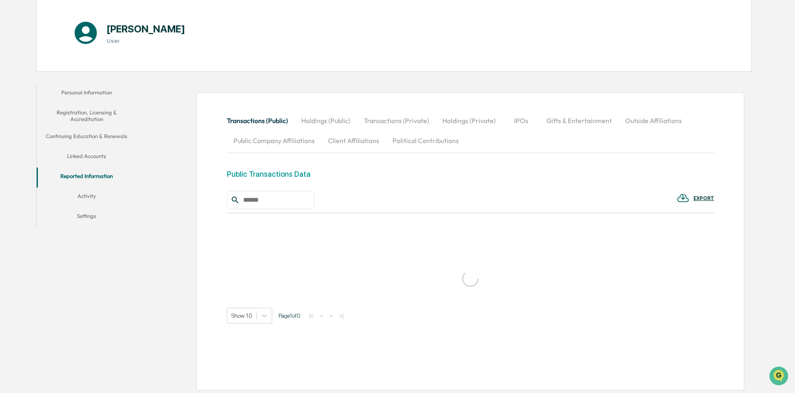
scroll to position [89, 0]
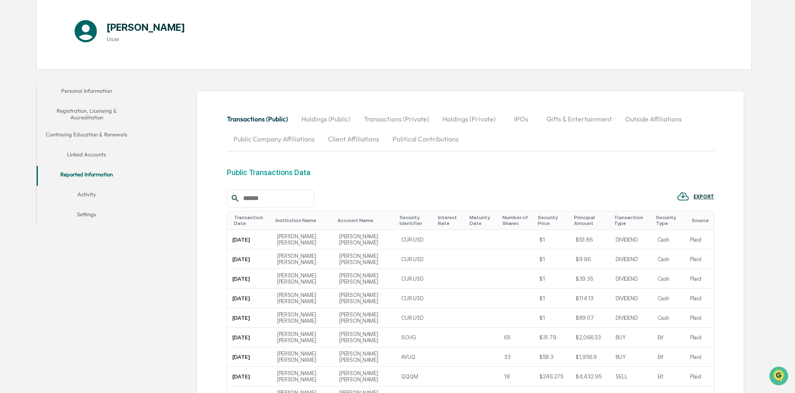
click at [98, 194] on button "Activity" at bounding box center [87, 196] width 100 height 20
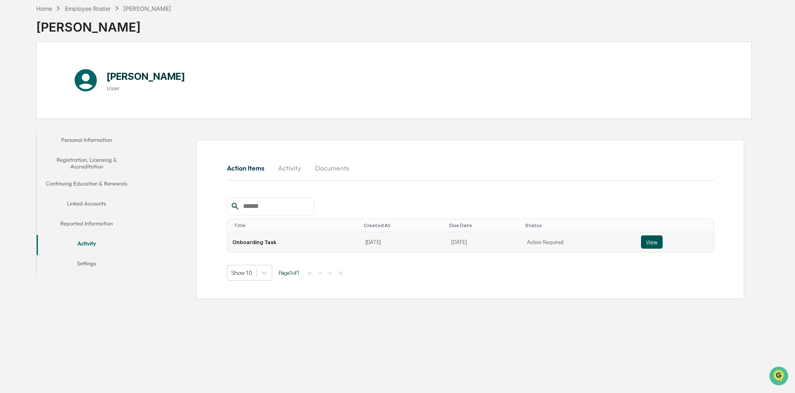
click at [643, 241] on button "View" at bounding box center [652, 242] width 22 height 13
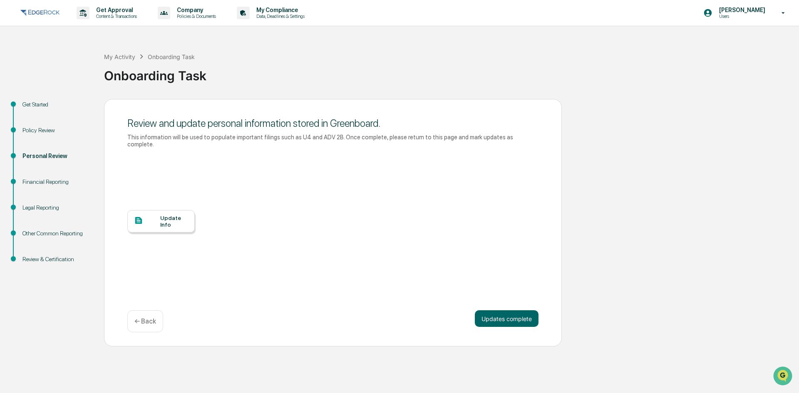
click at [37, 181] on div "Financial Reporting" at bounding box center [56, 182] width 68 height 9
click at [32, 156] on div "Personal Review" at bounding box center [56, 156] width 68 height 9
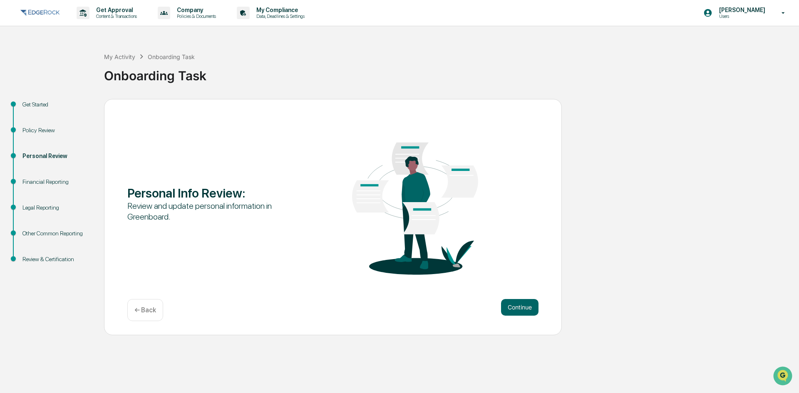
click at [39, 181] on div "Financial Reporting" at bounding box center [56, 182] width 68 height 9
click at [42, 127] on div "Policy Review" at bounding box center [56, 130] width 68 height 9
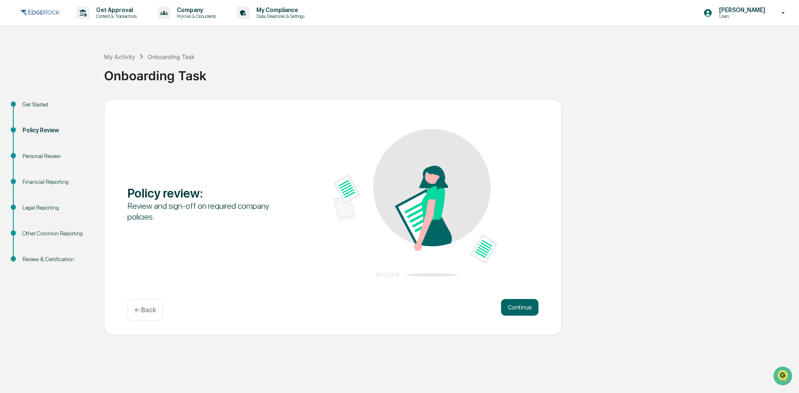
click at [41, 156] on div "Personal Review" at bounding box center [56, 156] width 68 height 9
click at [519, 308] on button "Continue" at bounding box center [519, 307] width 37 height 17
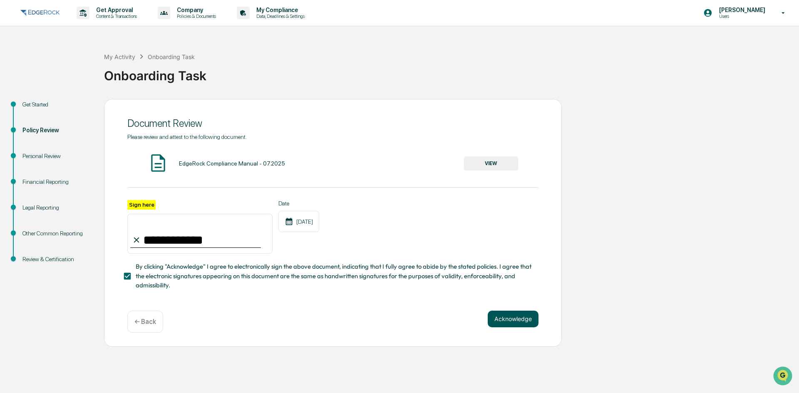
click at [502, 323] on button "Acknowledge" at bounding box center [513, 319] width 51 height 17
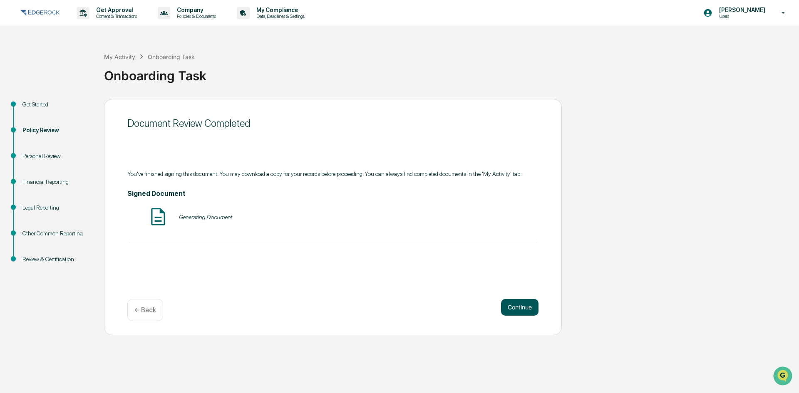
click at [514, 309] on button "Continue" at bounding box center [519, 307] width 37 height 17
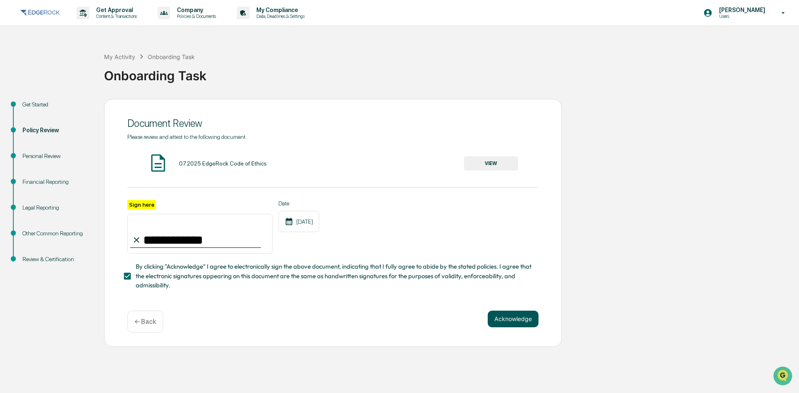
click at [513, 322] on button "Acknowledge" at bounding box center [513, 319] width 51 height 17
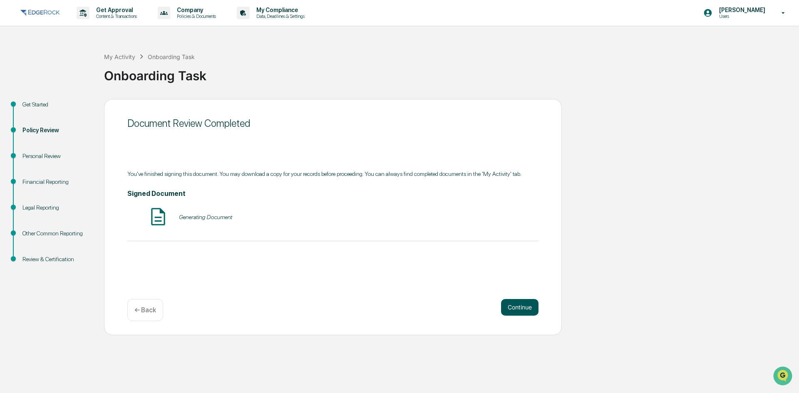
click at [515, 310] on button "Continue" at bounding box center [519, 307] width 37 height 17
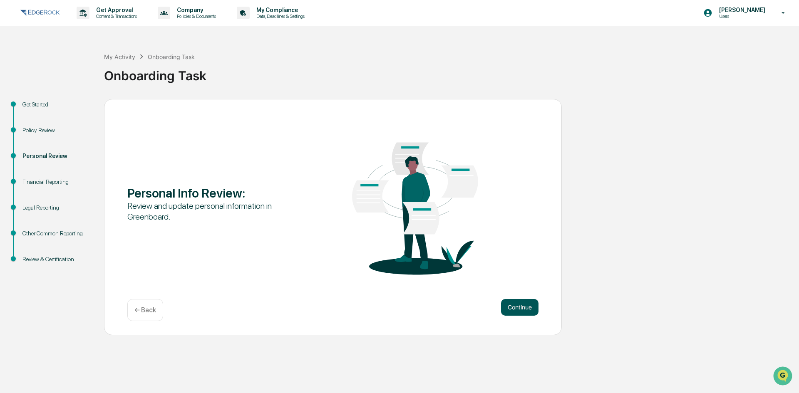
click at [516, 309] on button "Continue" at bounding box center [519, 307] width 37 height 17
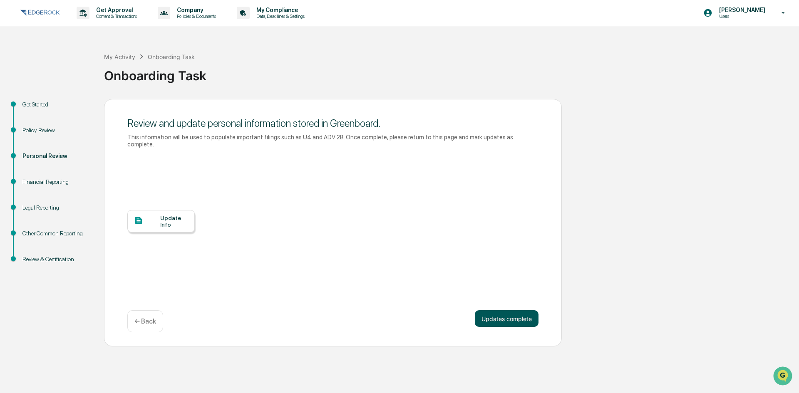
click at [515, 311] on button "Updates complete" at bounding box center [507, 319] width 64 height 17
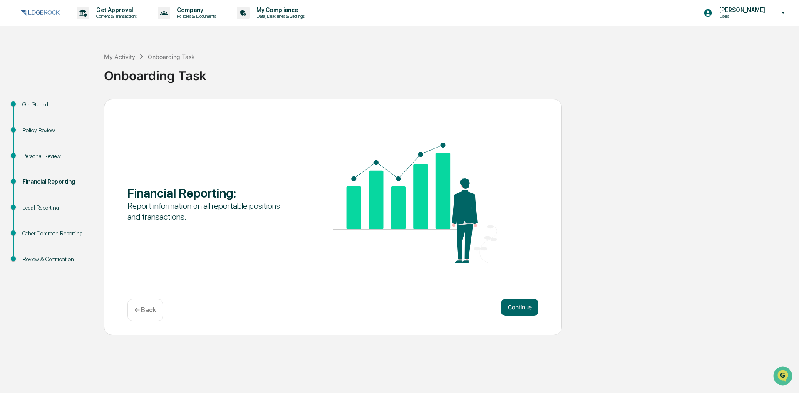
click at [515, 309] on button "Continue" at bounding box center [519, 307] width 37 height 17
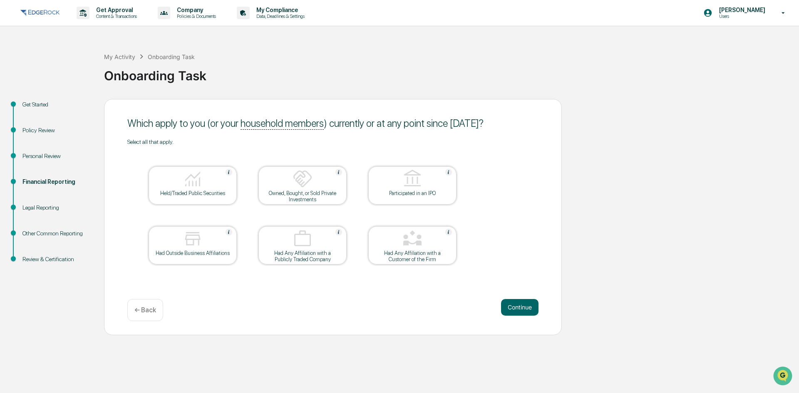
click at [191, 183] on img at bounding box center [193, 179] width 20 height 20
click at [523, 308] on button "Continue" at bounding box center [519, 307] width 37 height 17
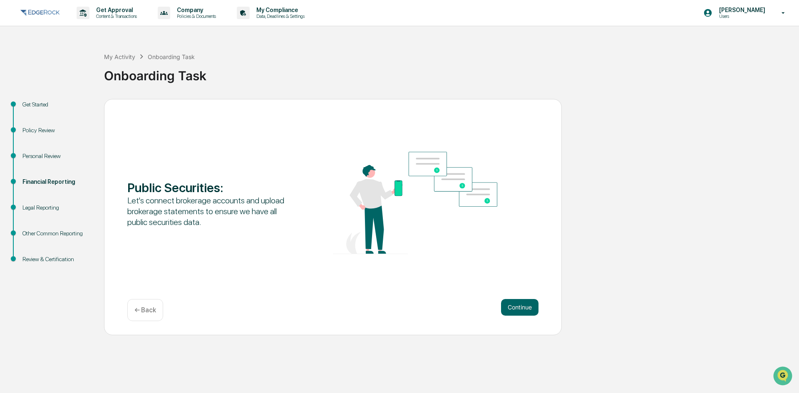
click at [523, 308] on button "Continue" at bounding box center [519, 307] width 37 height 17
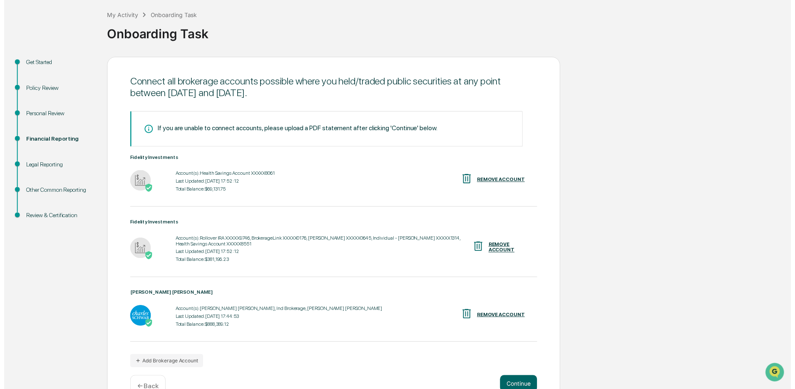
scroll to position [64, 0]
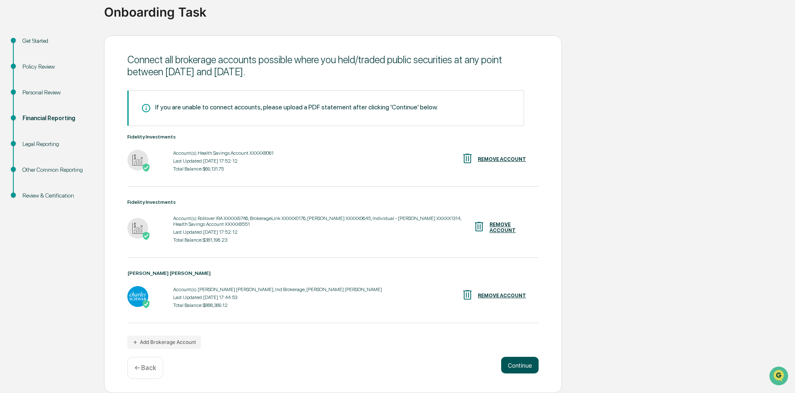
click at [520, 365] on button "Continue" at bounding box center [519, 365] width 37 height 17
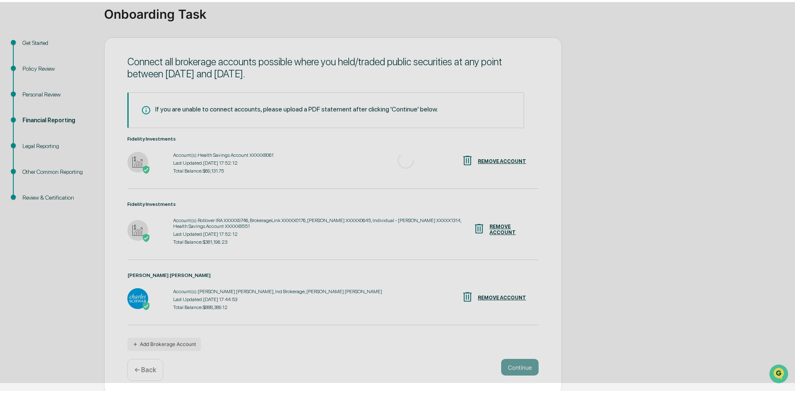
scroll to position [0, 0]
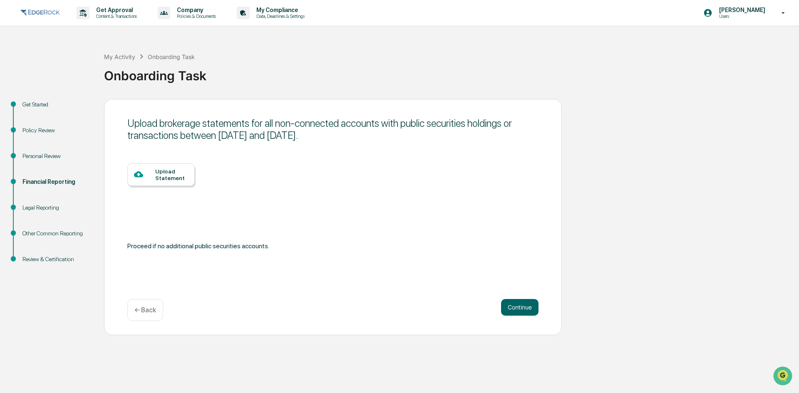
click at [151, 313] on p "← Back" at bounding box center [145, 310] width 22 height 8
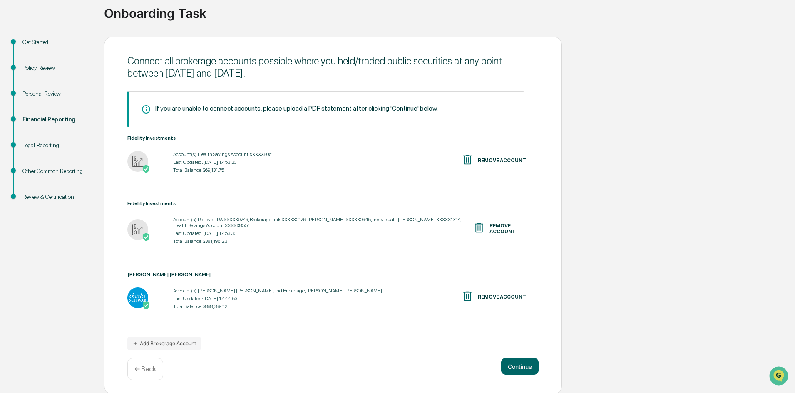
scroll to position [64, 0]
click at [144, 370] on p "← Back" at bounding box center [145, 368] width 22 height 8
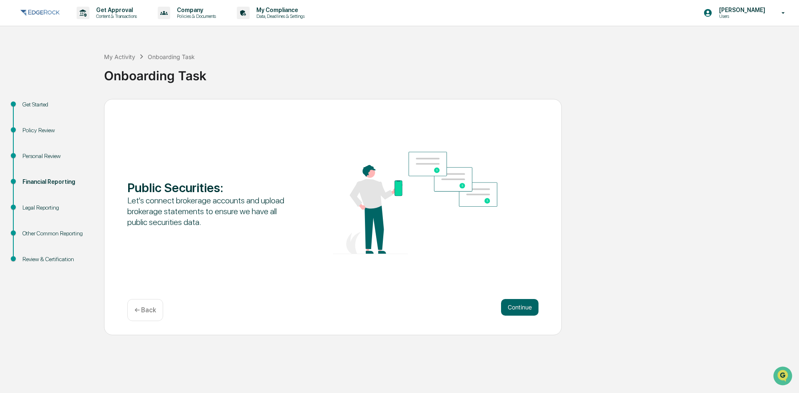
click at [152, 305] on div "← Back" at bounding box center [145, 310] width 36 height 22
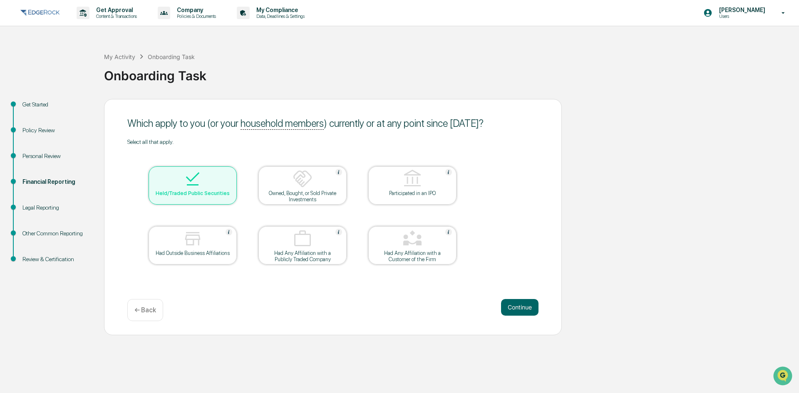
click at [220, 180] on div at bounding box center [192, 179] width 83 height 21
click at [187, 186] on img at bounding box center [193, 179] width 20 height 20
click at [514, 307] on button "Continue" at bounding box center [519, 307] width 37 height 17
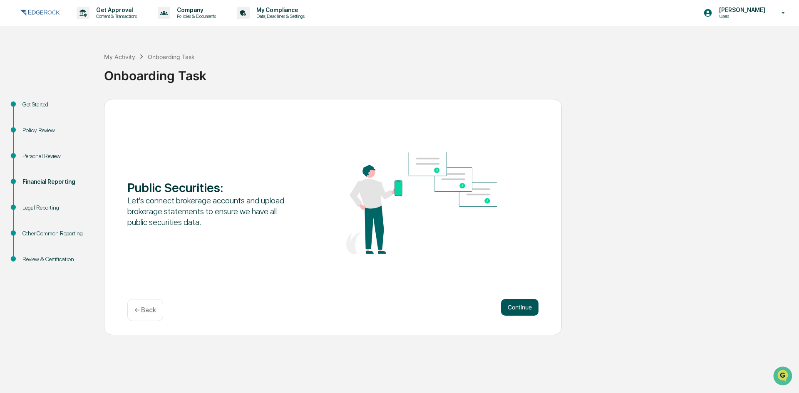
click at [517, 304] on button "Continue" at bounding box center [519, 307] width 37 height 17
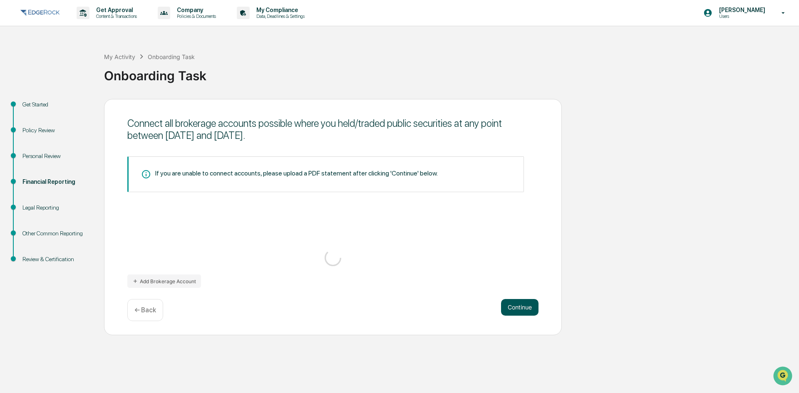
click at [522, 308] on button "Continue" at bounding box center [519, 307] width 37 height 17
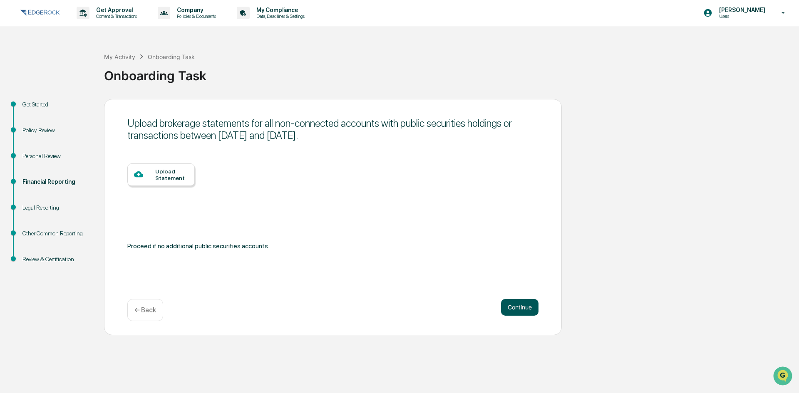
click at [522, 308] on button "Continue" at bounding box center [519, 307] width 37 height 17
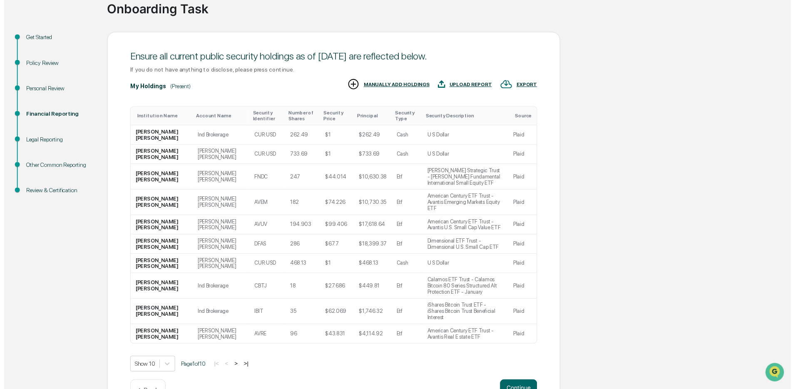
scroll to position [68, 0]
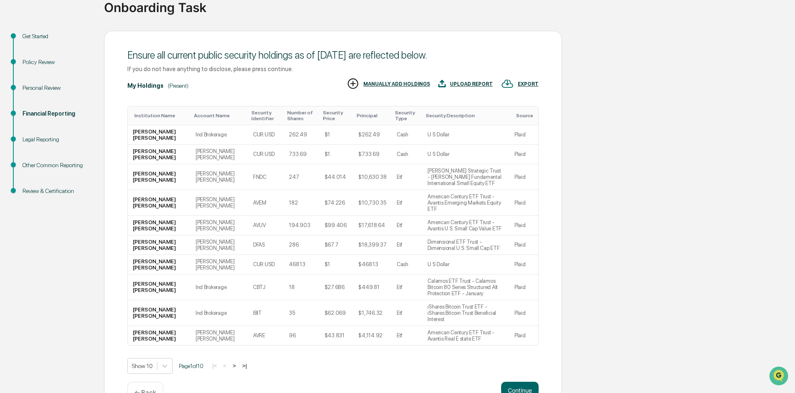
click at [146, 389] on p "← Back" at bounding box center [145, 393] width 22 height 8
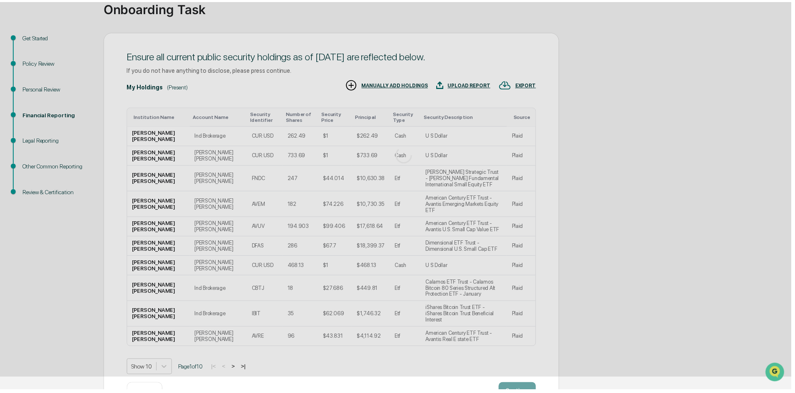
scroll to position [0, 0]
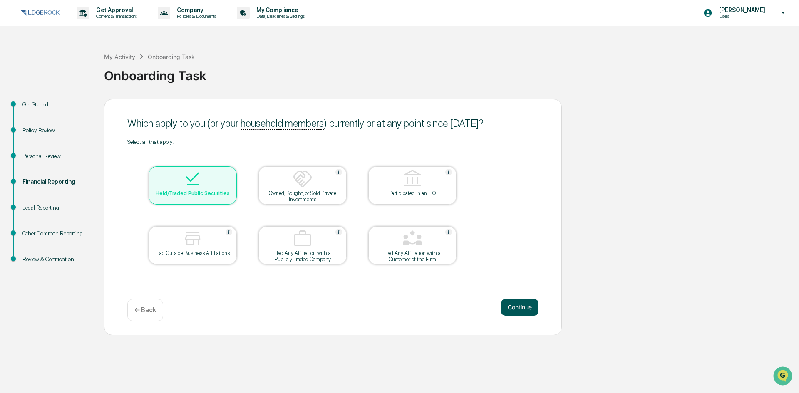
click at [520, 311] on button "Continue" at bounding box center [519, 307] width 37 height 17
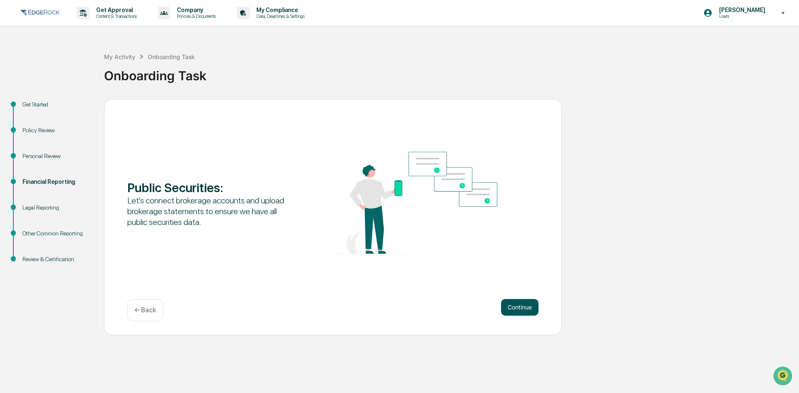
click at [513, 306] on button "Continue" at bounding box center [519, 307] width 37 height 17
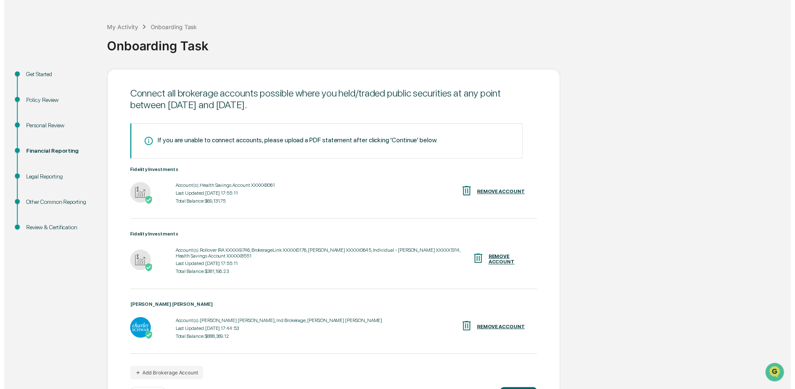
scroll to position [64, 0]
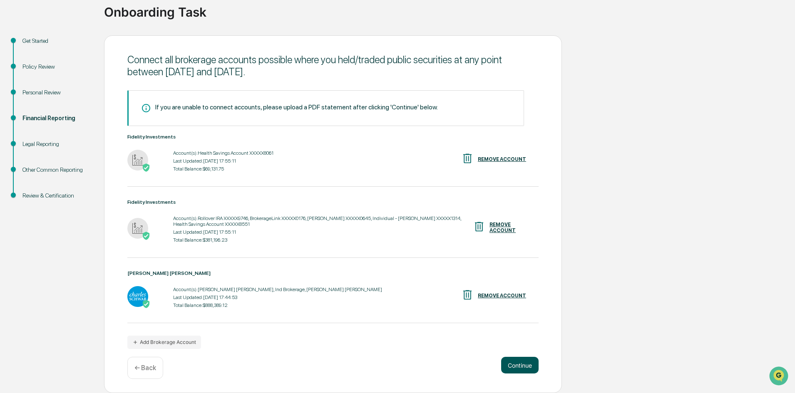
click at [519, 365] on button "Continue" at bounding box center [519, 365] width 37 height 17
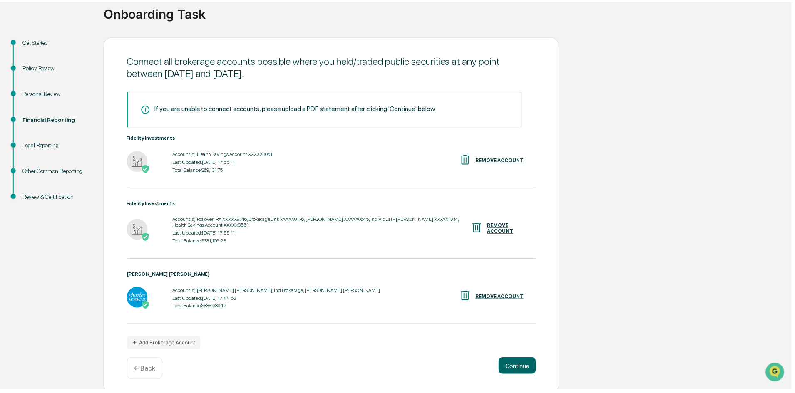
scroll to position [0, 0]
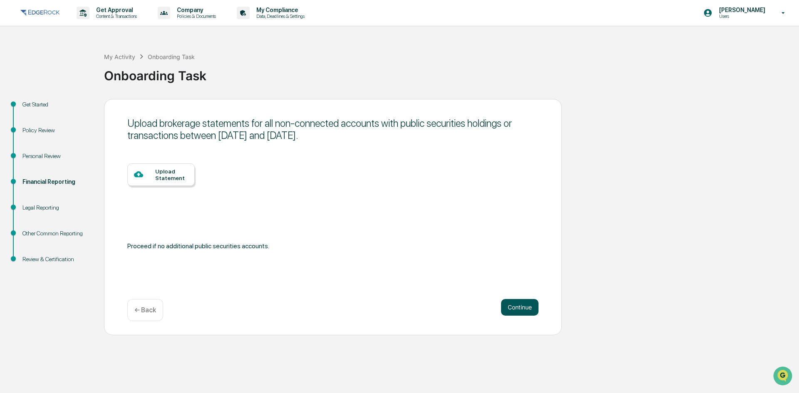
click at [514, 305] on button "Continue" at bounding box center [519, 307] width 37 height 17
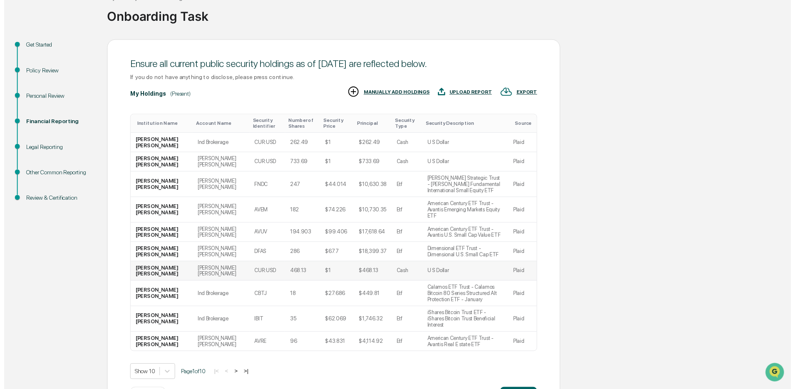
scroll to position [68, 0]
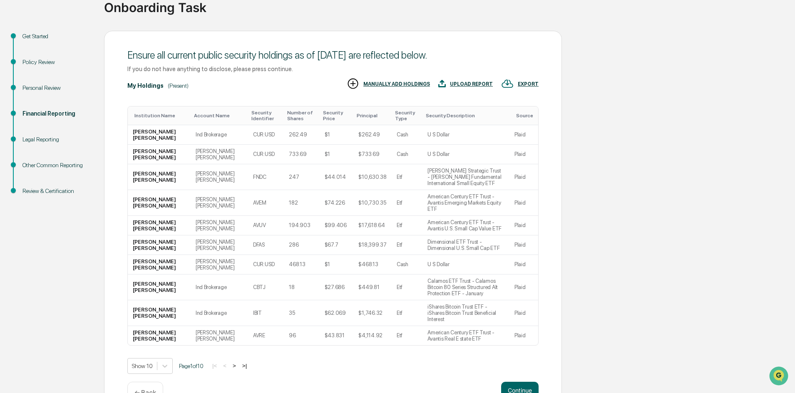
click at [239, 363] on button ">" at bounding box center [234, 366] width 8 height 7
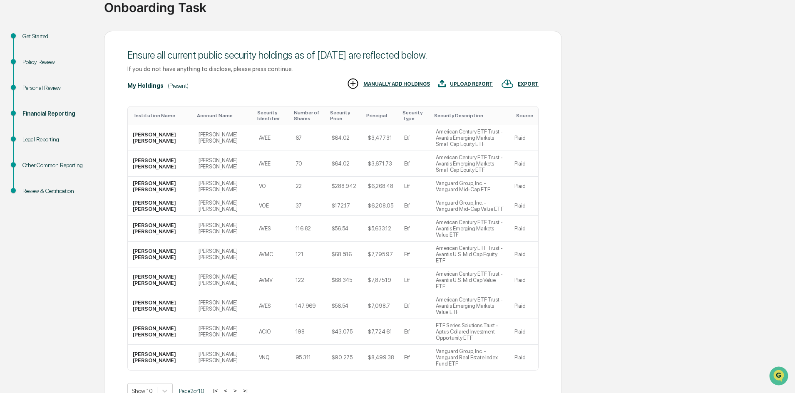
click at [239, 388] on button ">" at bounding box center [235, 391] width 8 height 7
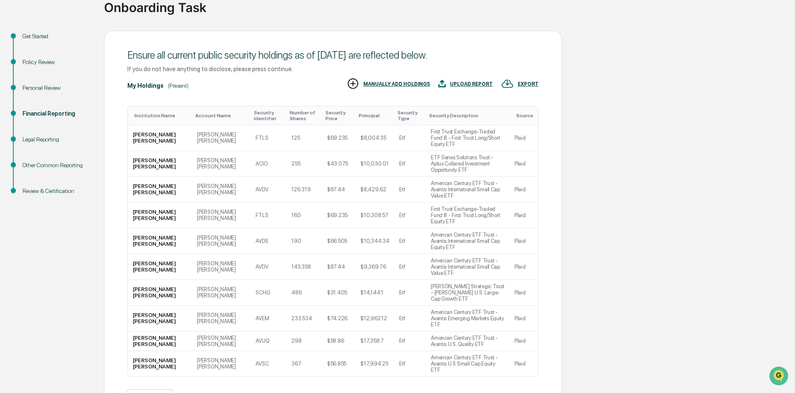
click at [239, 389] on button ">" at bounding box center [235, 397] width 8 height 7
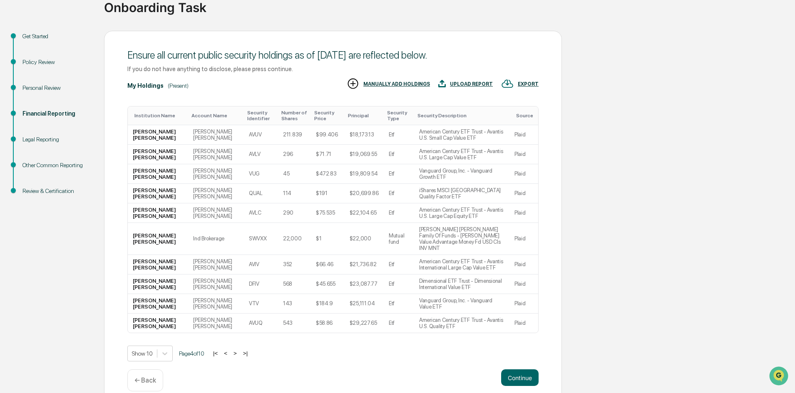
click at [239, 350] on button ">" at bounding box center [235, 353] width 8 height 7
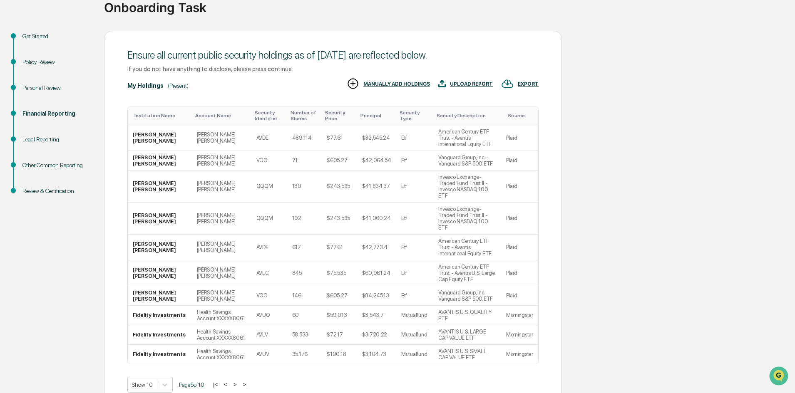
click at [239, 381] on button ">" at bounding box center [235, 384] width 8 height 7
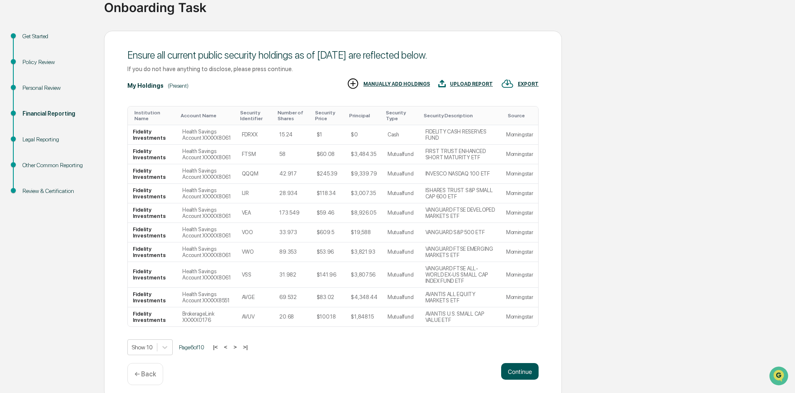
click at [528, 367] on button "Continue" at bounding box center [519, 371] width 37 height 17
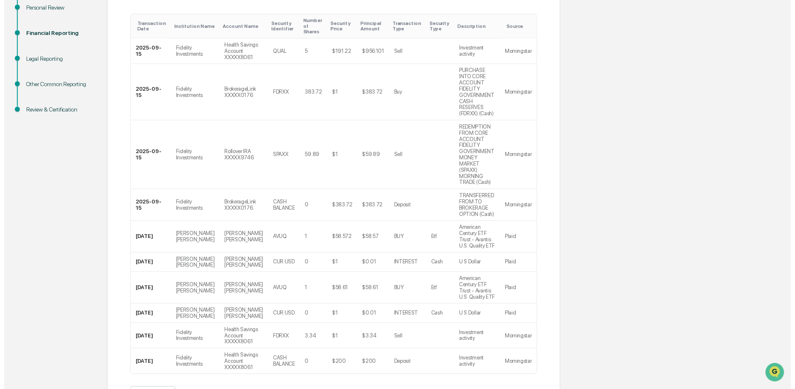
scroll to position [156, 0]
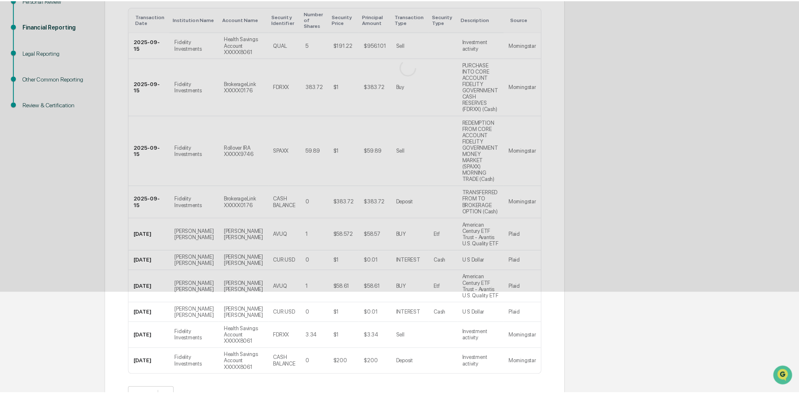
scroll to position [0, 0]
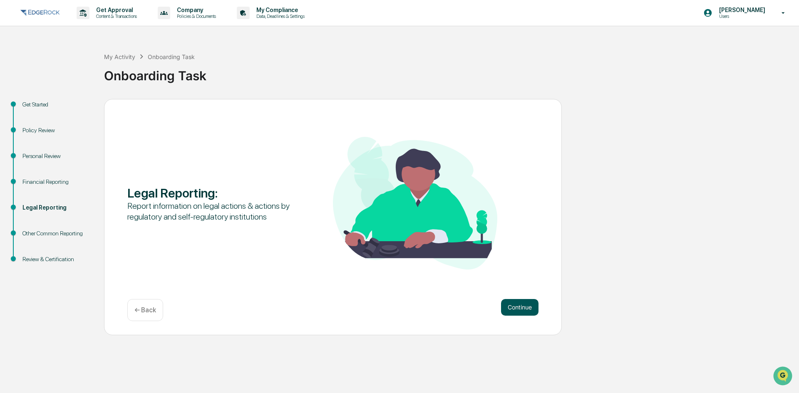
click at [514, 308] on button "Continue" at bounding box center [519, 307] width 37 height 17
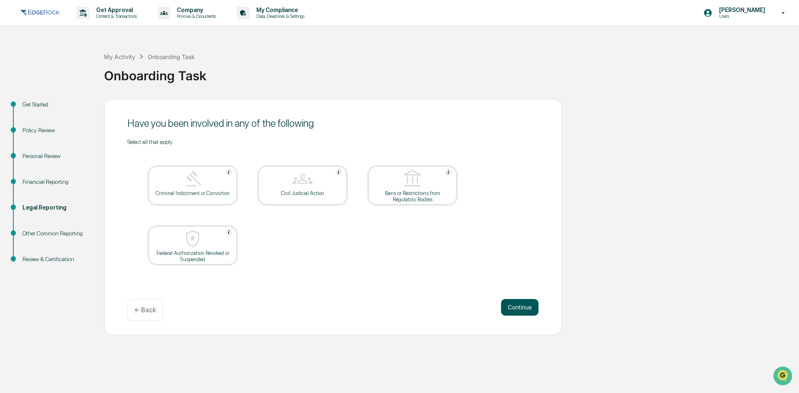
click at [517, 309] on button "Continue" at bounding box center [519, 307] width 37 height 17
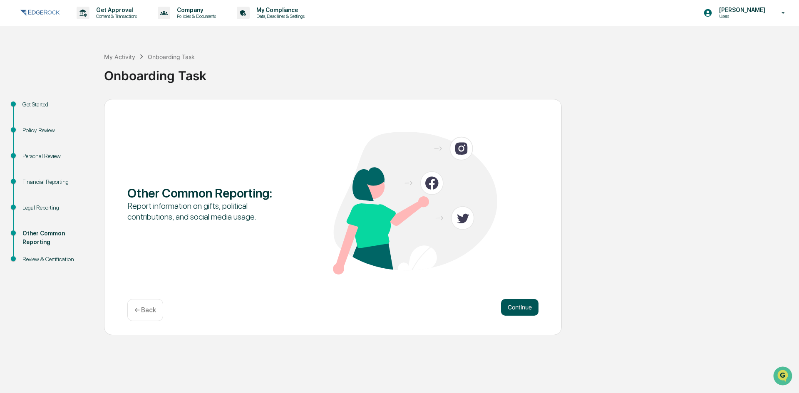
click at [520, 309] on button "Continue" at bounding box center [519, 307] width 37 height 17
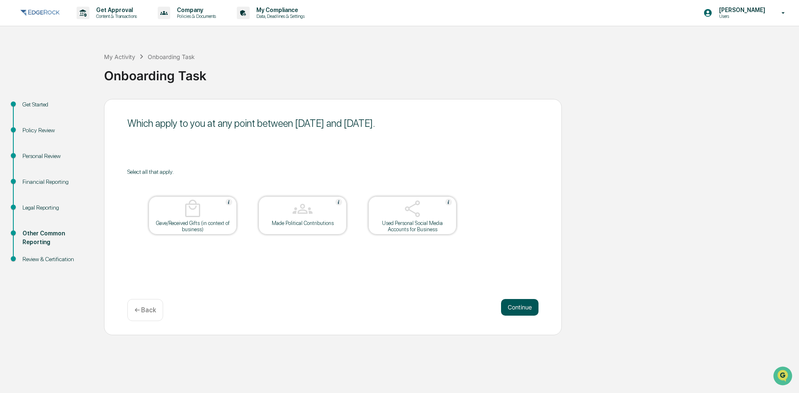
click at [525, 306] on button "Continue" at bounding box center [519, 307] width 37 height 17
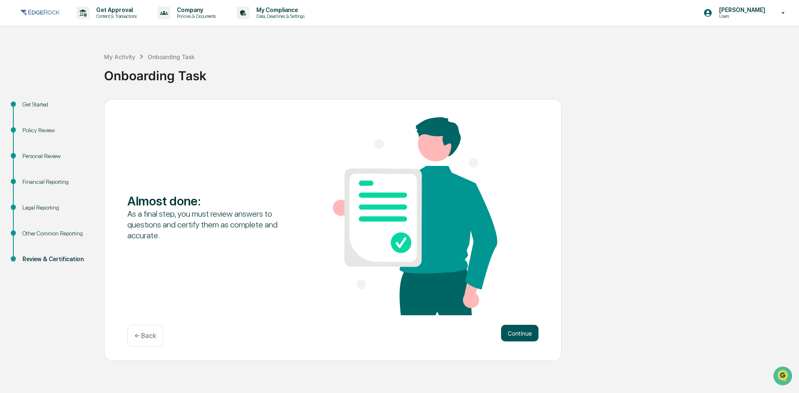
click at [514, 330] on button "Continue" at bounding box center [519, 333] width 37 height 17
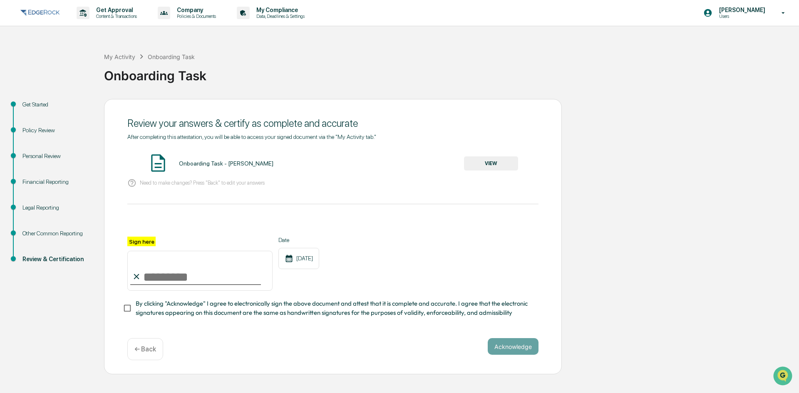
click at [485, 165] on button "VIEW" at bounding box center [491, 164] width 54 height 14
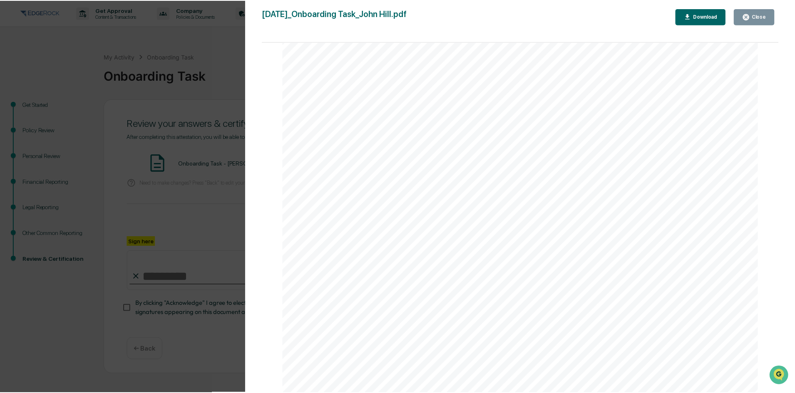
scroll to position [21055, 0]
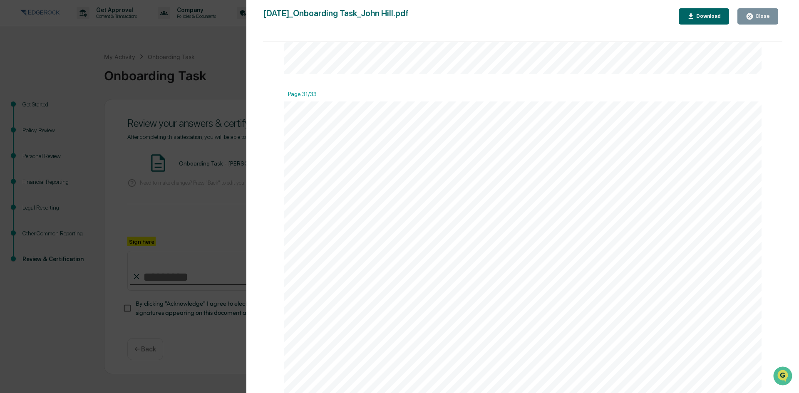
click at [754, 18] on icon "button" at bounding box center [750, 16] width 8 height 8
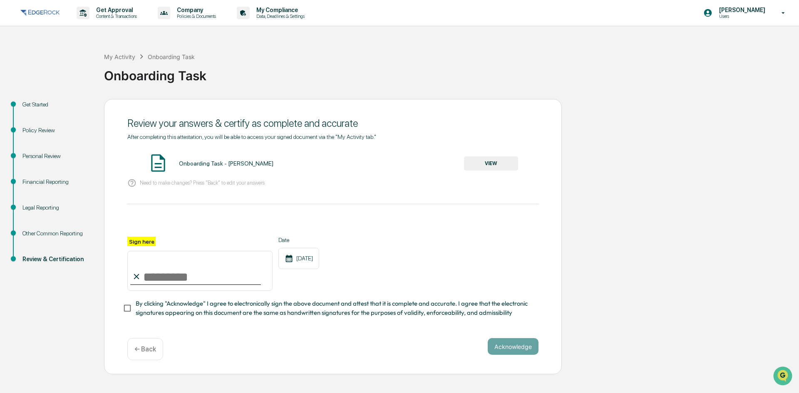
click at [196, 281] on input "Sign here" at bounding box center [199, 271] width 145 height 40
type input "**********"
click at [510, 349] on button "Acknowledge" at bounding box center [513, 346] width 51 height 17
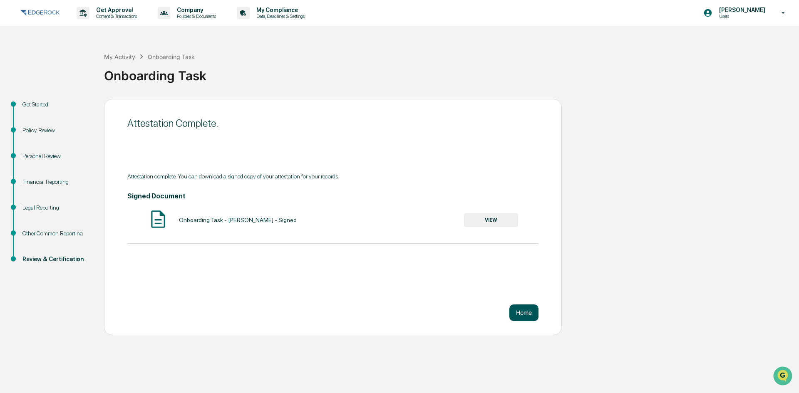
click at [522, 312] on button "Home" at bounding box center [524, 313] width 29 height 17
